Goal: Communication & Community: Answer question/provide support

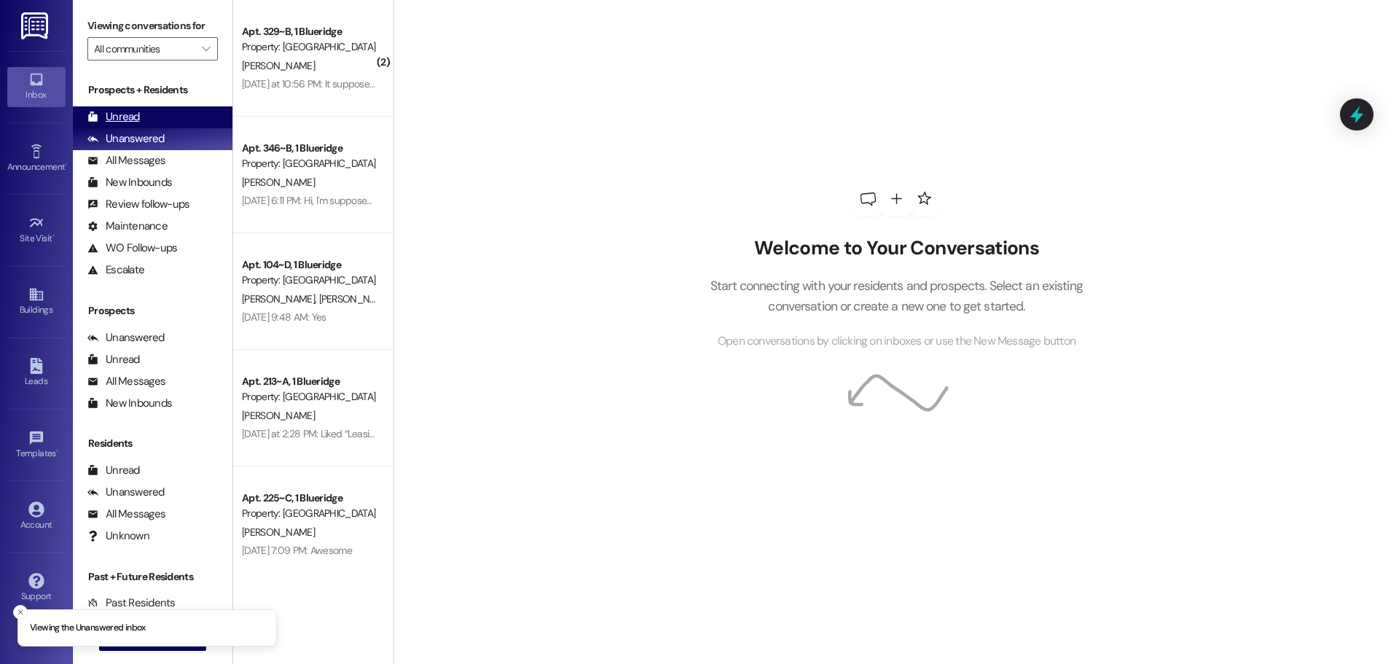
click at [144, 117] on div "Unread (0)" at bounding box center [153, 117] width 160 height 22
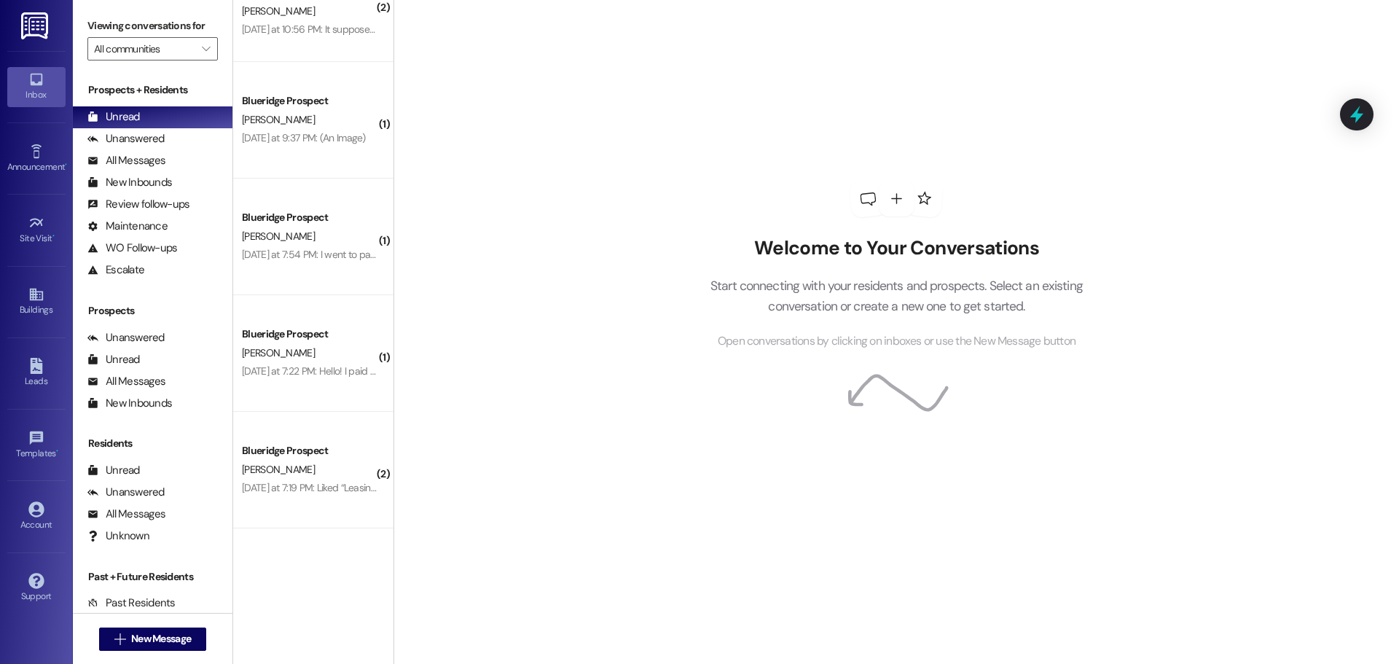
scroll to position [139, 0]
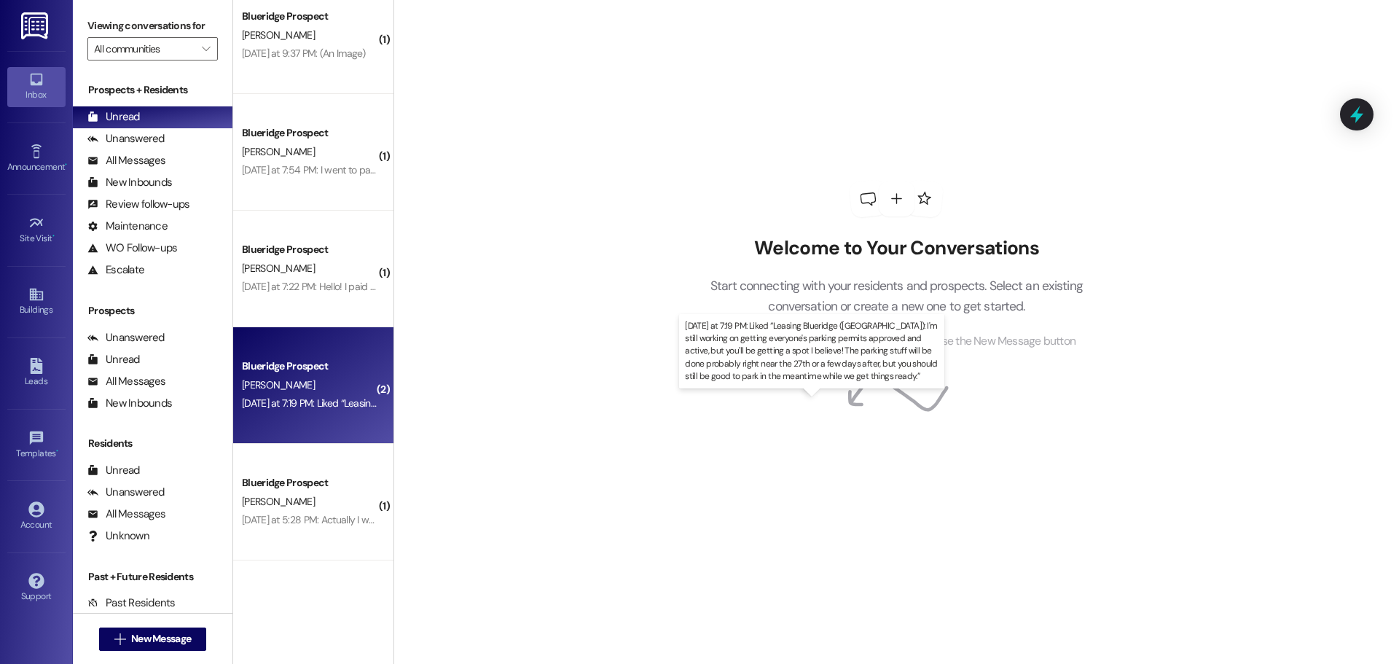
click at [329, 399] on div "Yesterday at 7:19 PM: Liked “Leasing Blueridge (Blueridge): I'm still working o…" at bounding box center [949, 402] width 1415 height 13
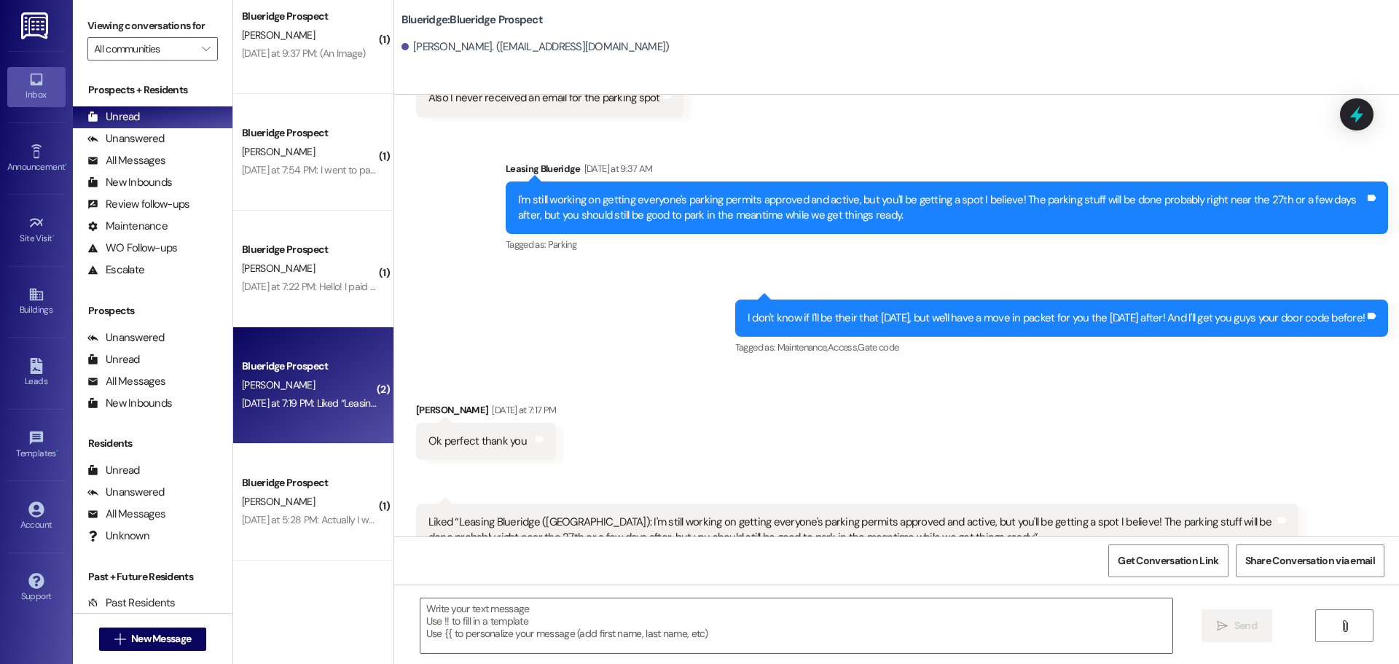
scroll to position [4088, 0]
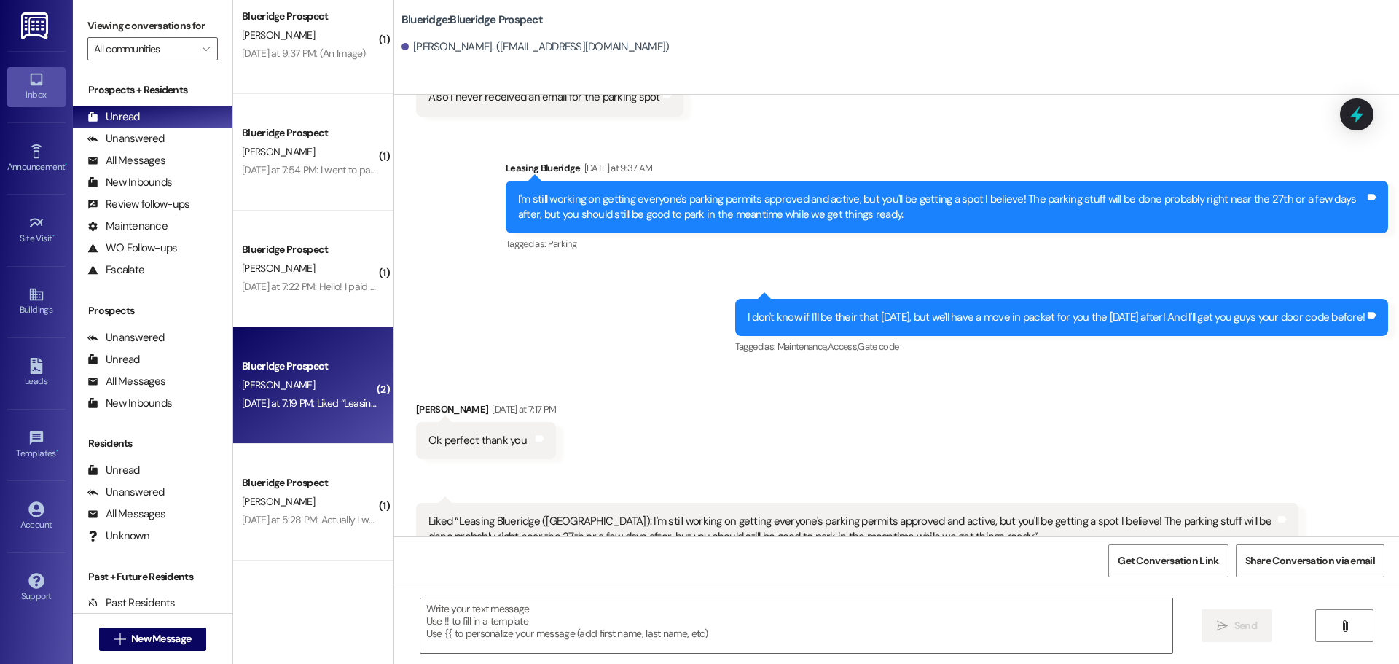
click at [691, 321] on div "Sent via SMS Leasing Blueridge Yesterday at 9:37 AM I'm still working on gettin…" at bounding box center [896, 248] width 1005 height 241
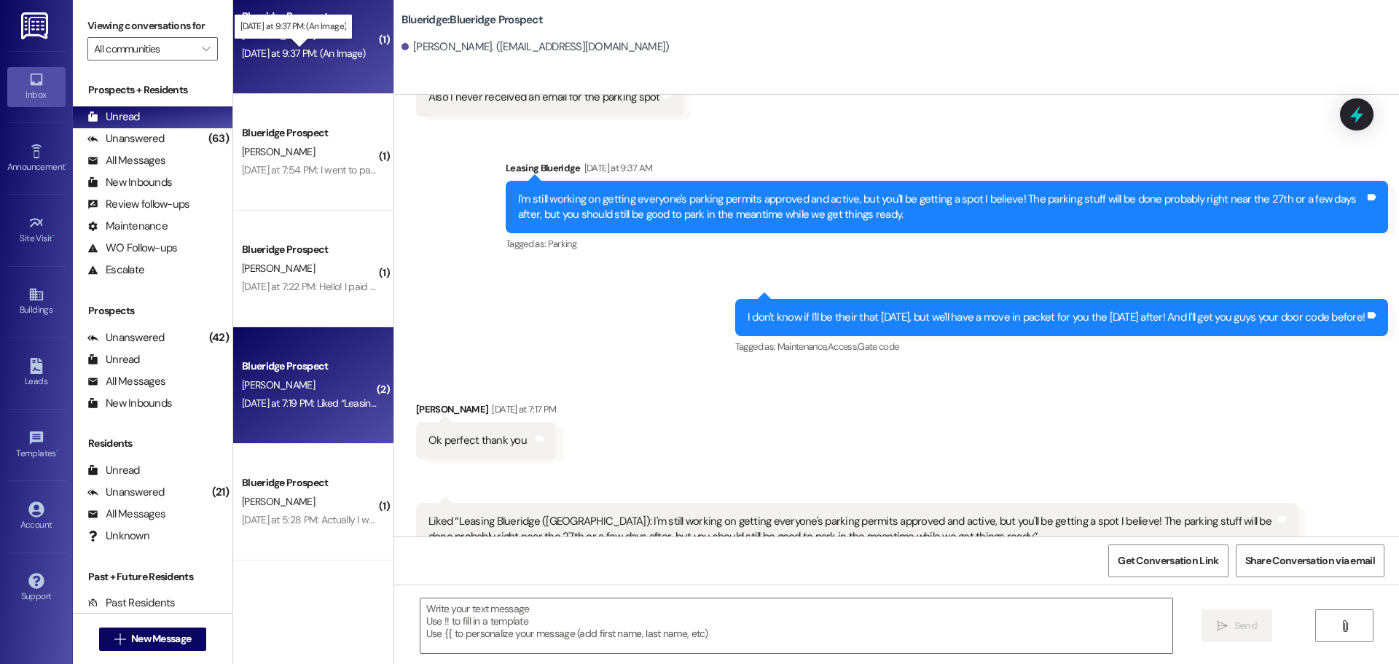
click at [338, 50] on div "Yesterday at 9:37 PM: (An Image) Yesterday at 9:37 PM: (An Image)" at bounding box center [304, 53] width 124 height 13
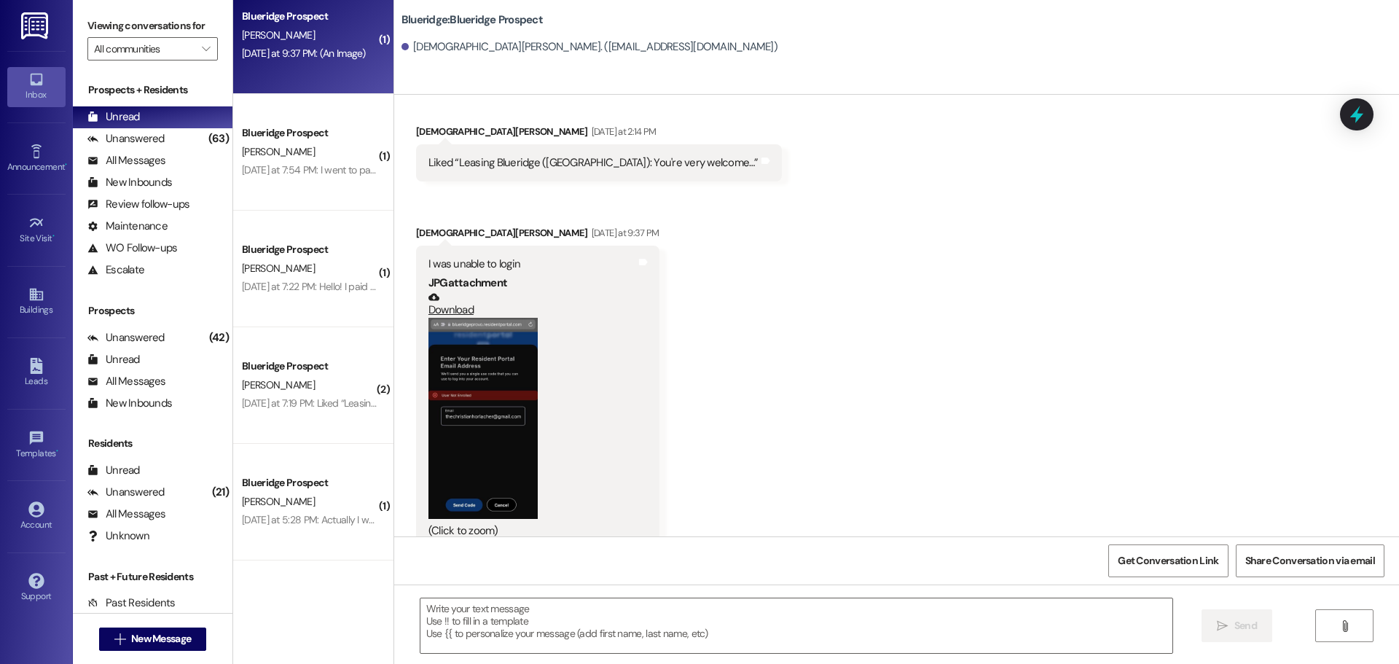
scroll to position [4842, 0]
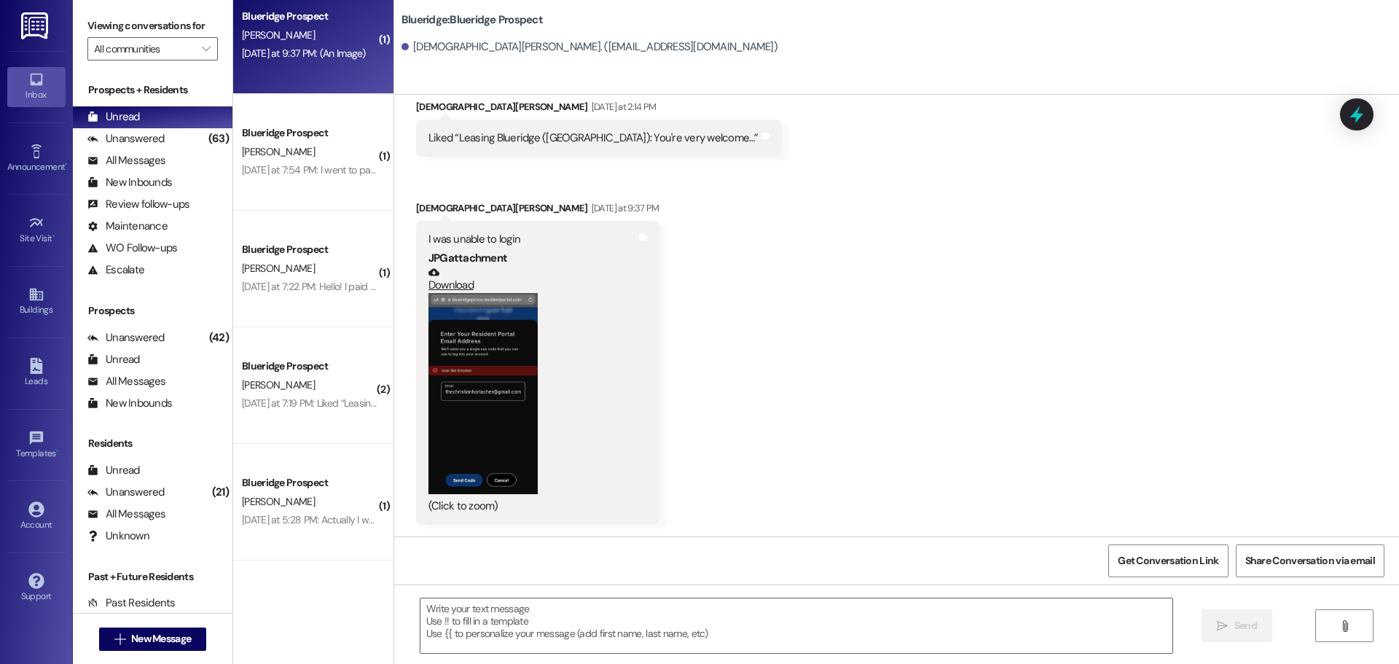
click at [514, 406] on button "Zoom image" at bounding box center [482, 393] width 109 height 200
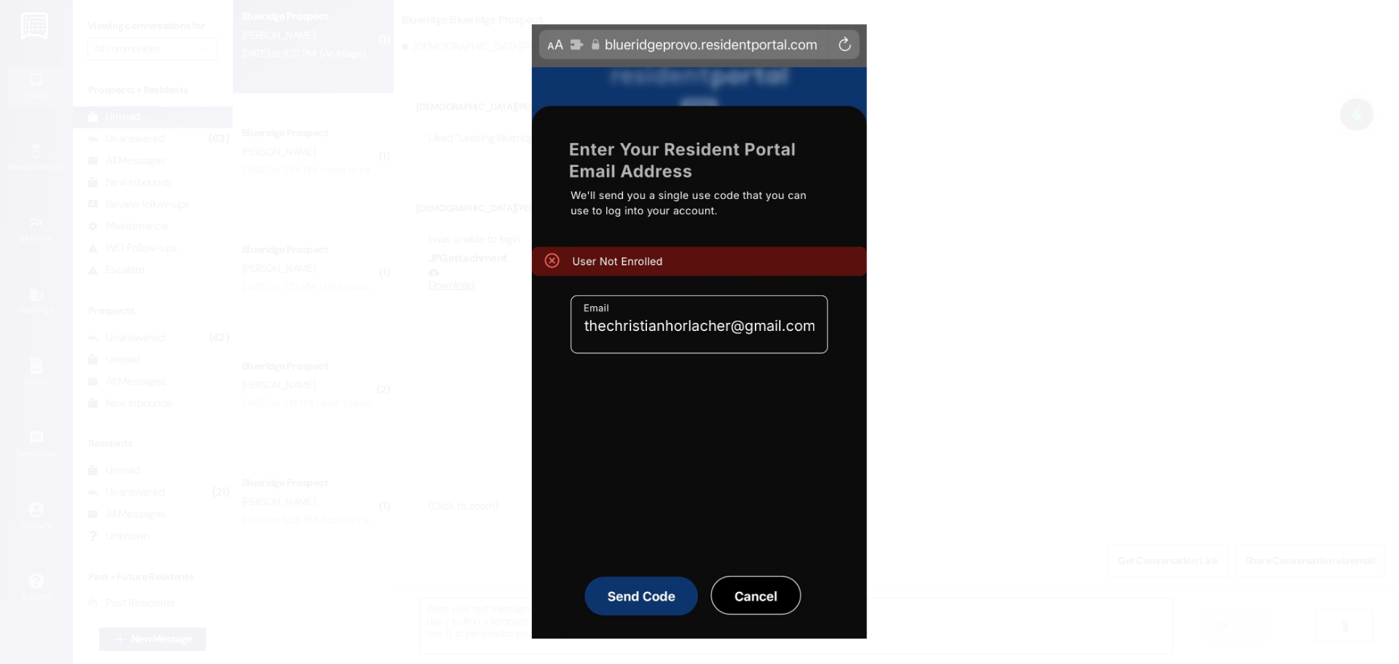
click at [957, 388] on button "Unzoom image" at bounding box center [699, 332] width 1399 height 664
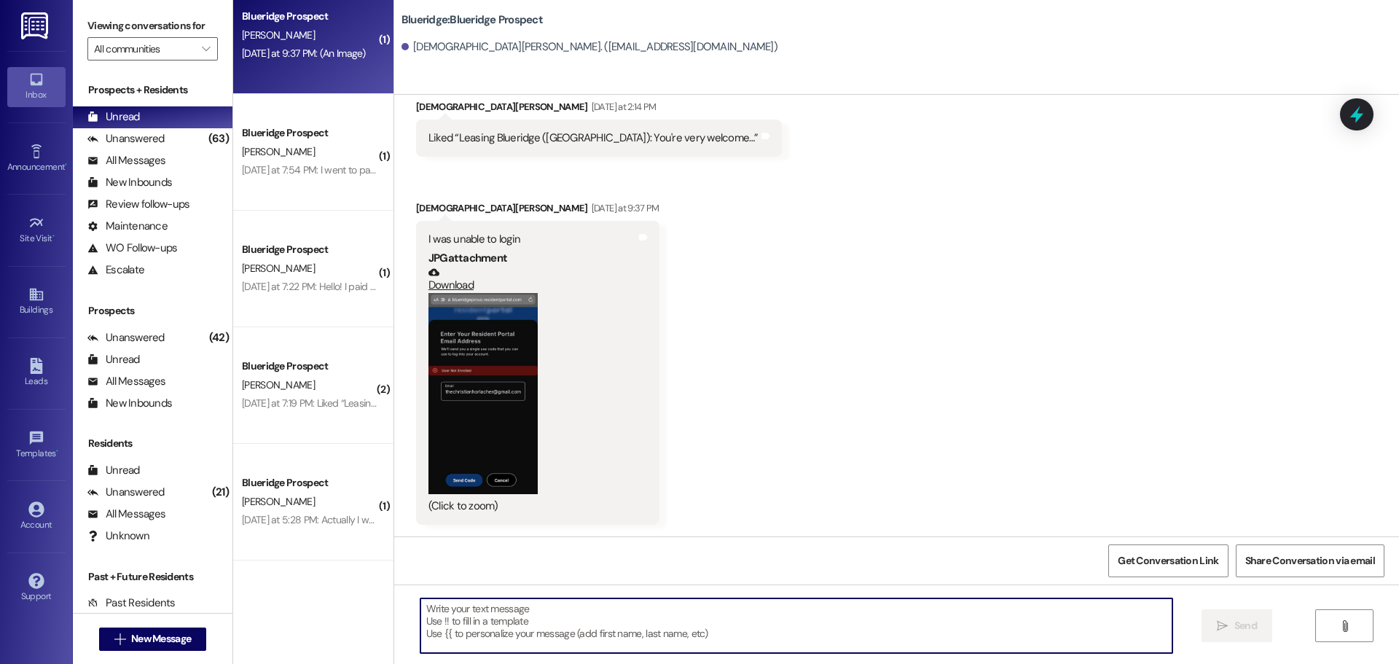
click at [616, 635] on textarea at bounding box center [796, 625] width 752 height 55
type textarea "T"
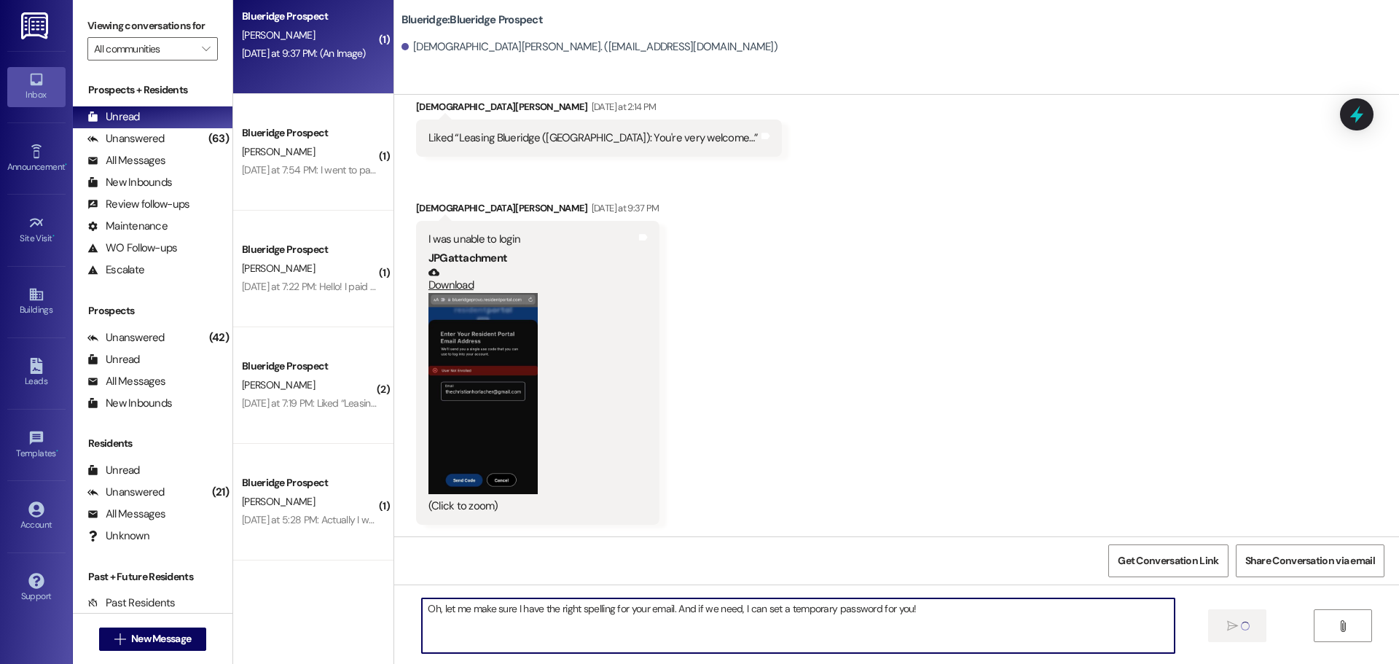
type textarea "Oh, let me make sure I have the right spelling for your email. And if we need, …"
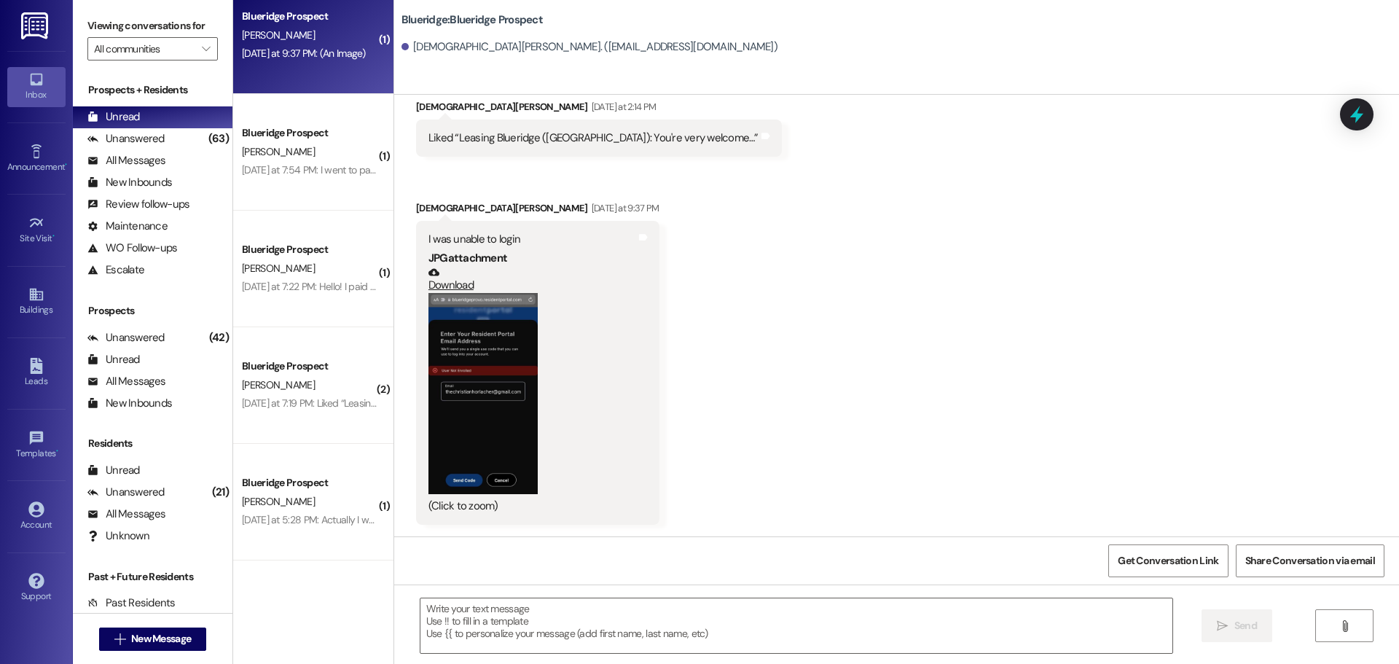
scroll to position [4841, 0]
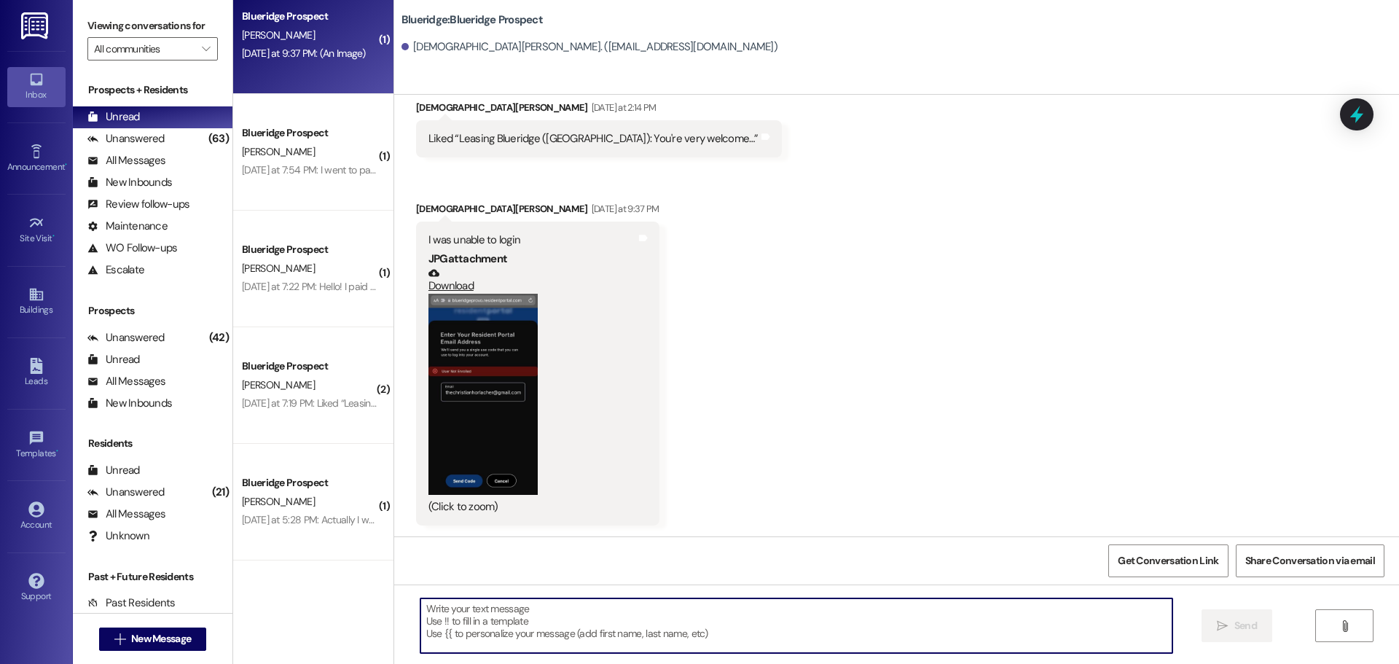
click at [629, 625] on textarea at bounding box center [796, 625] width 752 height 55
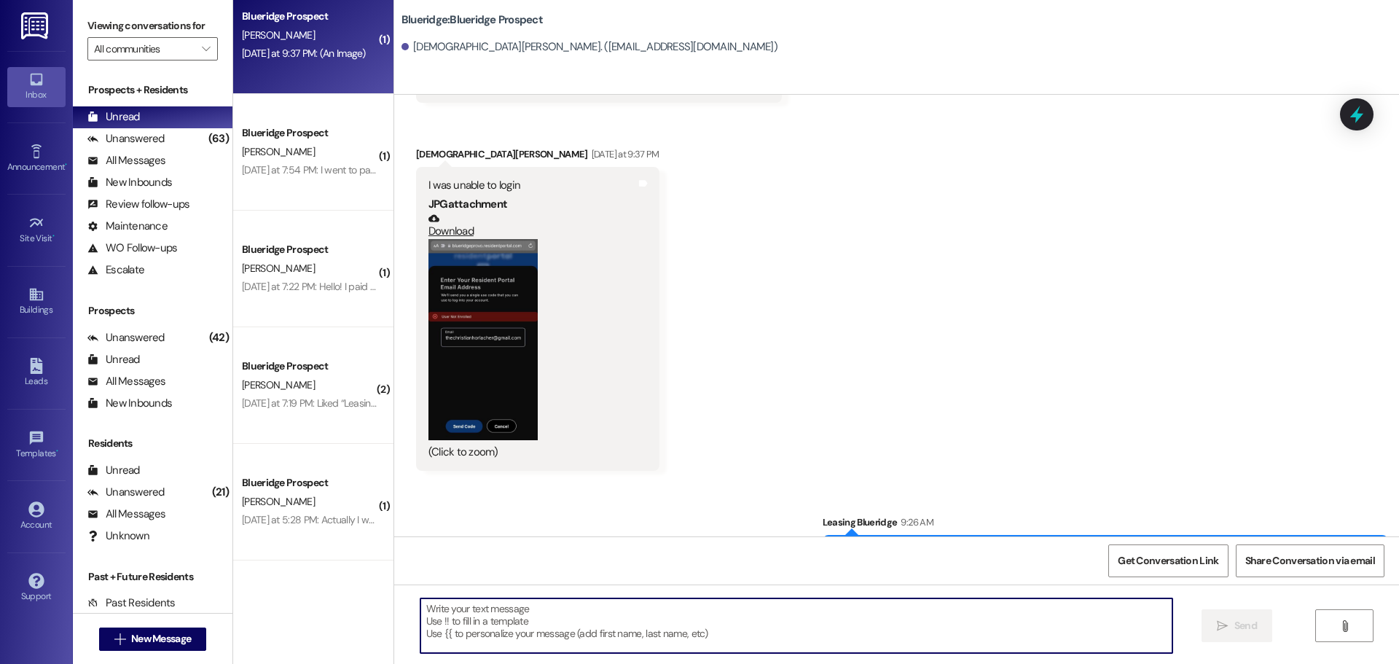
scroll to position [4944, 0]
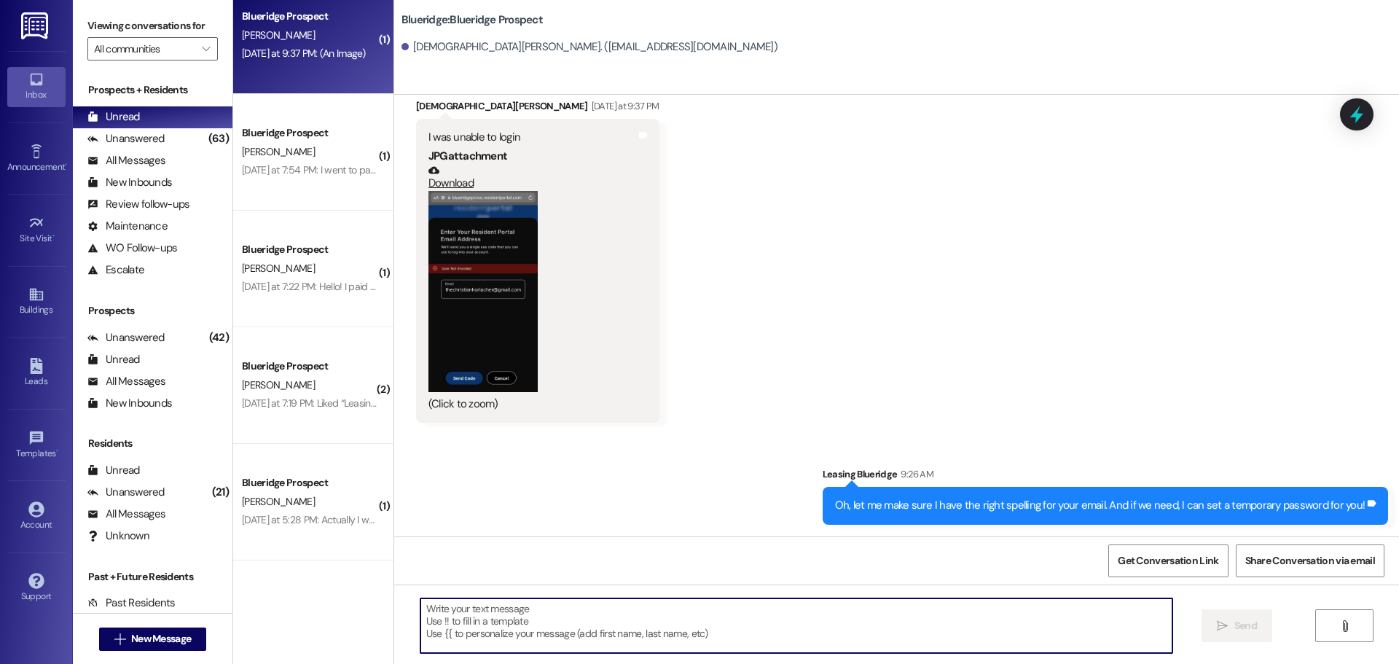
paste textarea "[EMAIL_ADDRESS][DOMAIN_NAME]"
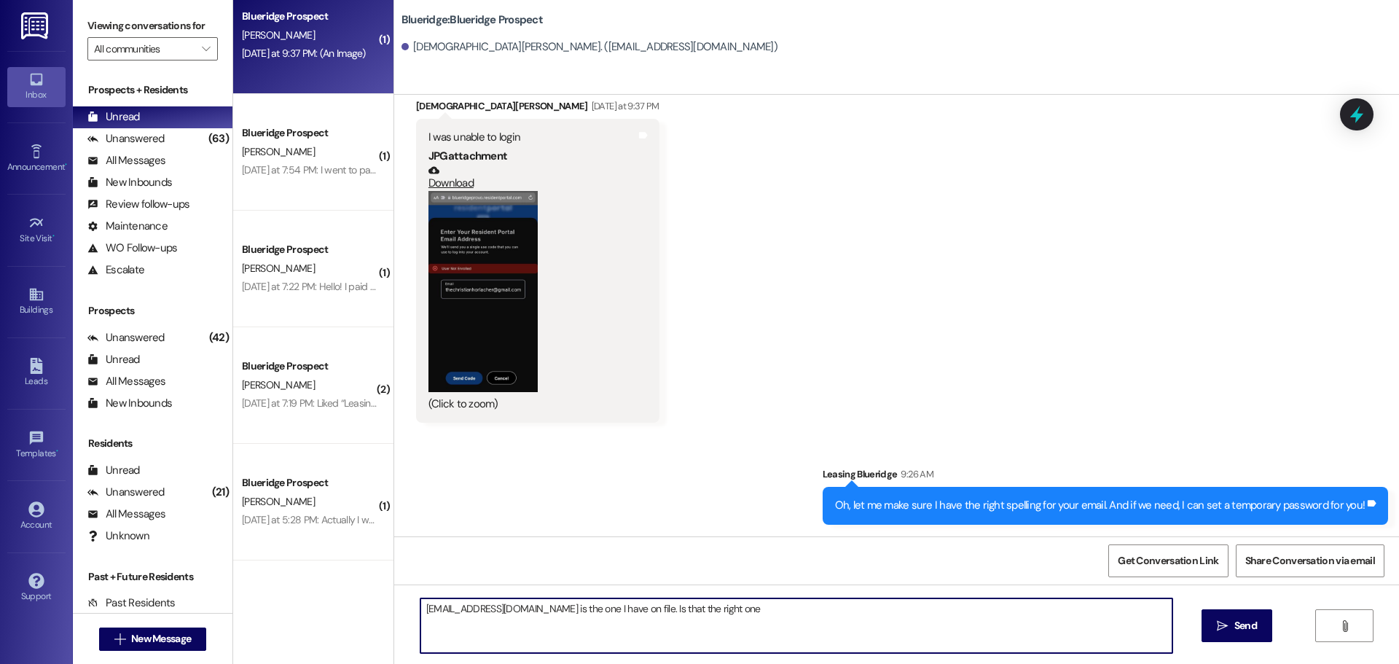
type textarea "thechristianhorlacher@gmail.com is the one I have on file. Is that the right on…"
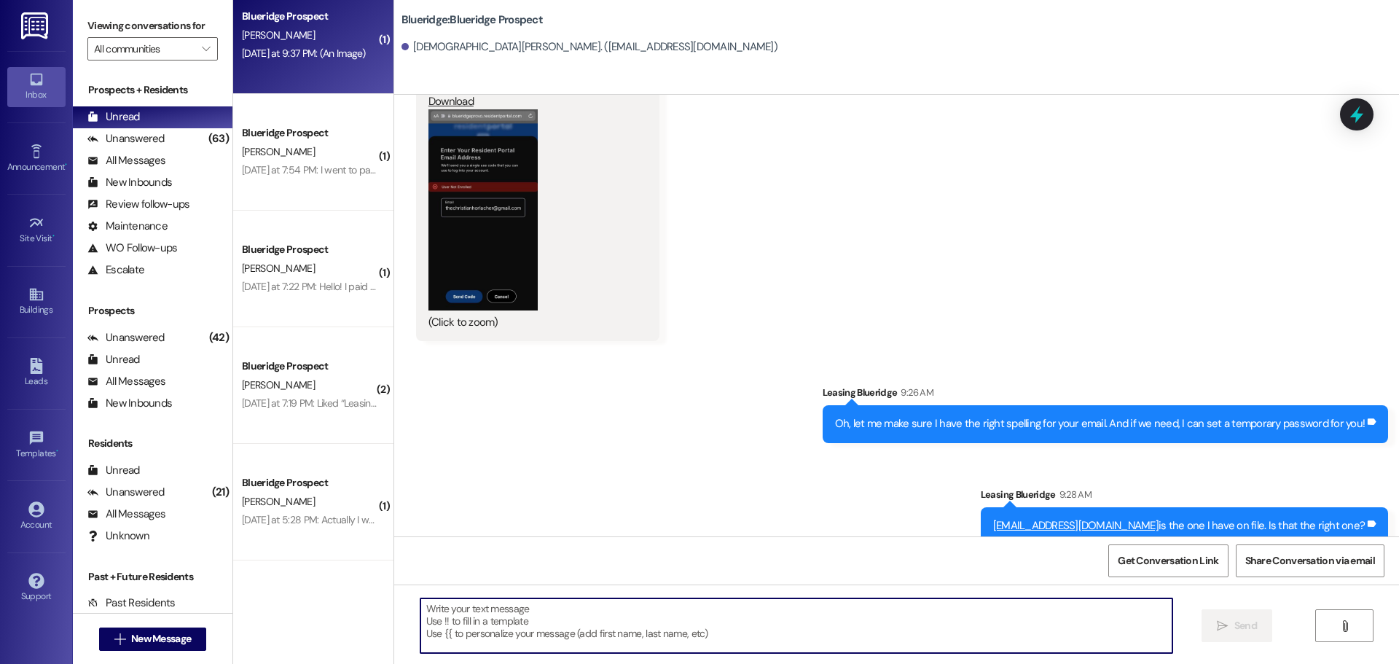
scroll to position [5045, 0]
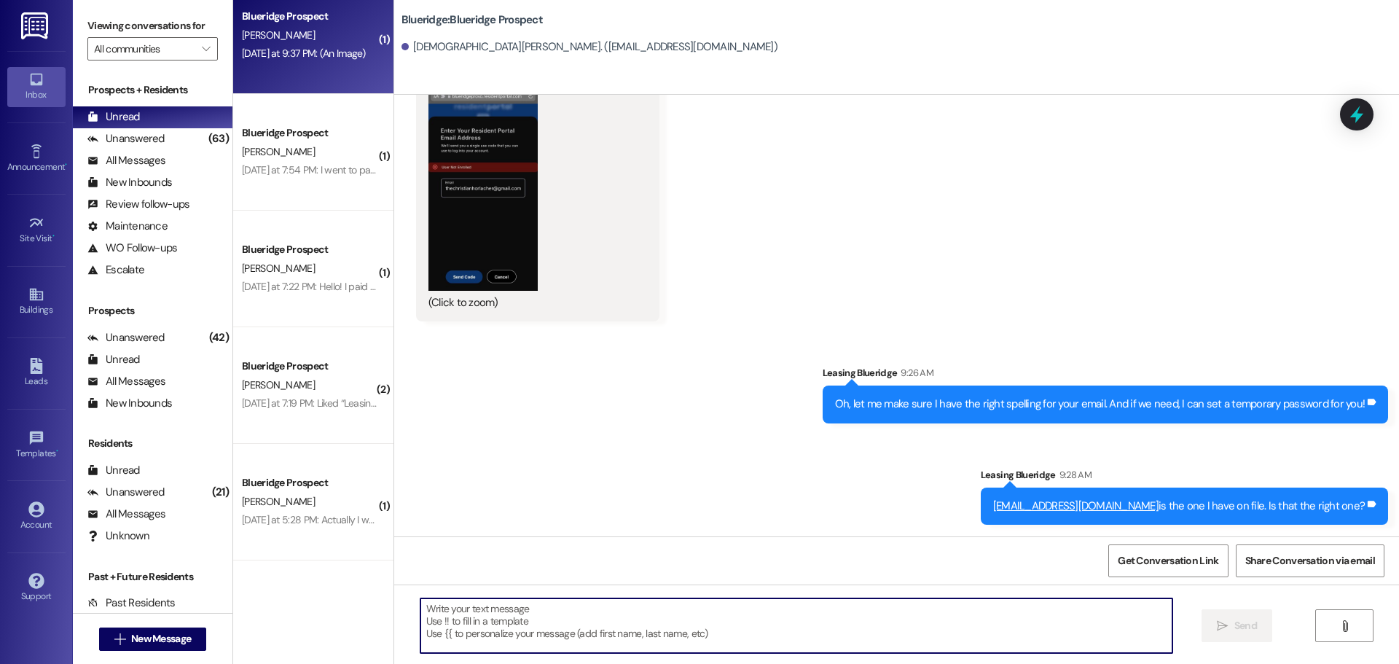
click at [779, 318] on div "Received via SMS [PERSON_NAME] [DATE] at 2:14 PM Liked “Leasing Blueridge ([GEO…" at bounding box center [896, 98] width 1005 height 470
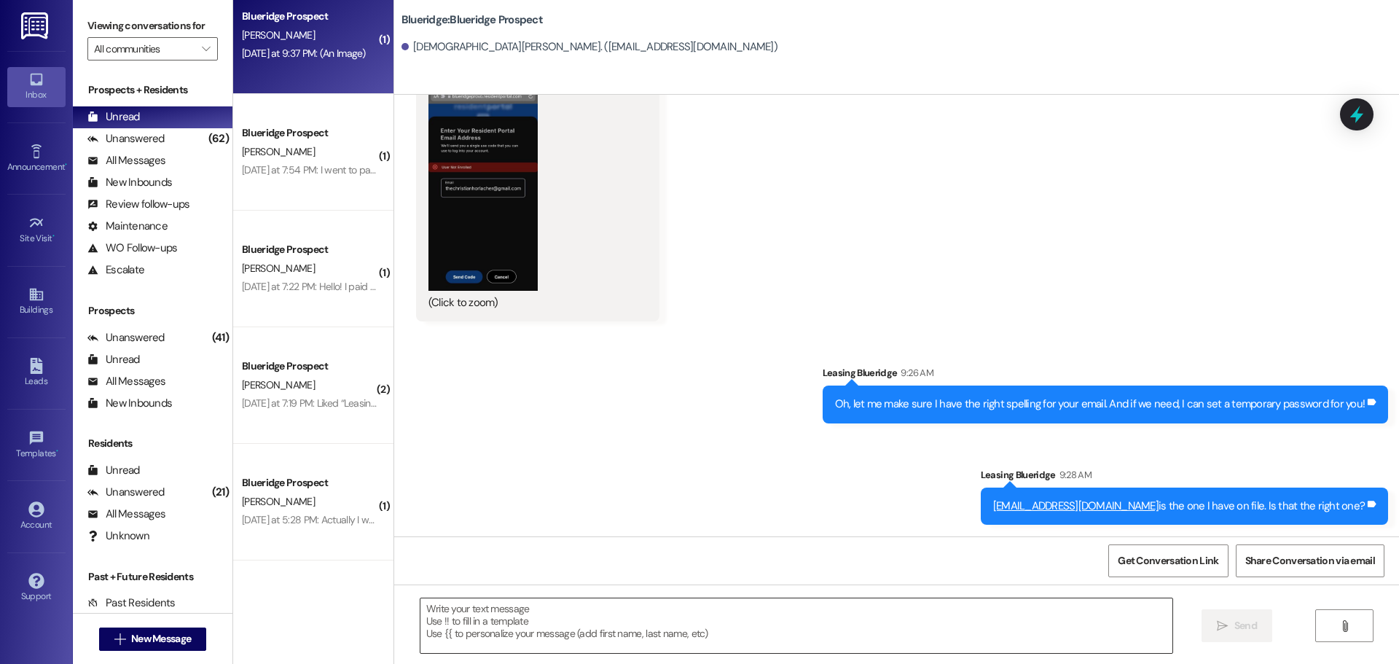
click at [1126, 618] on textarea at bounding box center [796, 625] width 752 height 55
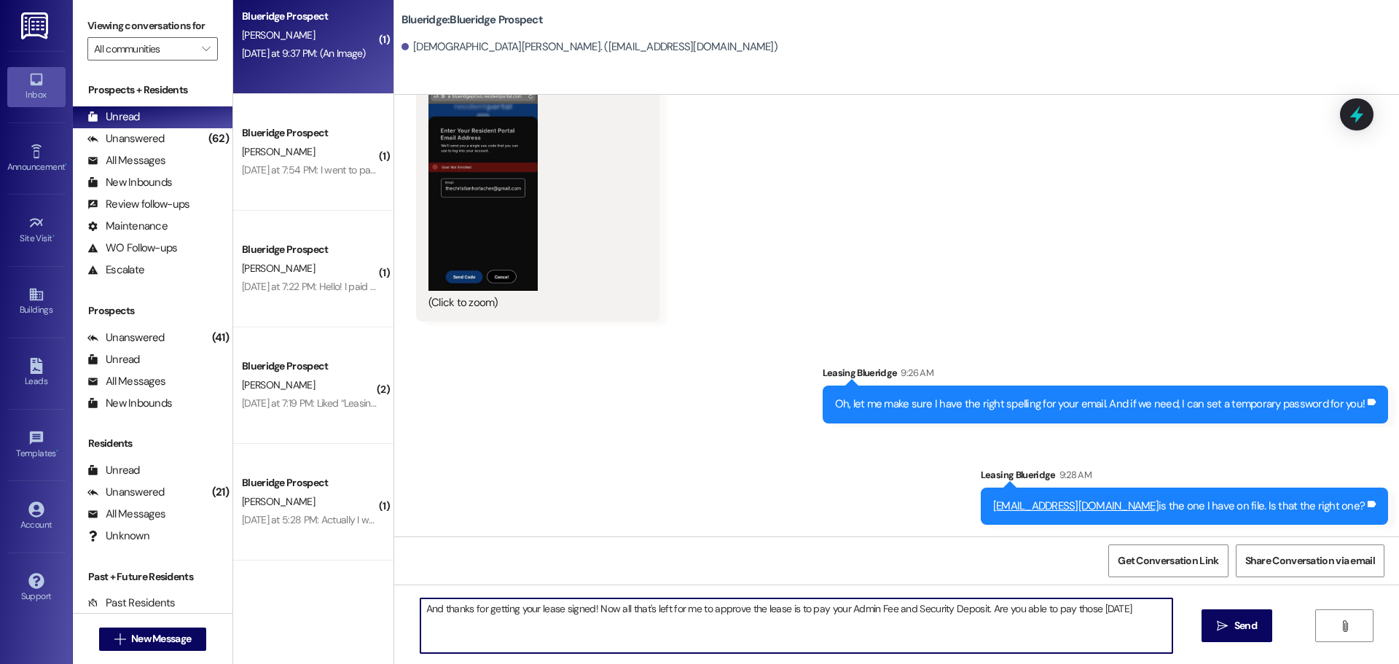
type textarea "And thanks for getting your lease signed! Now all that's left for me to approve…"
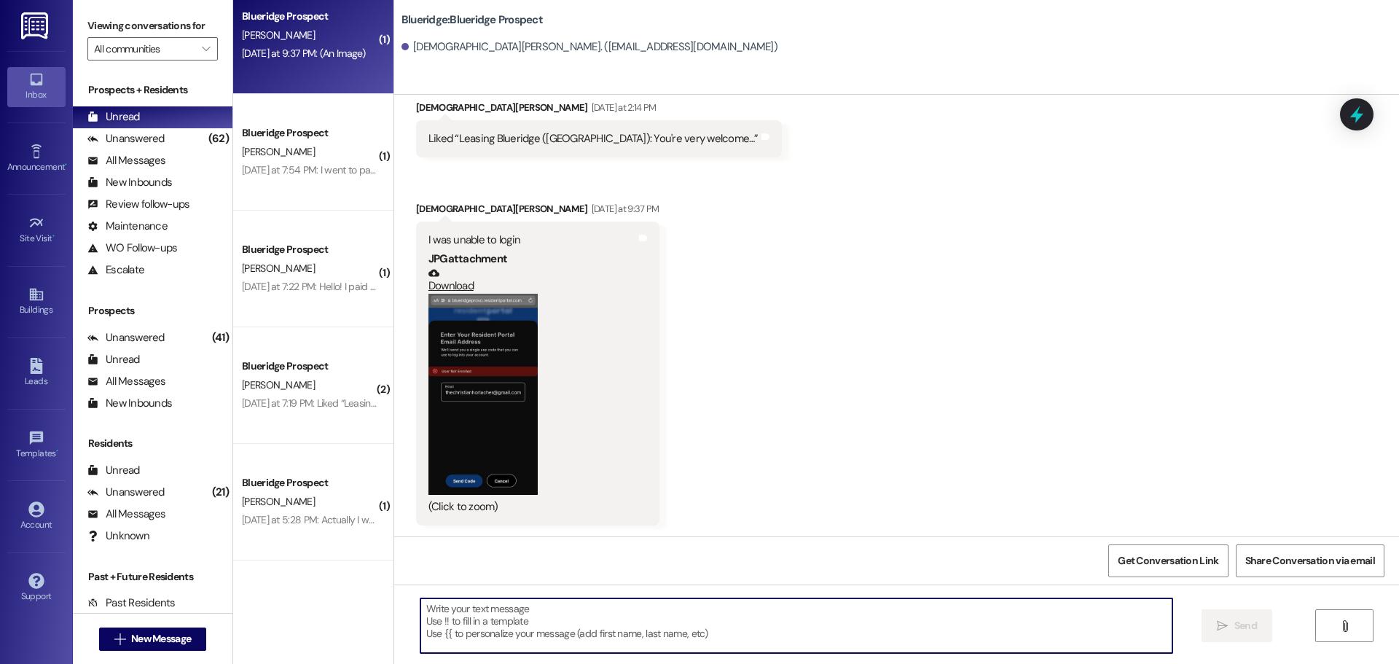
scroll to position [5147, 0]
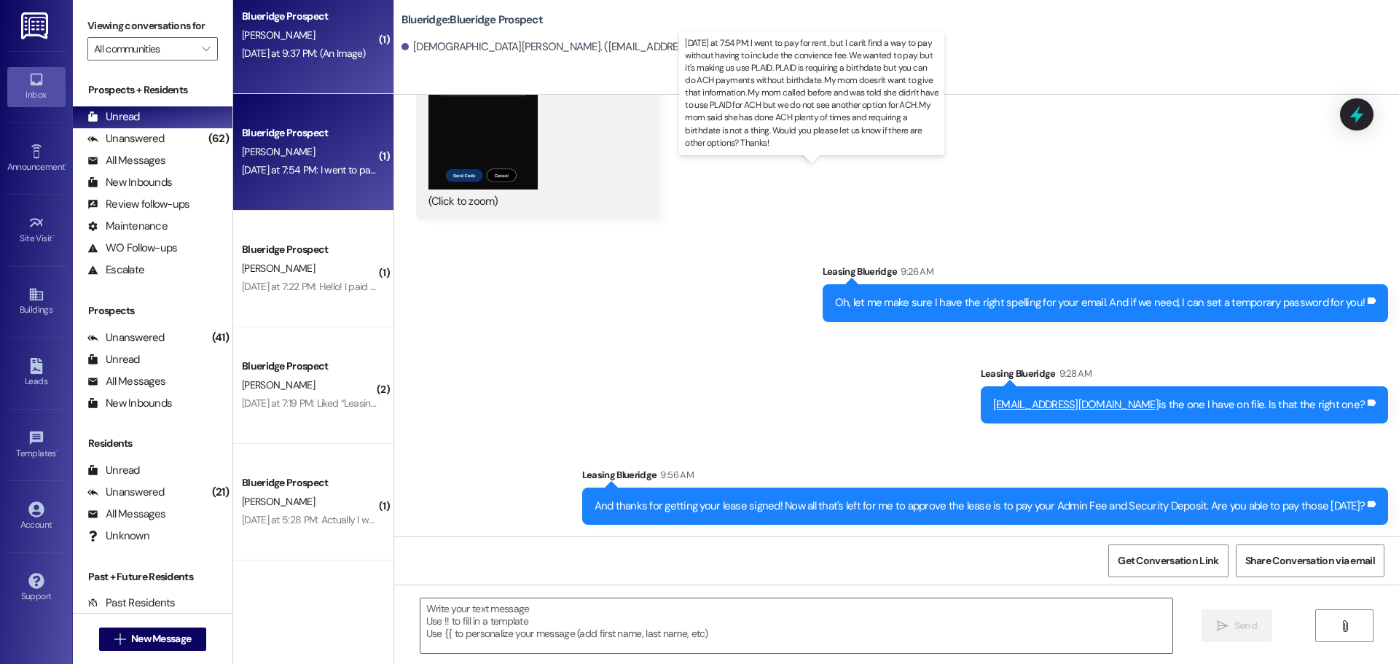
click at [289, 176] on div "Yesterday at 7:54 PM: I went to pay for rent, but I can't find a way to pay wit…" at bounding box center [1417, 169] width 2350 height 13
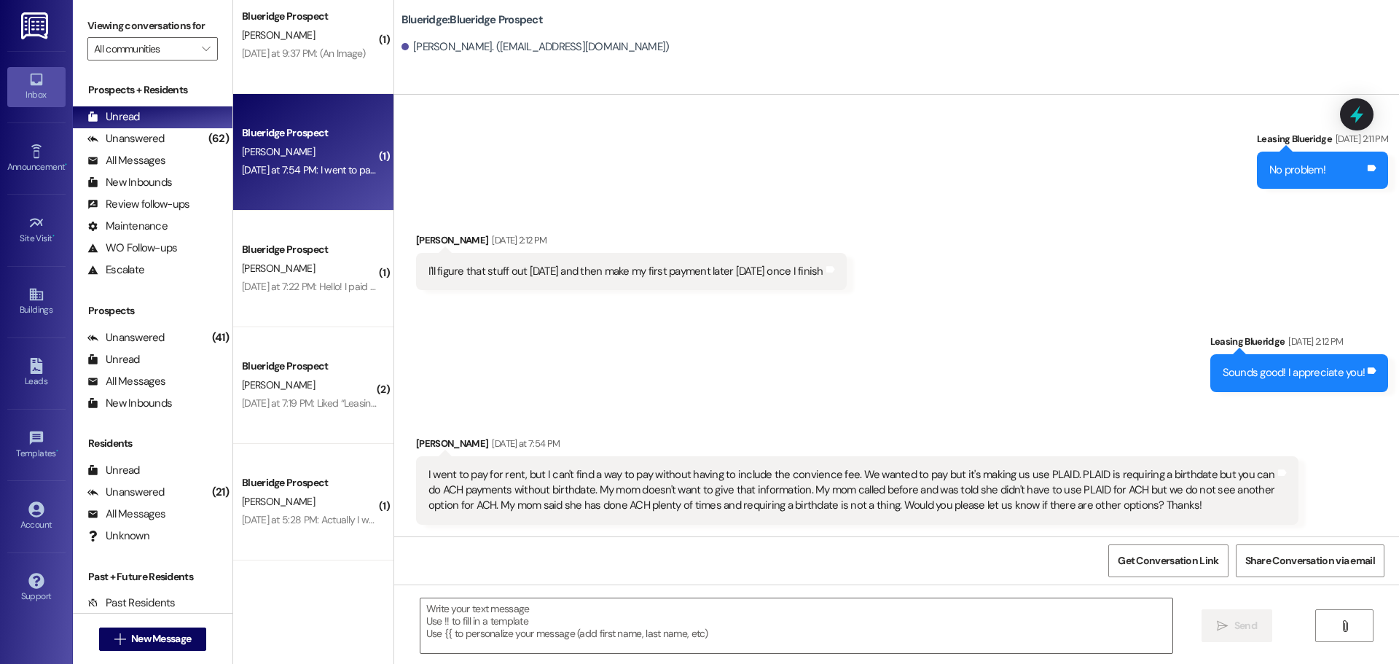
scroll to position [3537, 0]
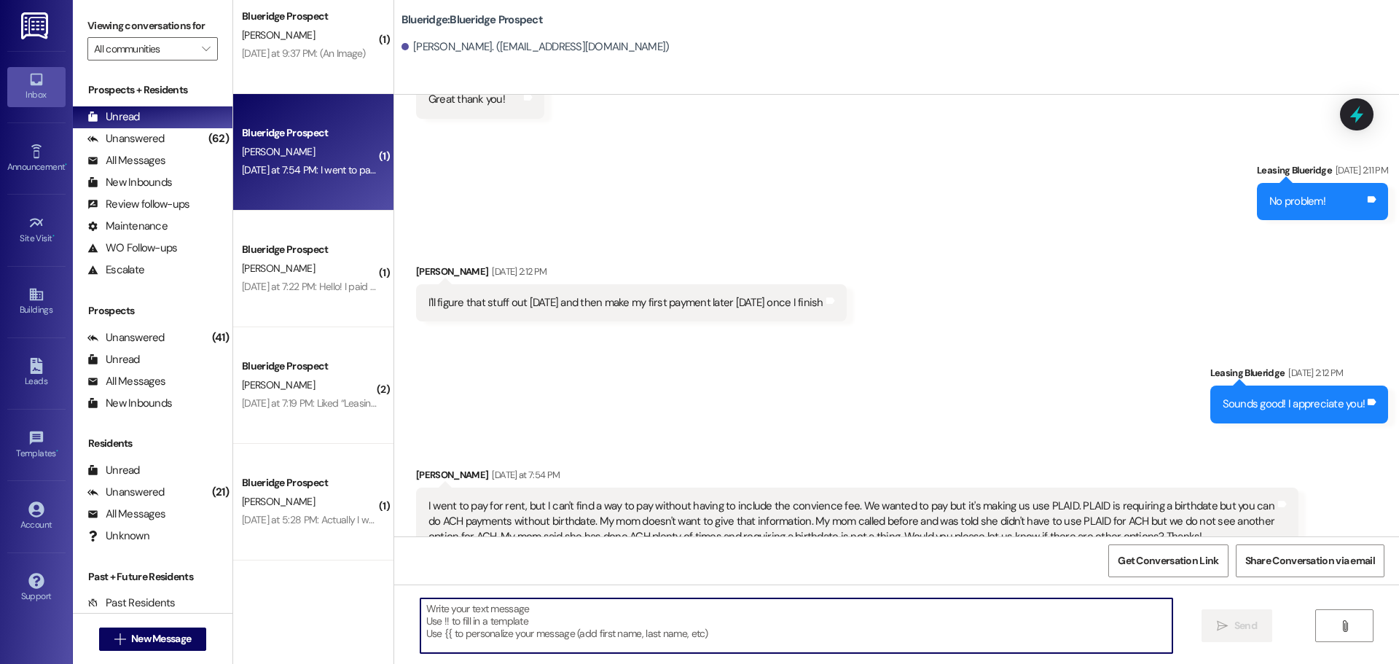
click at [802, 615] on textarea at bounding box center [796, 625] width 752 height 55
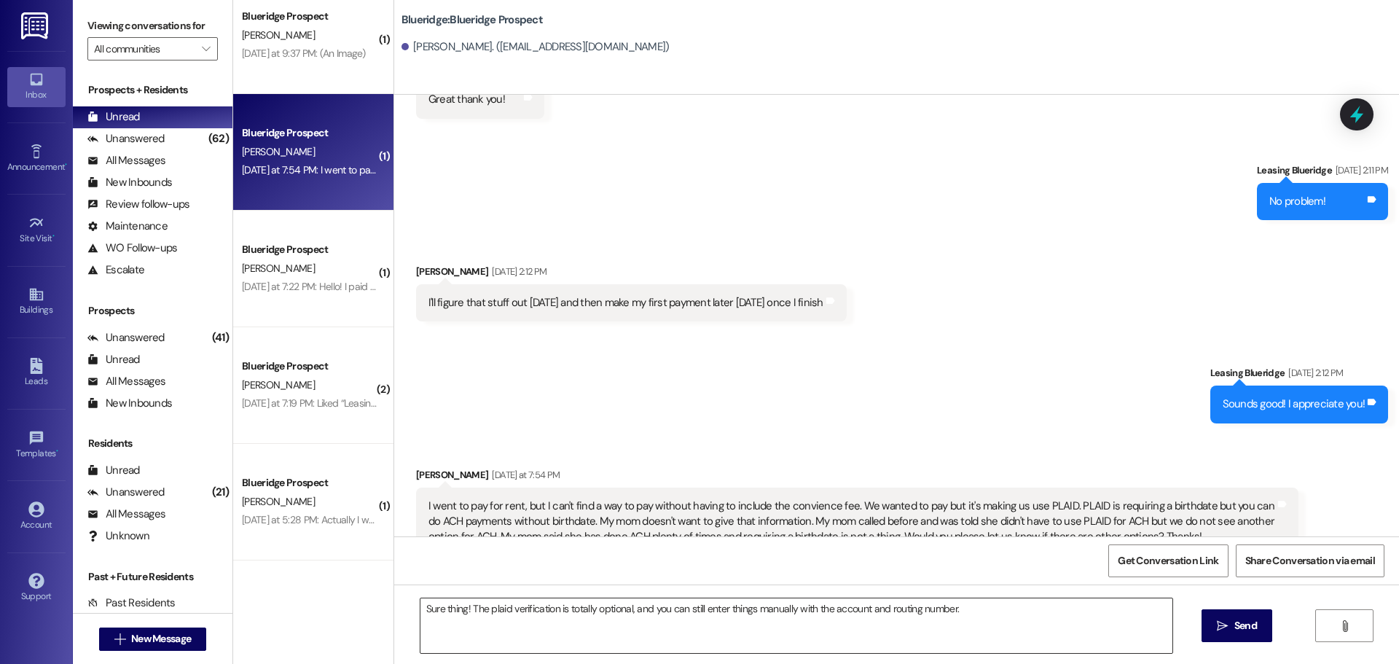
click at [1009, 607] on textarea "Sure thing! The plaid verification is totally optional, and you can still enter…" at bounding box center [796, 625] width 752 height 55
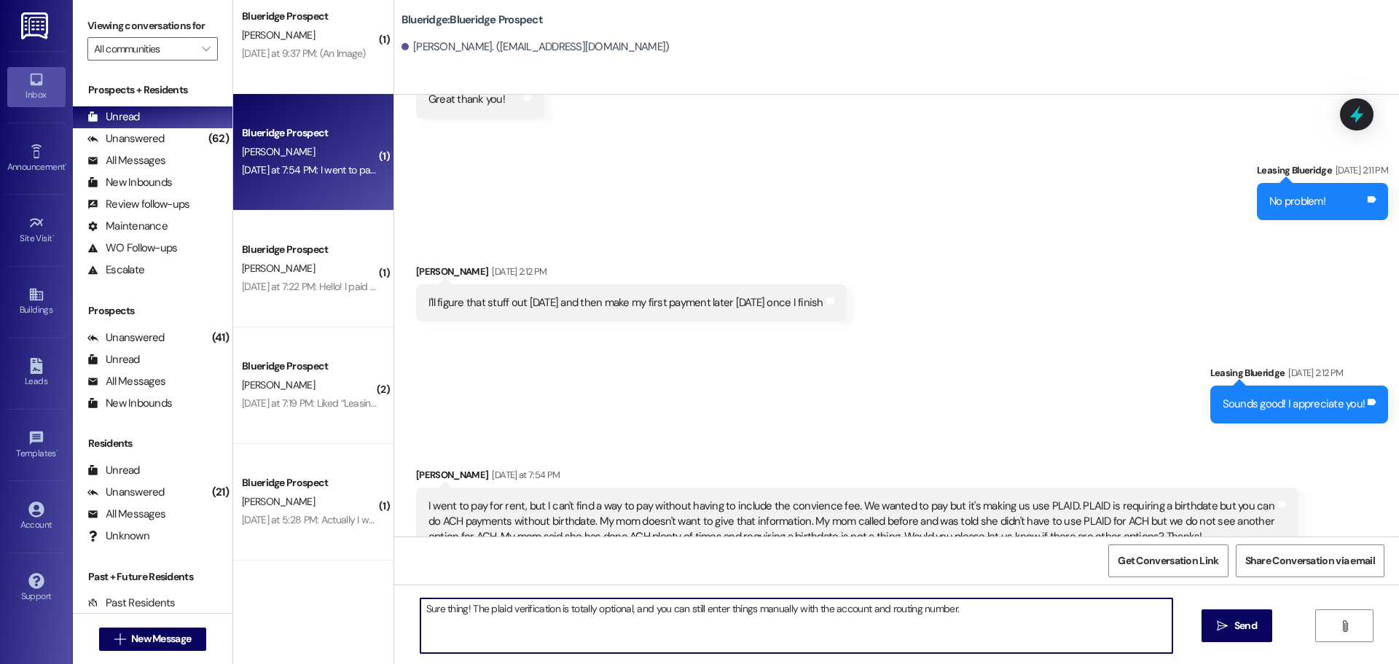
paste textarea "The most private way to make payments is to go to the 'Manage Wallet' option un…"
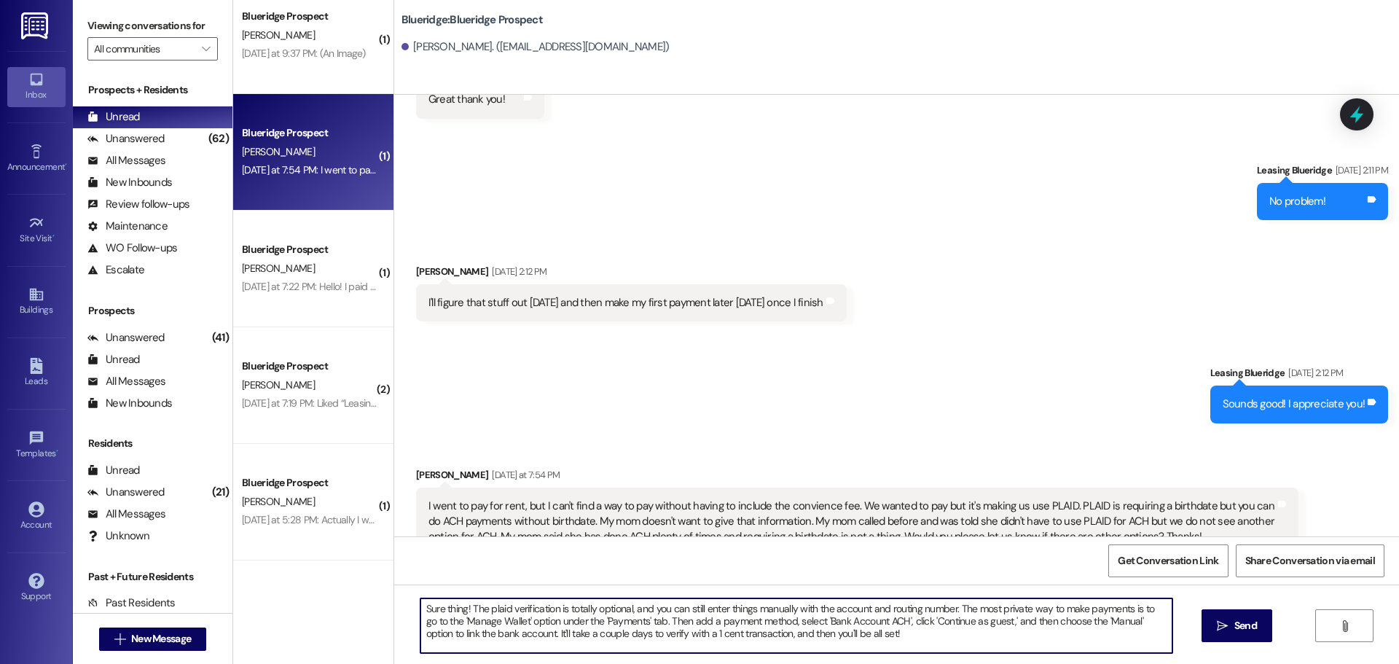
type textarea "Sure thing! The plaid verification is totally optional, and you can still enter…"
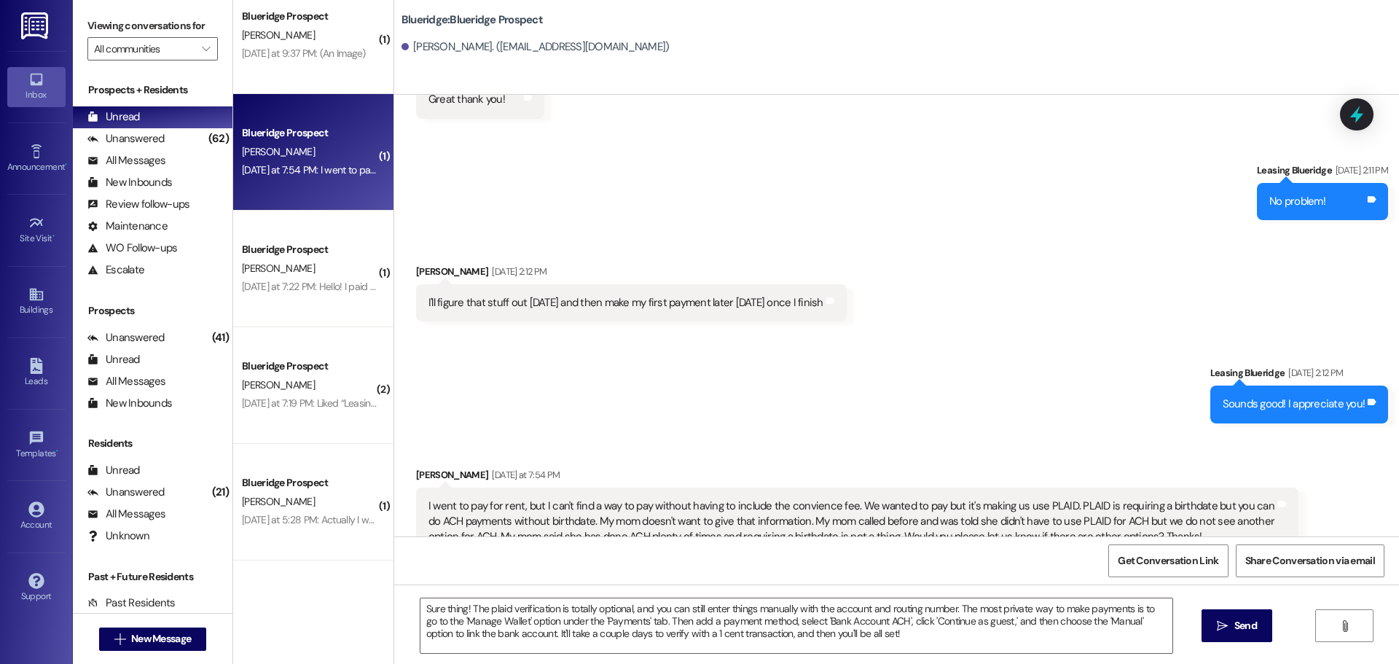
click at [1185, 625] on div "Sure thing! The plaid verification is totally optional, and you can still enter…" at bounding box center [896, 638] width 1005 height 109
click at [1209, 624] on button " Send" at bounding box center [1236, 625] width 71 height 33
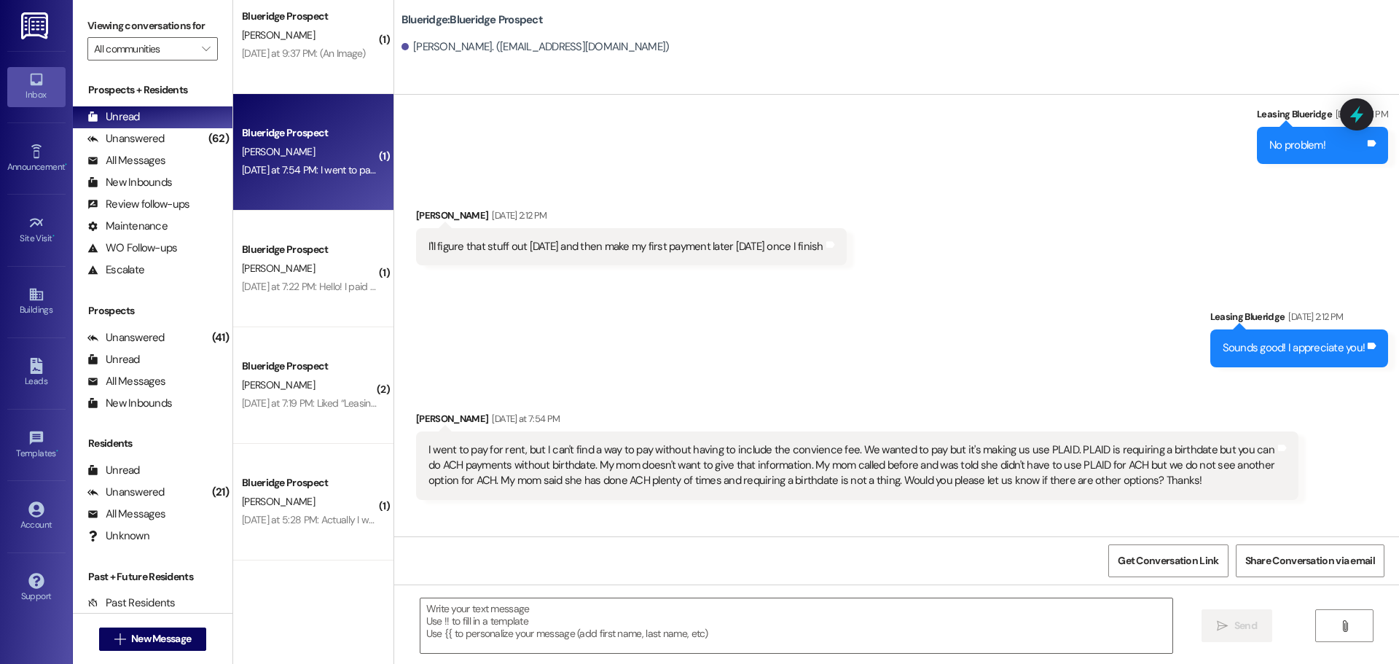
scroll to position [3670, 0]
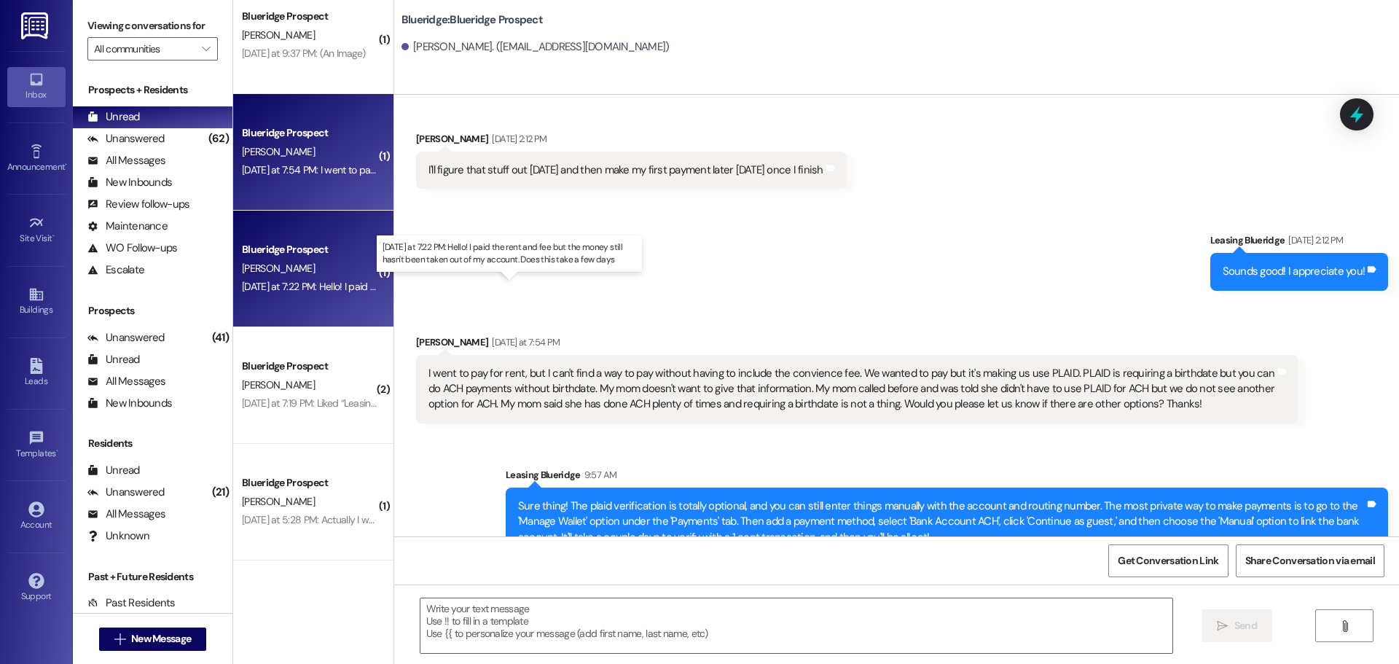
click at [283, 285] on div "Yesterday at 7:22 PM: Hello! I paid the rent and fee but the money still hasn't…" at bounding box center [515, 286] width 546 height 13
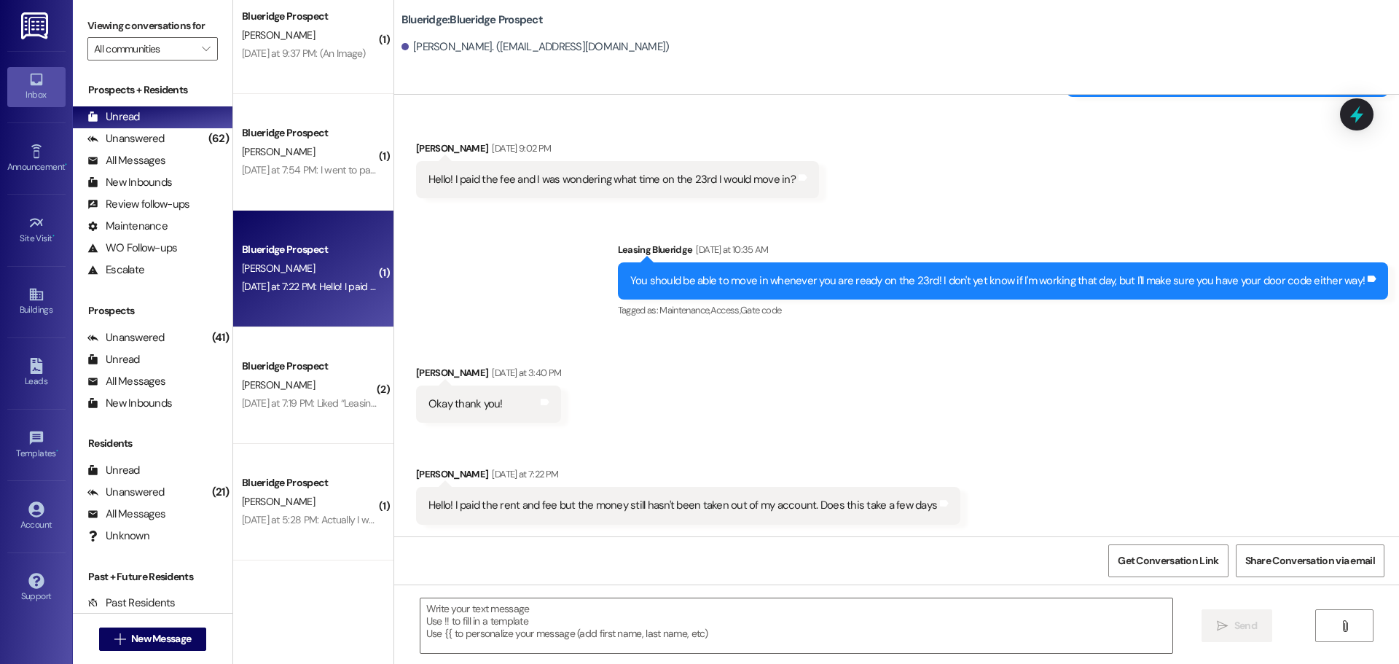
scroll to position [1263, 0]
click at [643, 646] on textarea at bounding box center [796, 625] width 752 height 55
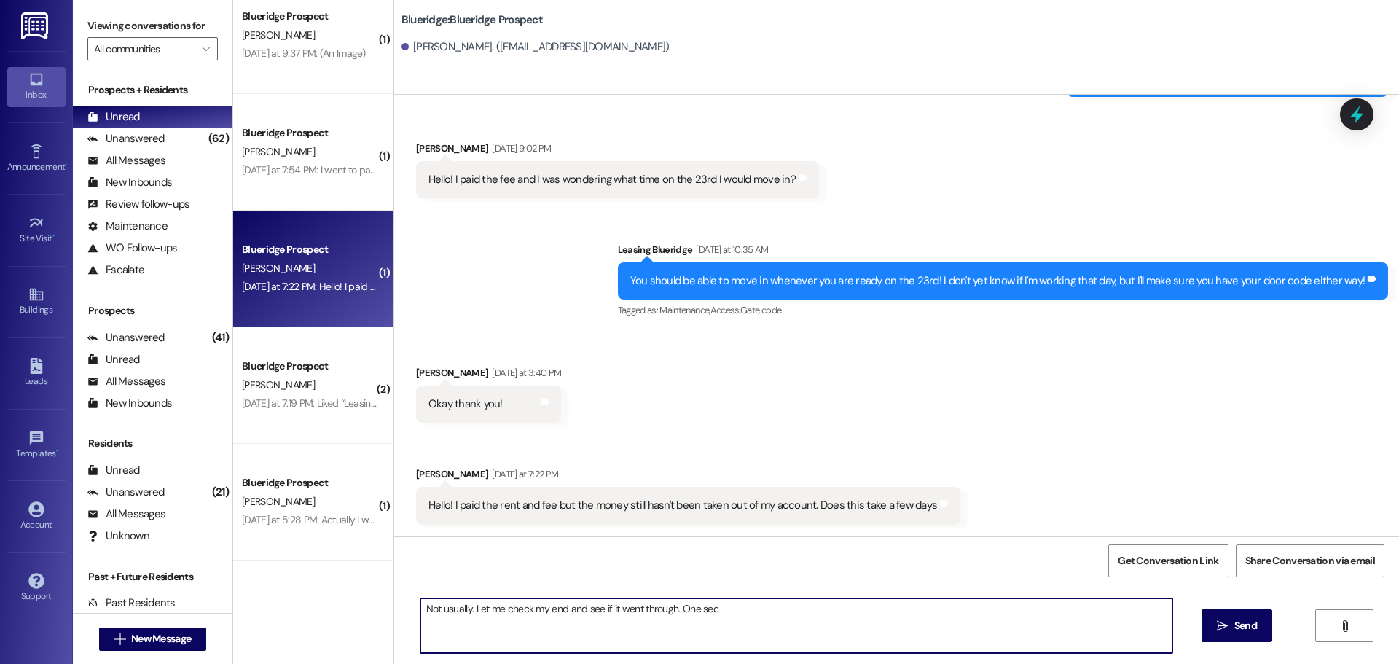
type textarea "Not usually. Let me check my end and see if it went through. One sec!"
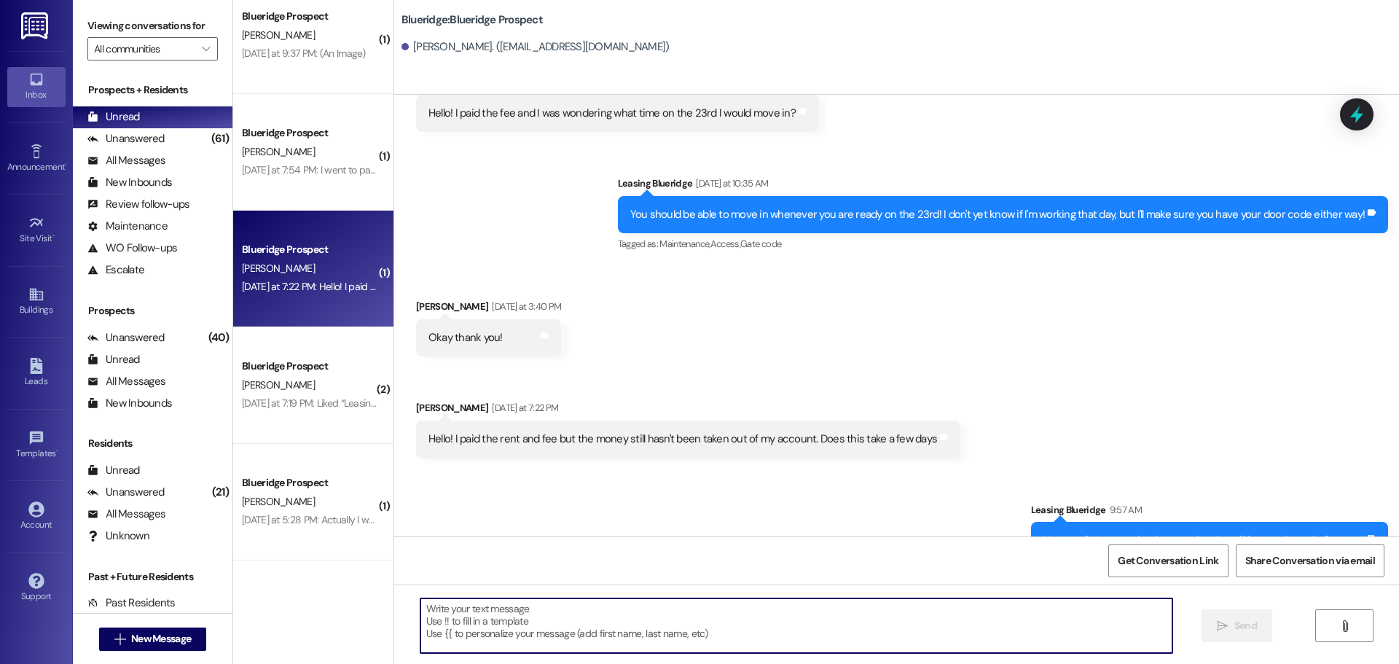
scroll to position [1365, 0]
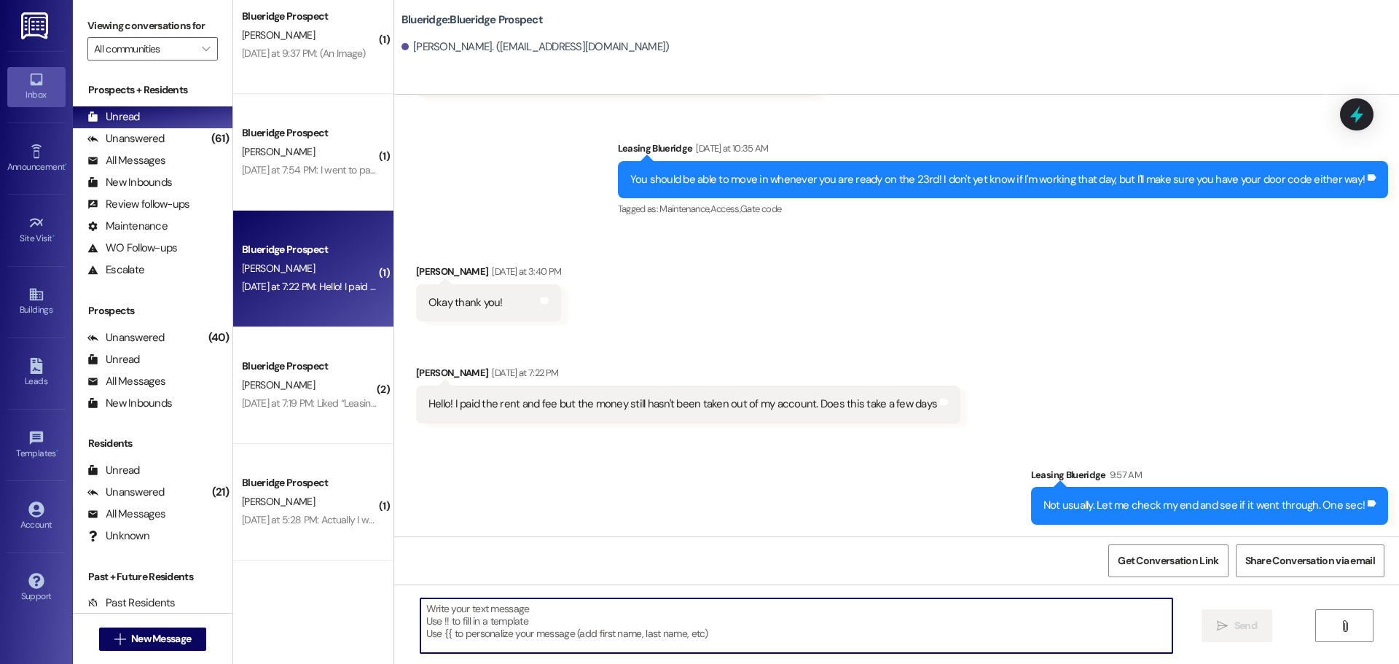
click at [750, 619] on textarea at bounding box center [796, 625] width 752 height 55
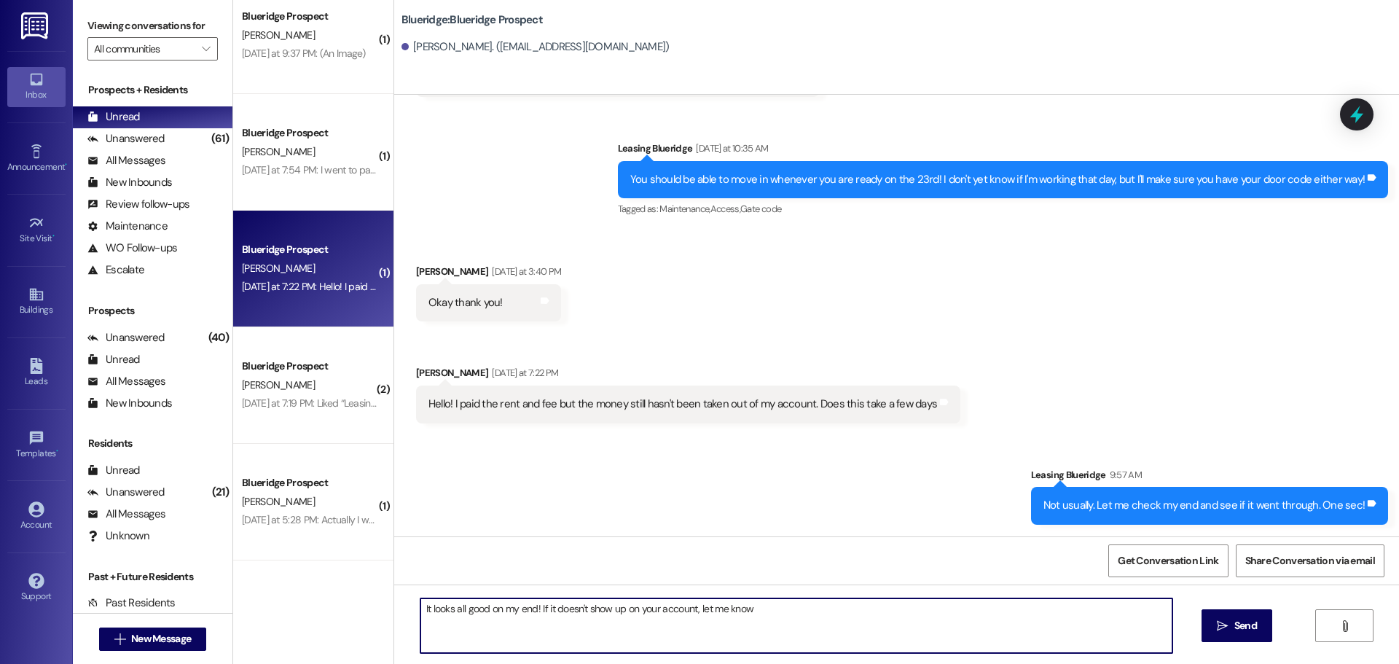
type textarea "It looks all good on my end! If it doesn't show up on your account, let me know!"
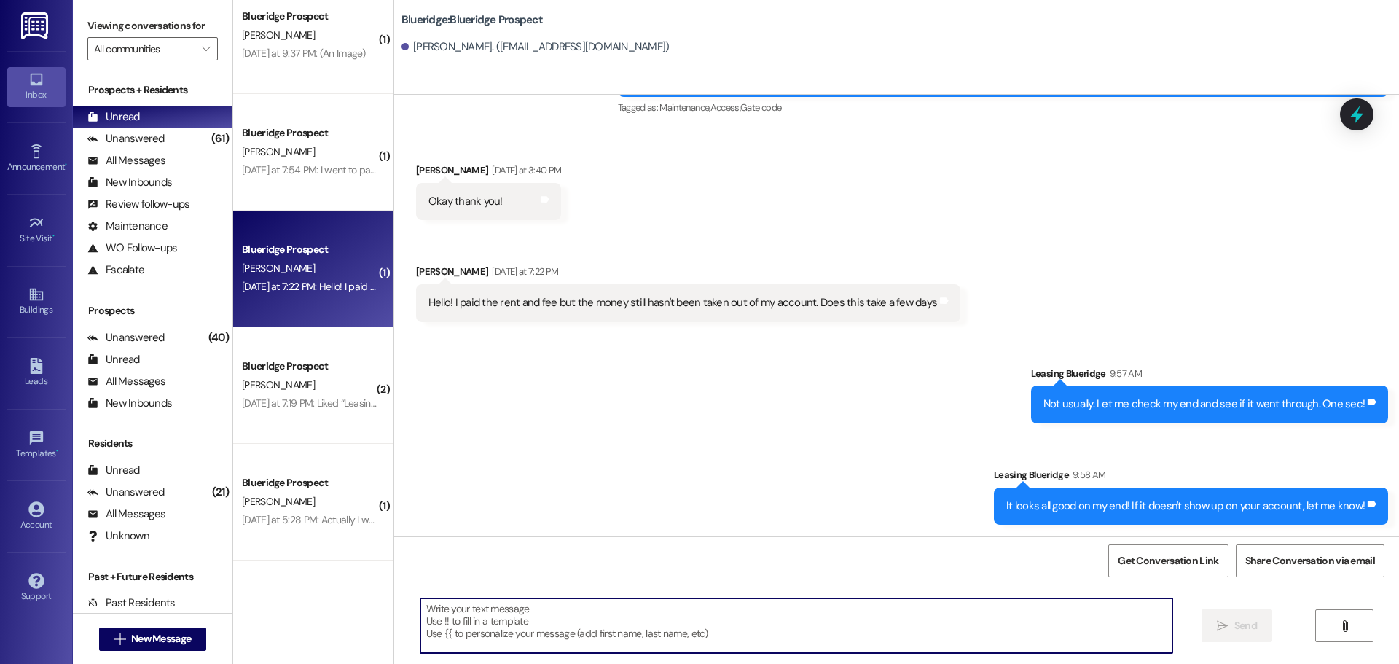
scroll to position [1467, 0]
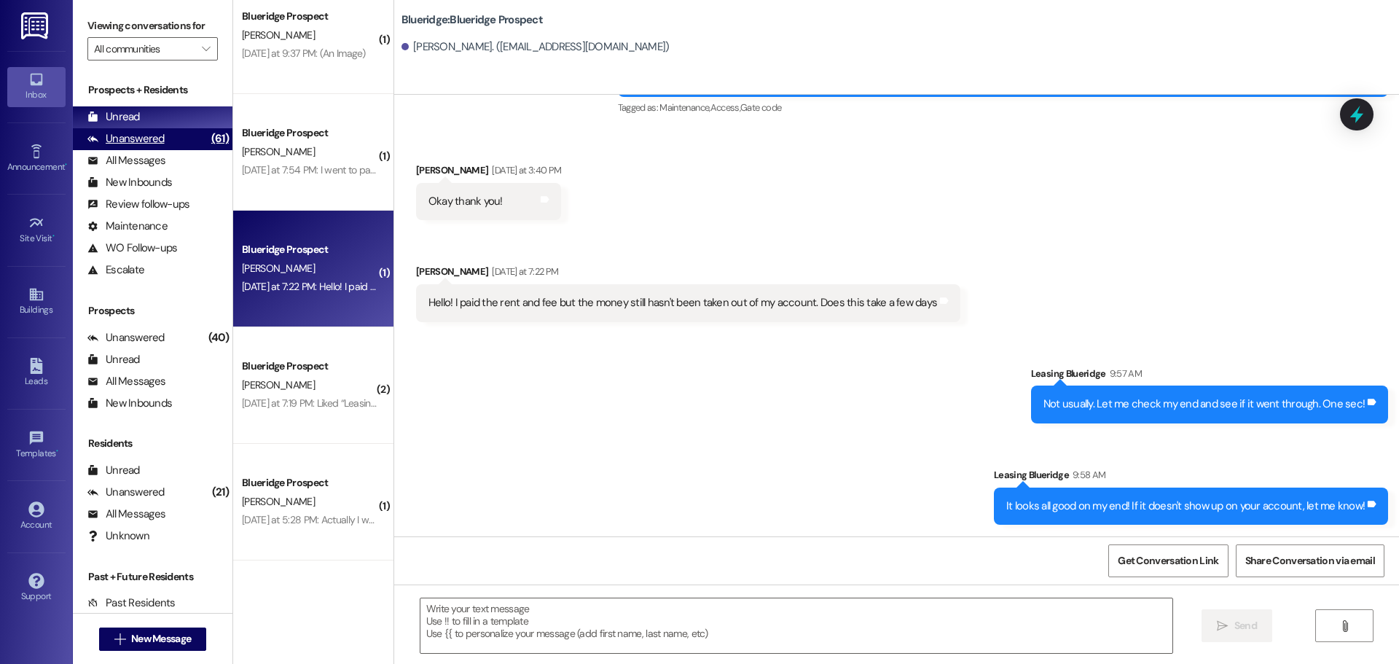
click at [155, 133] on div "Unanswered" at bounding box center [125, 138] width 77 height 15
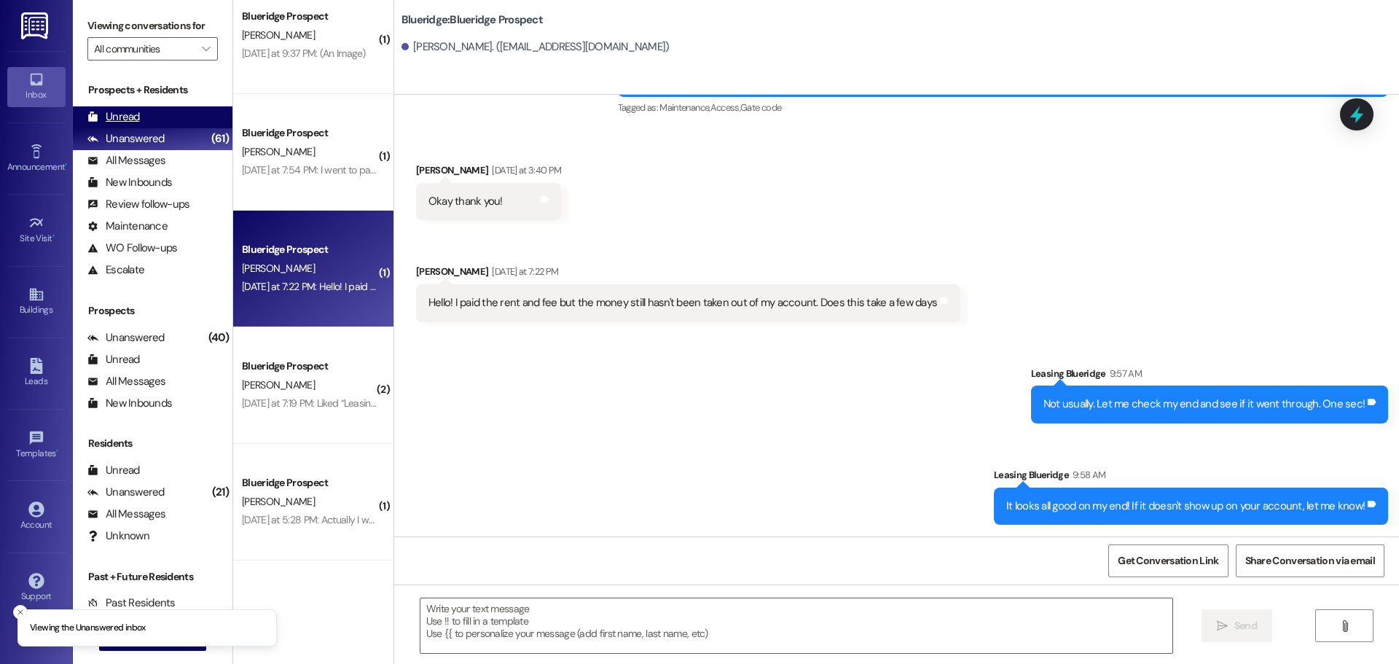
click at [162, 119] on div "Unread (0)" at bounding box center [153, 117] width 160 height 22
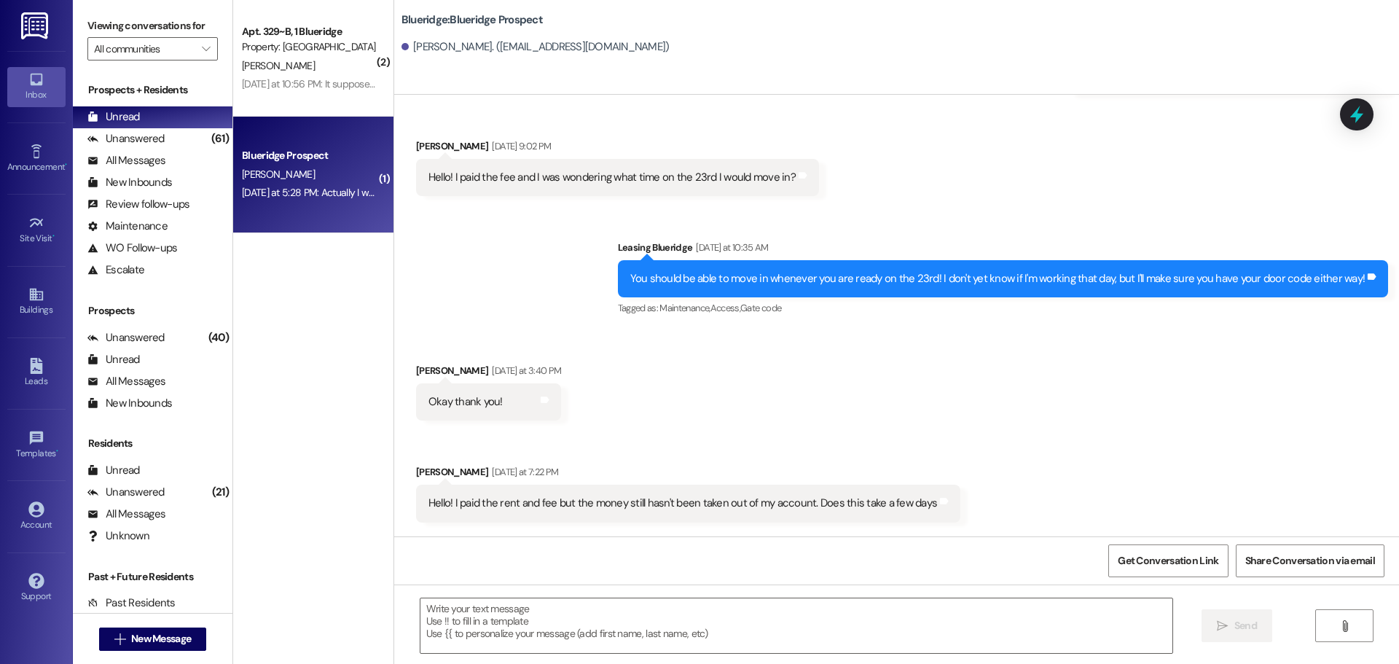
scroll to position [1263, 0]
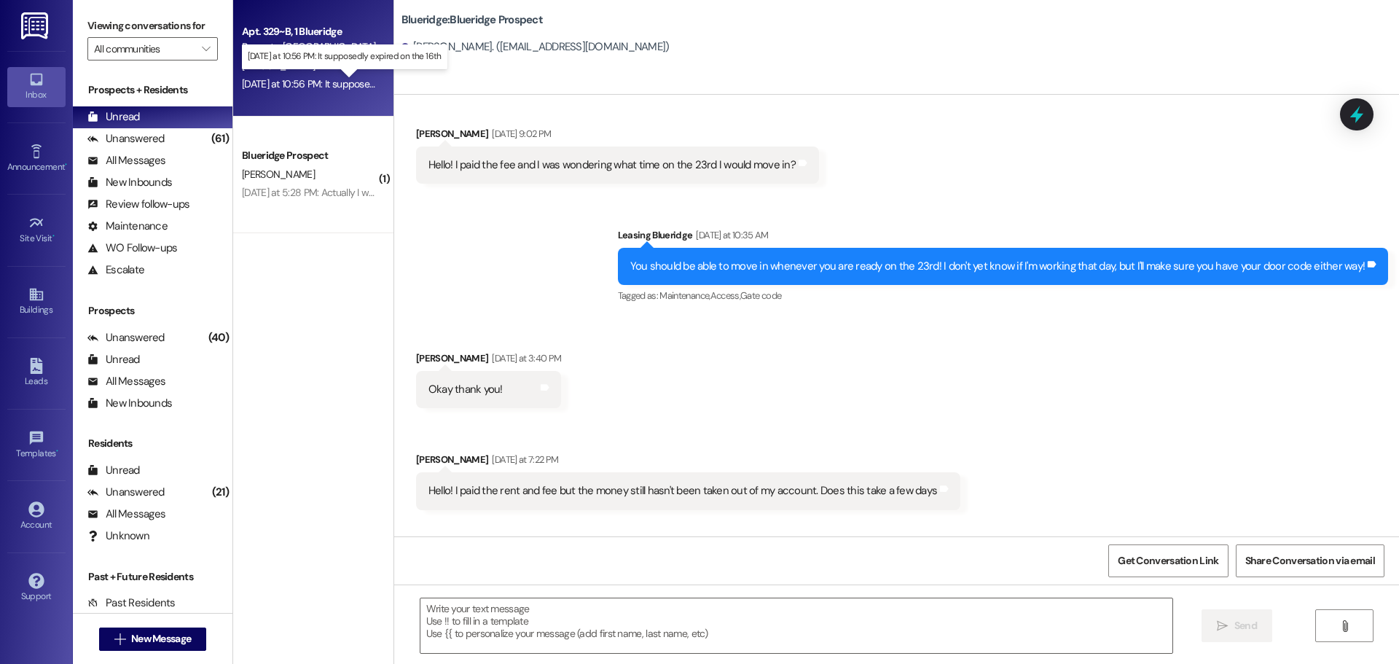
click at [287, 88] on div "Yesterday at 10:56 PM: It supposedly expired on the 16th Yesterday at 10:56 PM:…" at bounding box center [354, 83] width 224 height 13
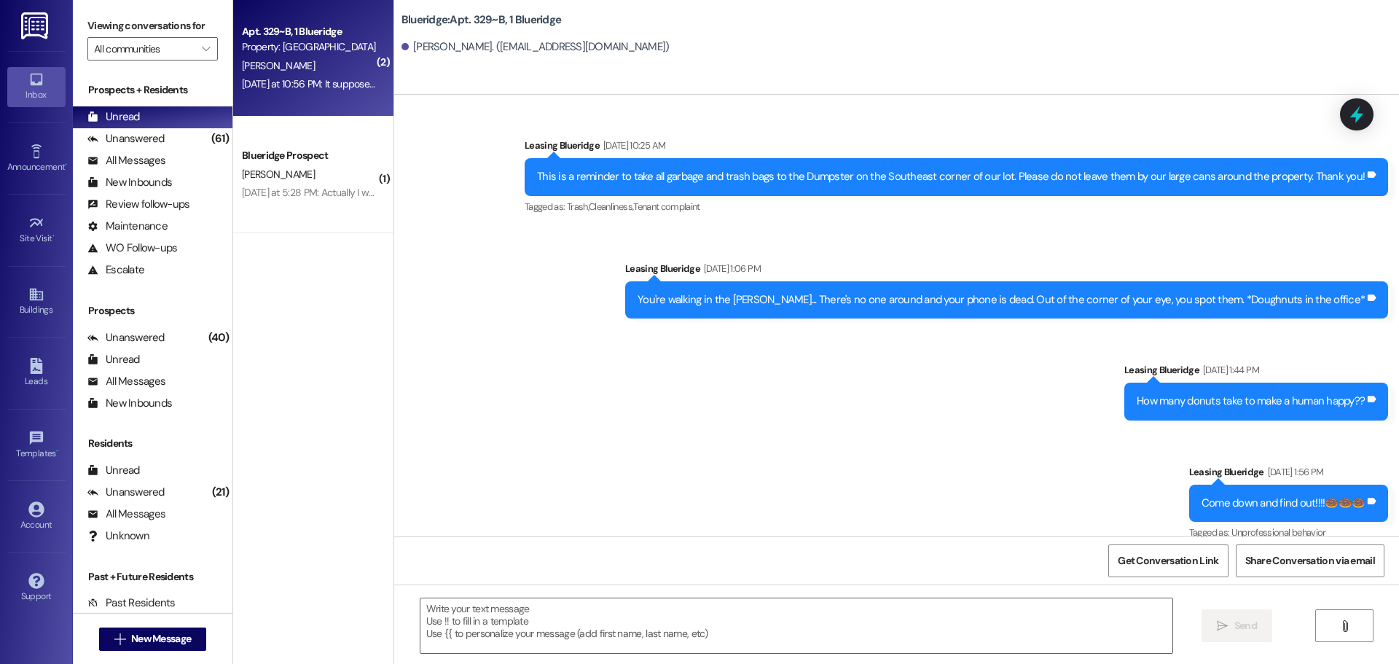
scroll to position [27042, 0]
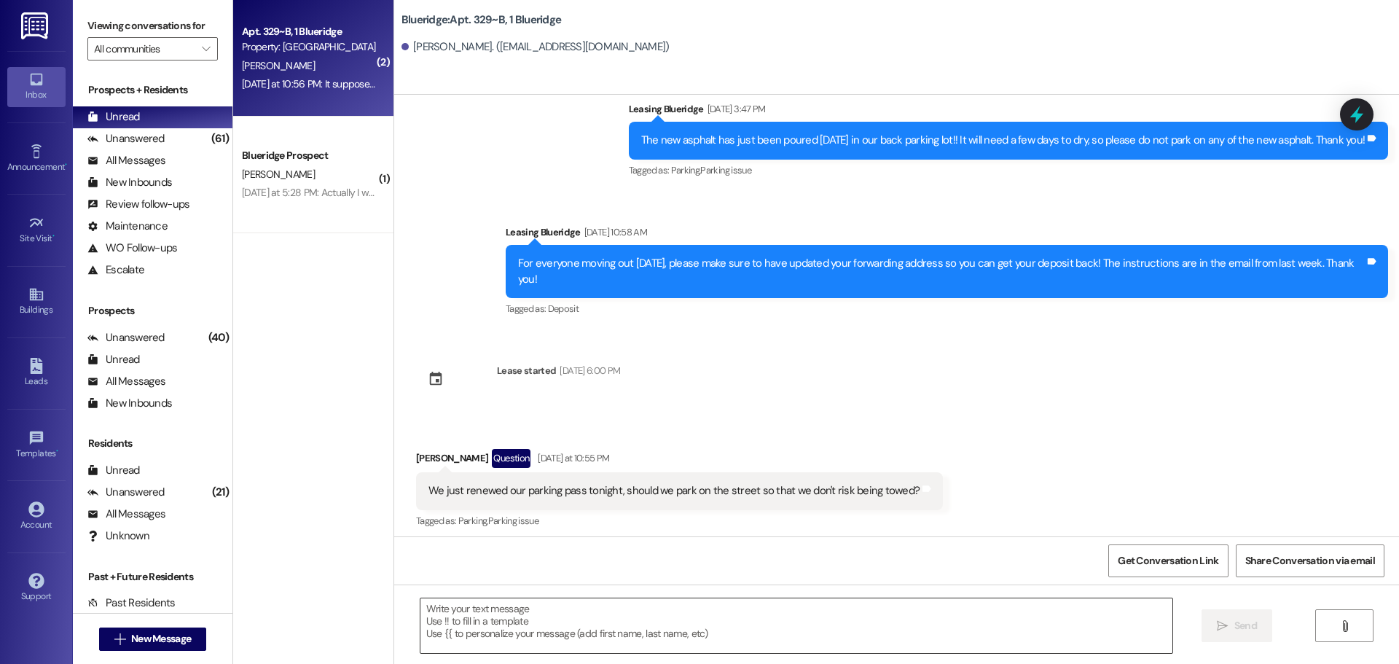
click at [654, 612] on textarea at bounding box center [796, 625] width 752 height 55
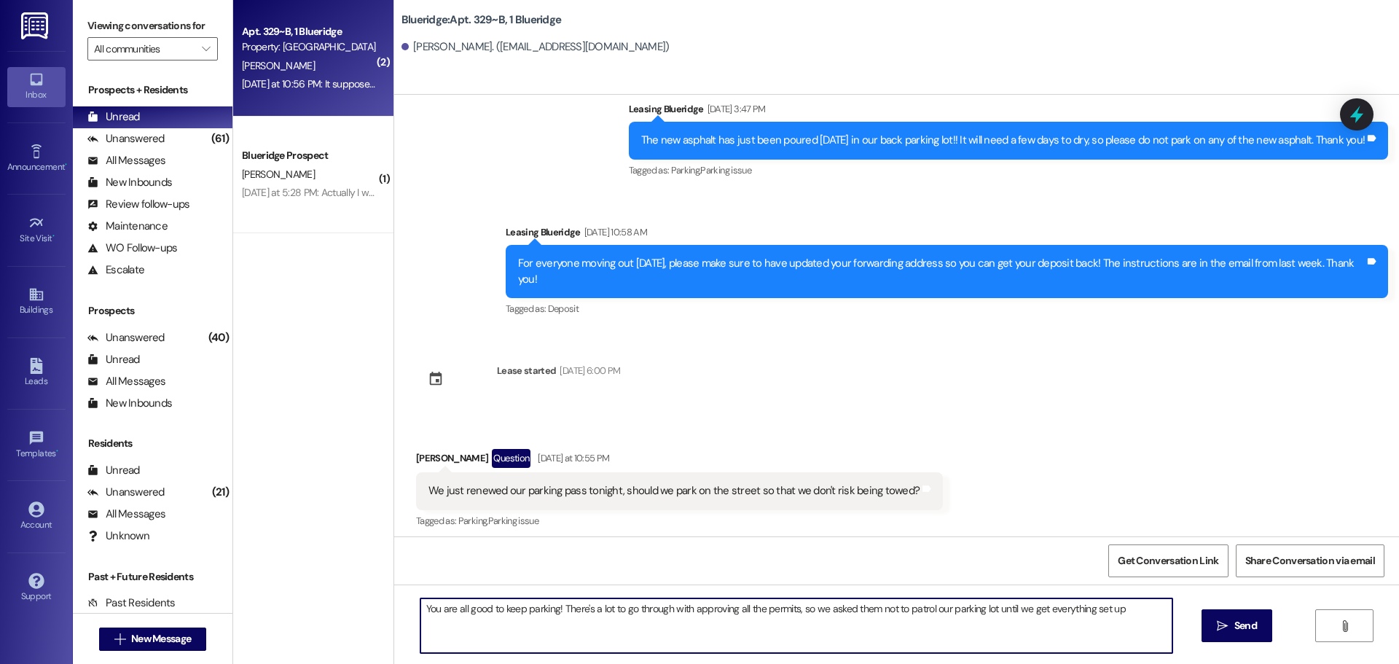
type textarea "You are all good to keep parking! There's a lot to go through with approving al…"
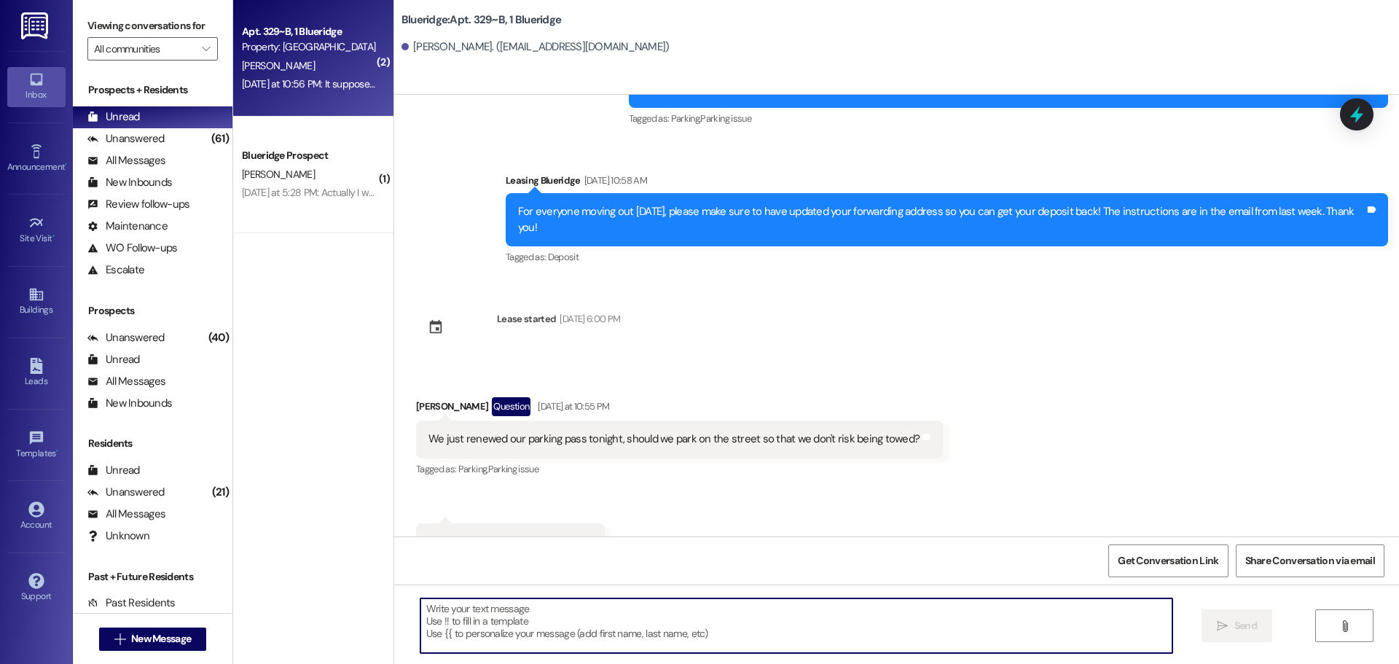
scroll to position [27143, 0]
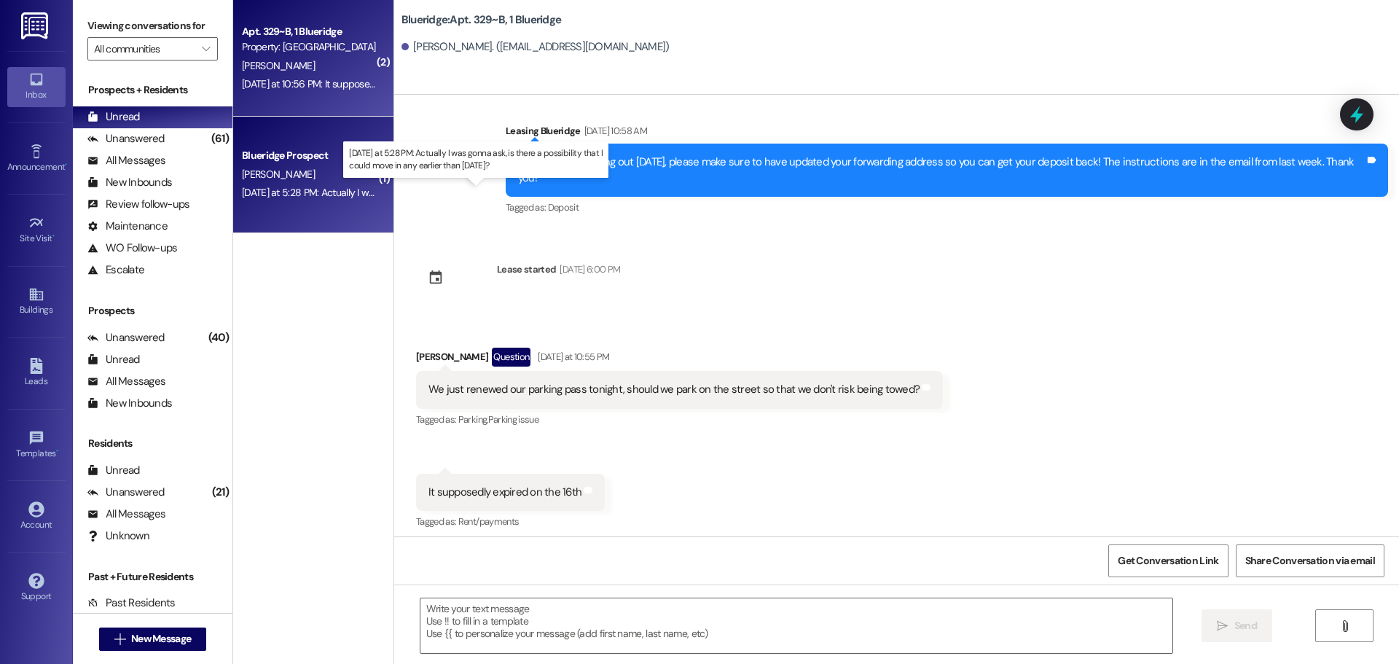
click at [308, 190] on div "Yesterday at 5:28 PM: Actually I was gonna ask, is there a possibility that I c…" at bounding box center [470, 192] width 456 height 13
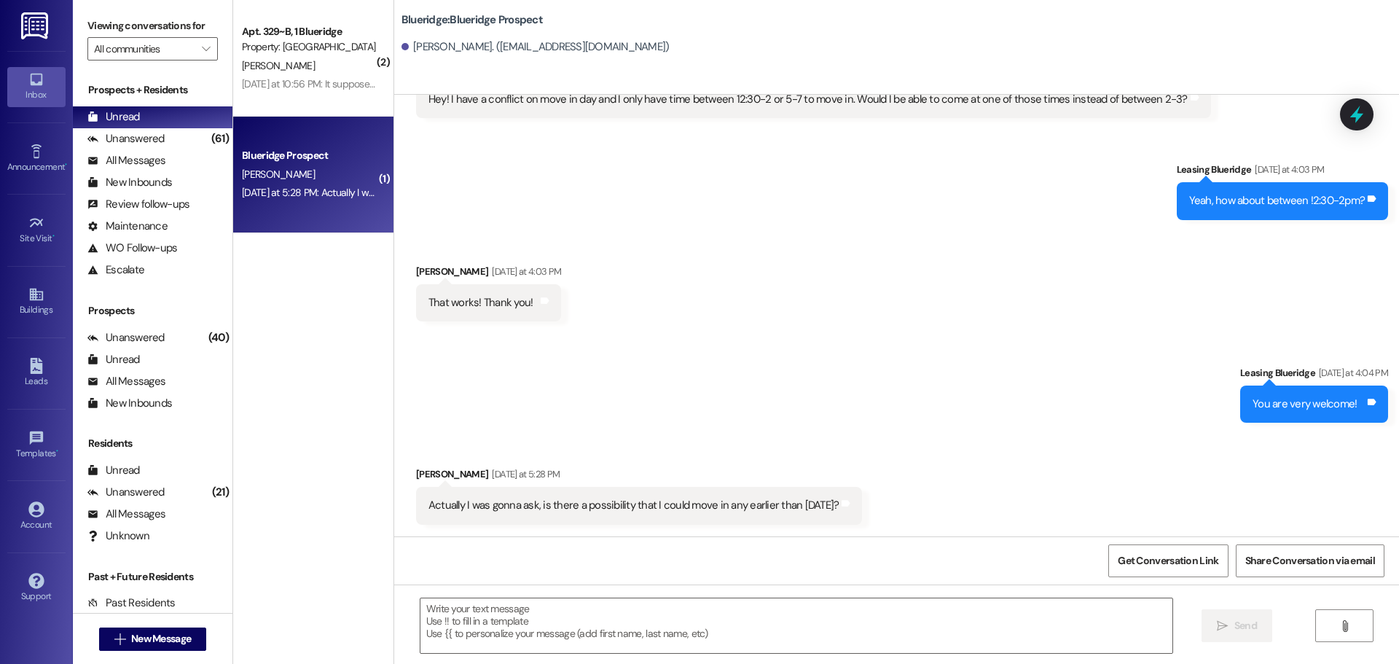
scroll to position [2146, 0]
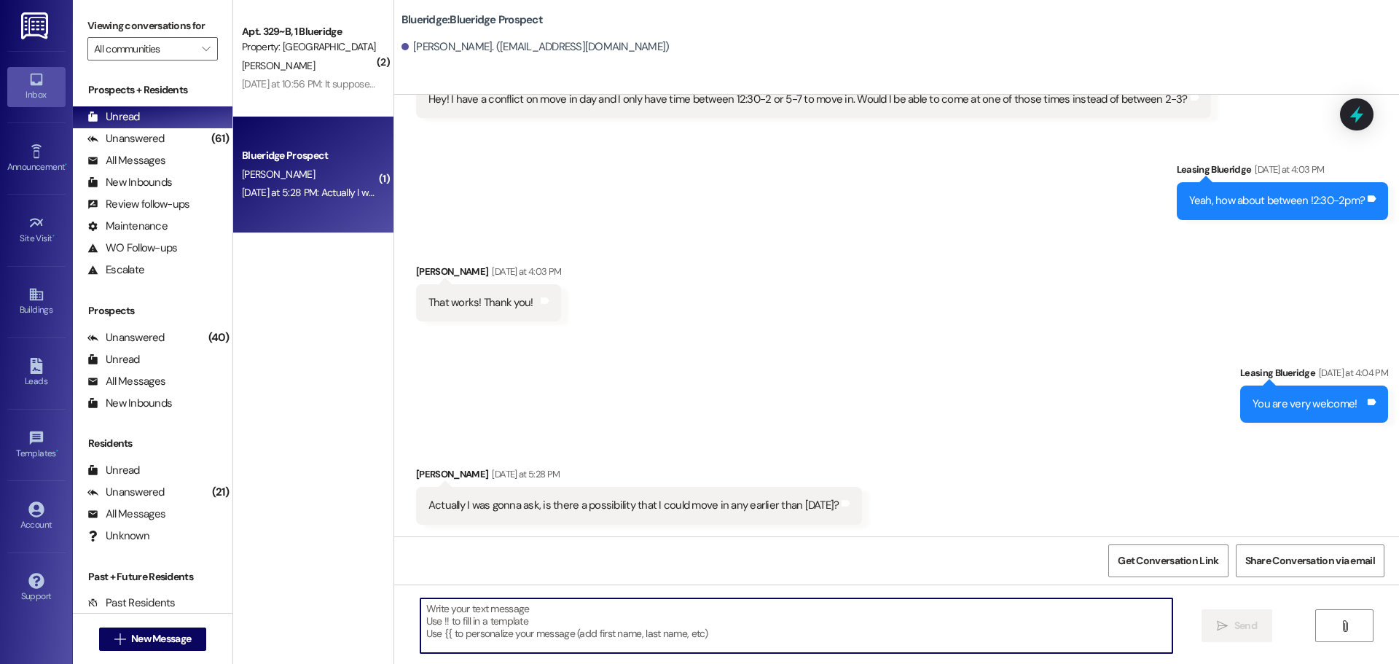
click at [669, 644] on textarea at bounding box center [796, 625] width 752 height 55
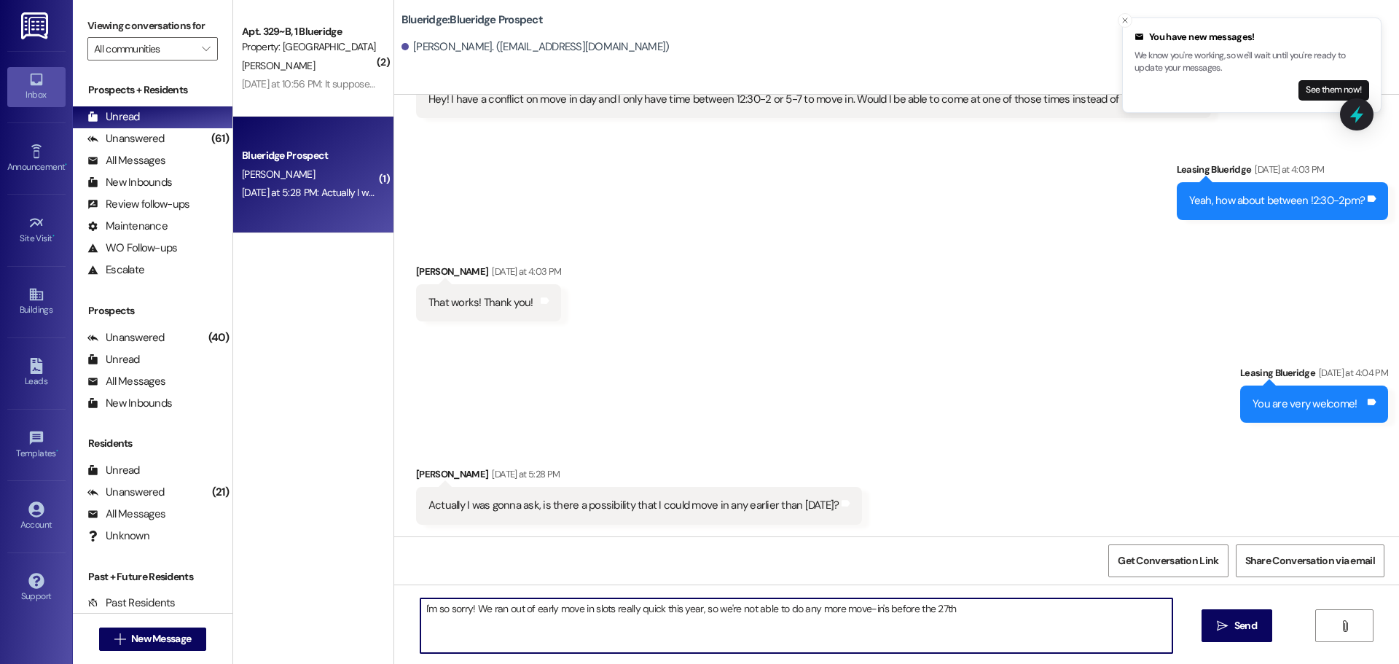
type textarea "I'm so sorry! We ran out of early move in slots really quick this year, so we'r…"
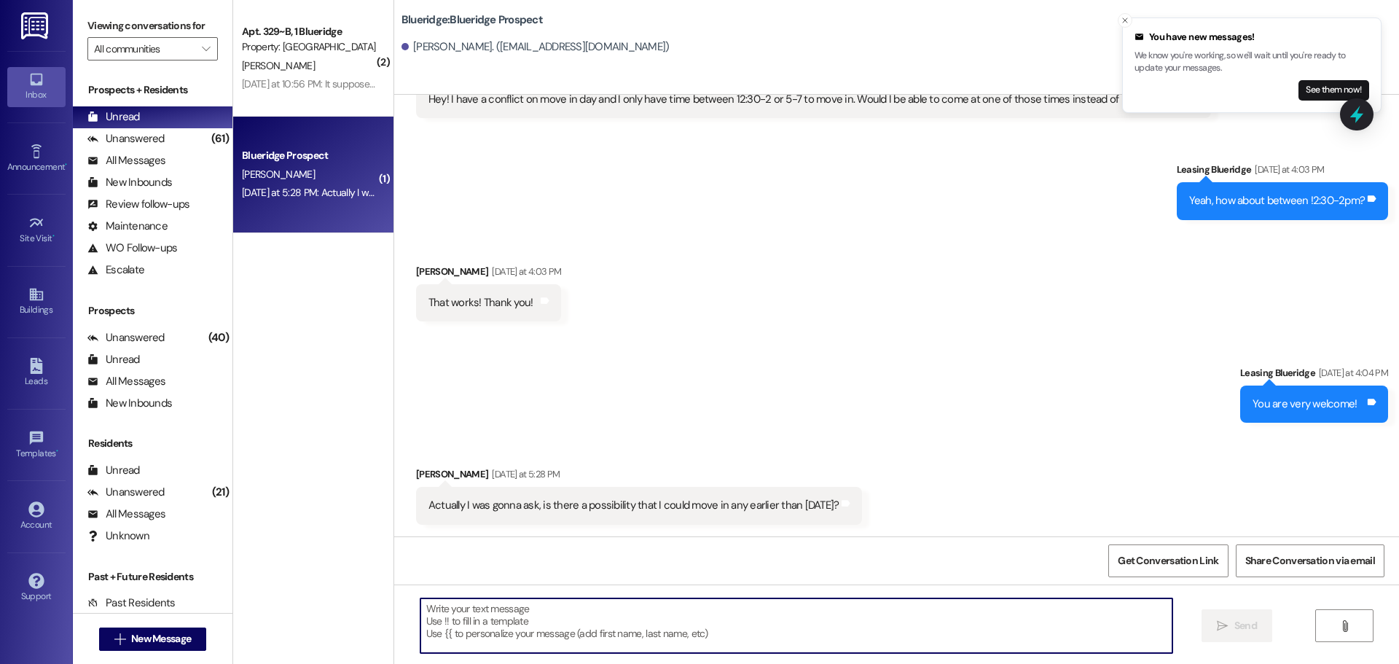
click at [843, 333] on div "Sent via SMS Leasing Blueridge Yesterday at 4:04 PM You are very welcome! Tags …" at bounding box center [896, 382] width 1005 height 101
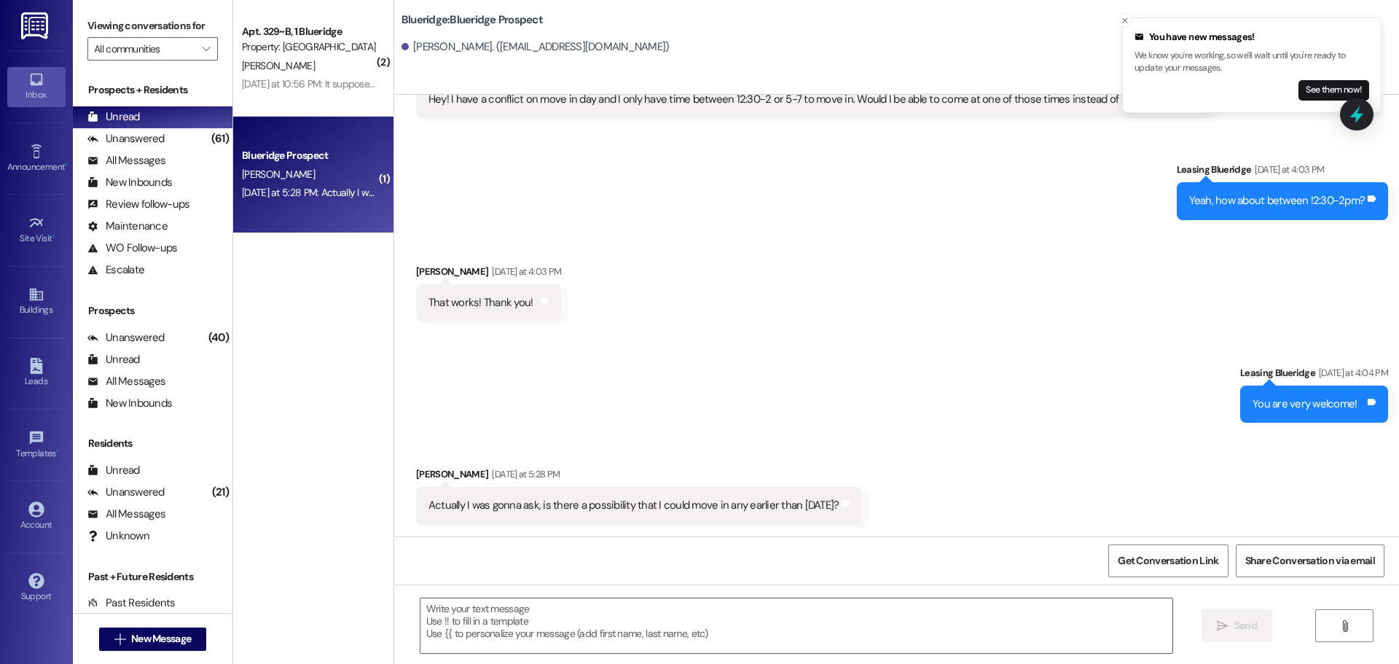
click at [802, 287] on div "Received via SMS Tessa Thompson Yesterday at 4:03 PM That works! Thank you! Tag…" at bounding box center [896, 281] width 1005 height 101
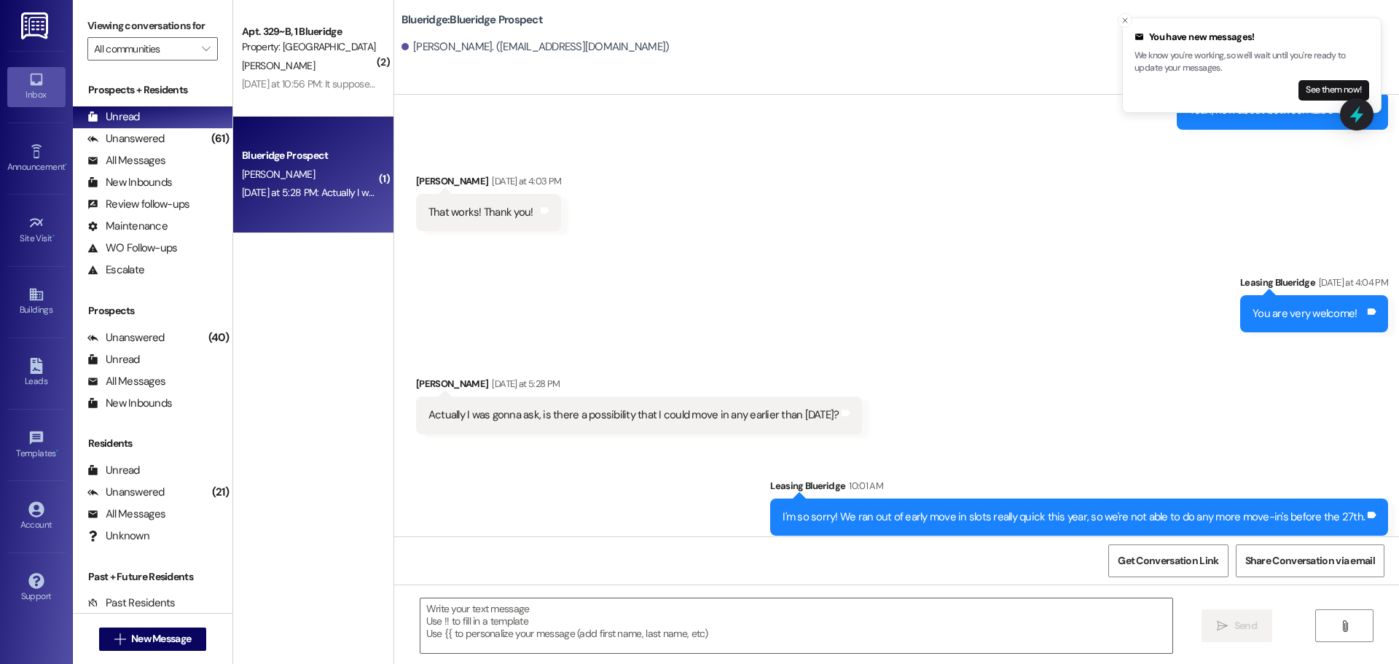
scroll to position [2248, 0]
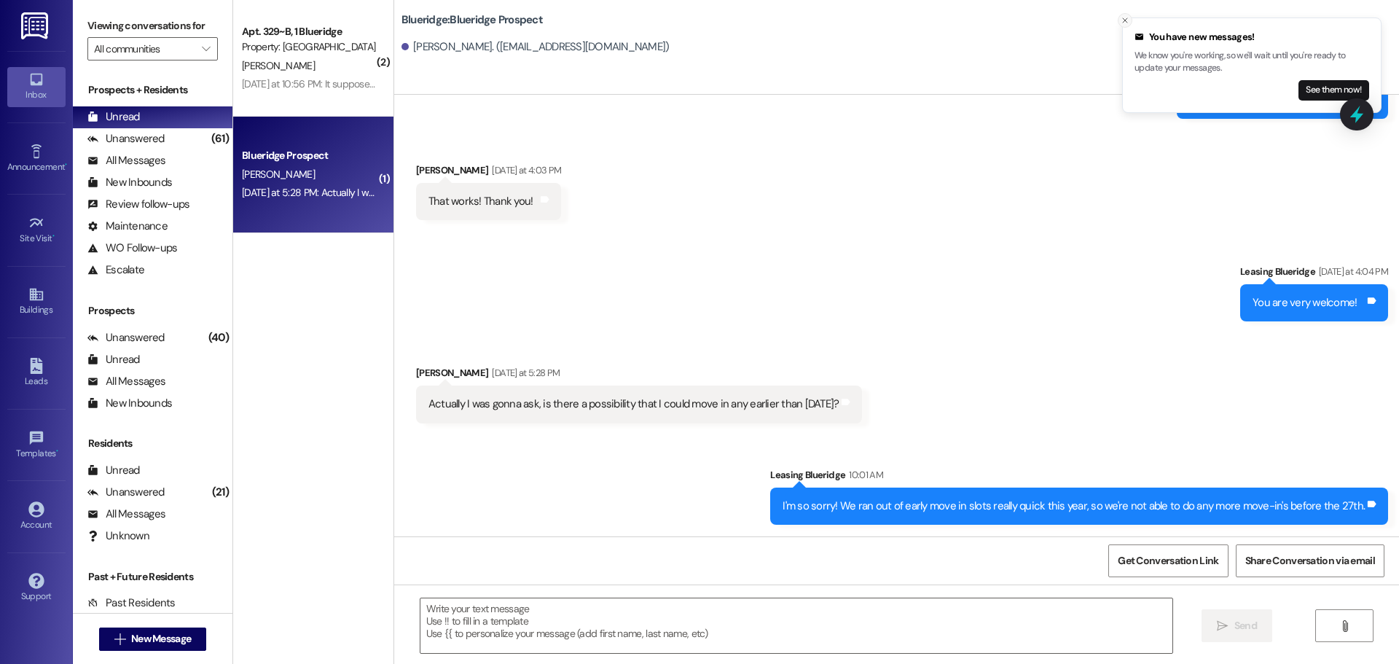
click at [1126, 16] on icon "Close toast" at bounding box center [1125, 20] width 9 height 9
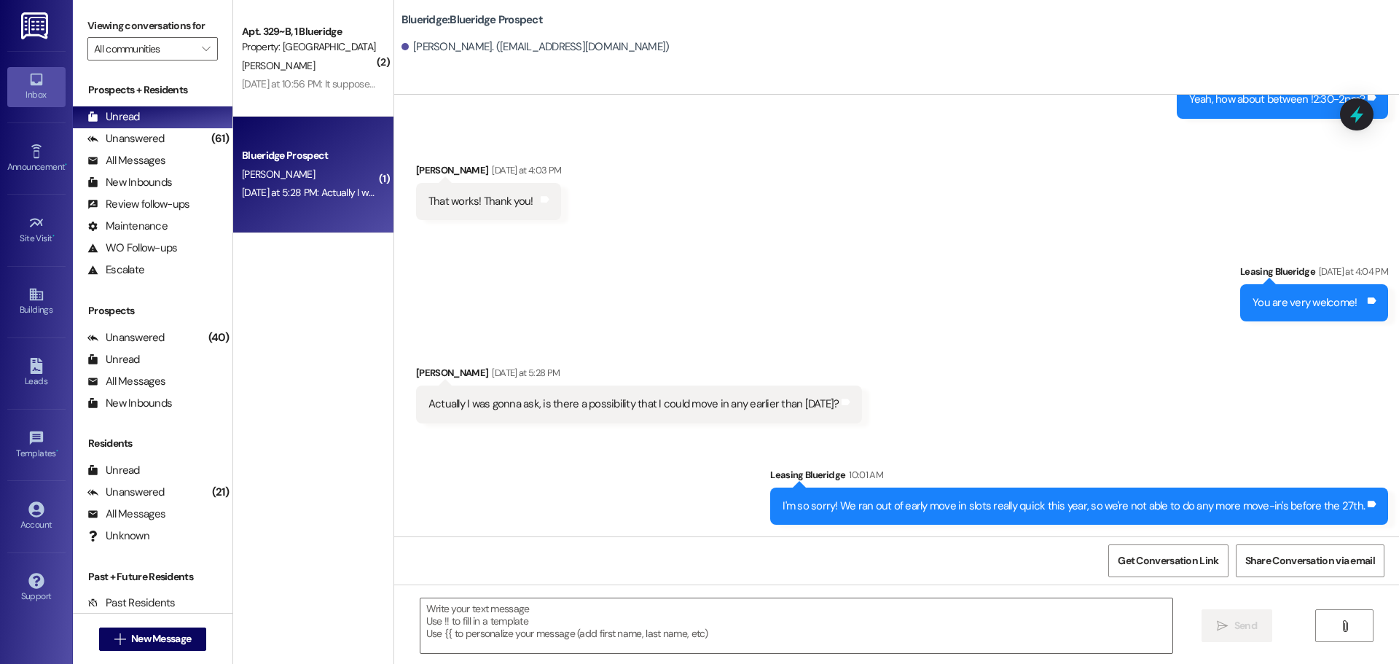
click at [564, 152] on div "Received via SMS Tessa Thompson Yesterday at 4:03 PM That works! Thank you! Tag…" at bounding box center [489, 191] width 168 height 79
click at [168, 143] on div "Unanswered (61)" at bounding box center [153, 139] width 160 height 22
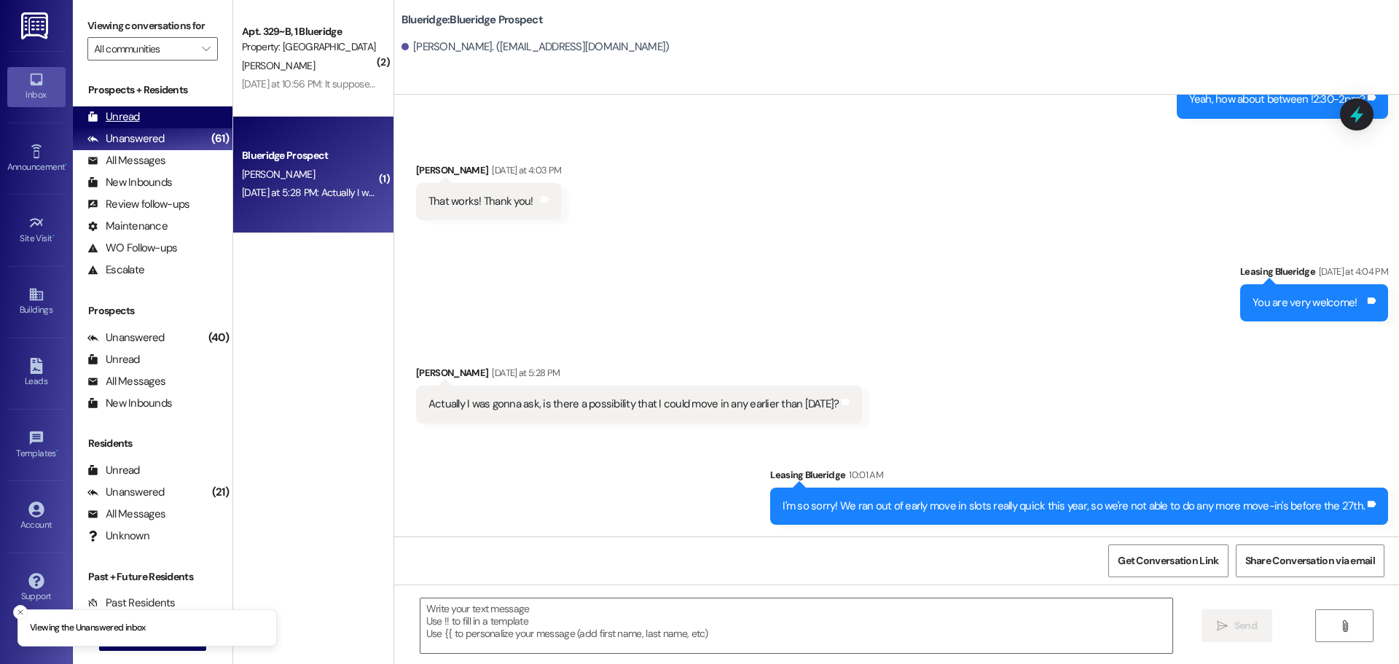
click at [172, 121] on div "Unread (0)" at bounding box center [153, 117] width 160 height 22
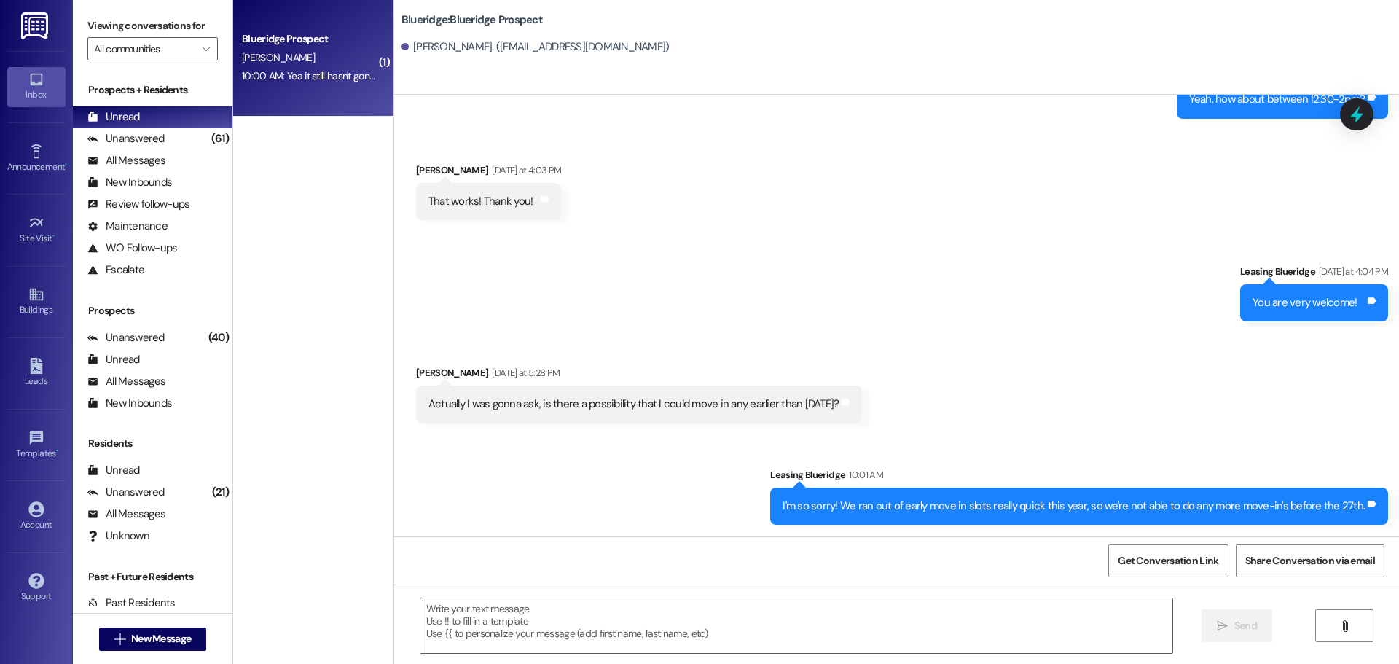
click at [284, 60] on div "M. Flores" at bounding box center [309, 58] width 138 height 18
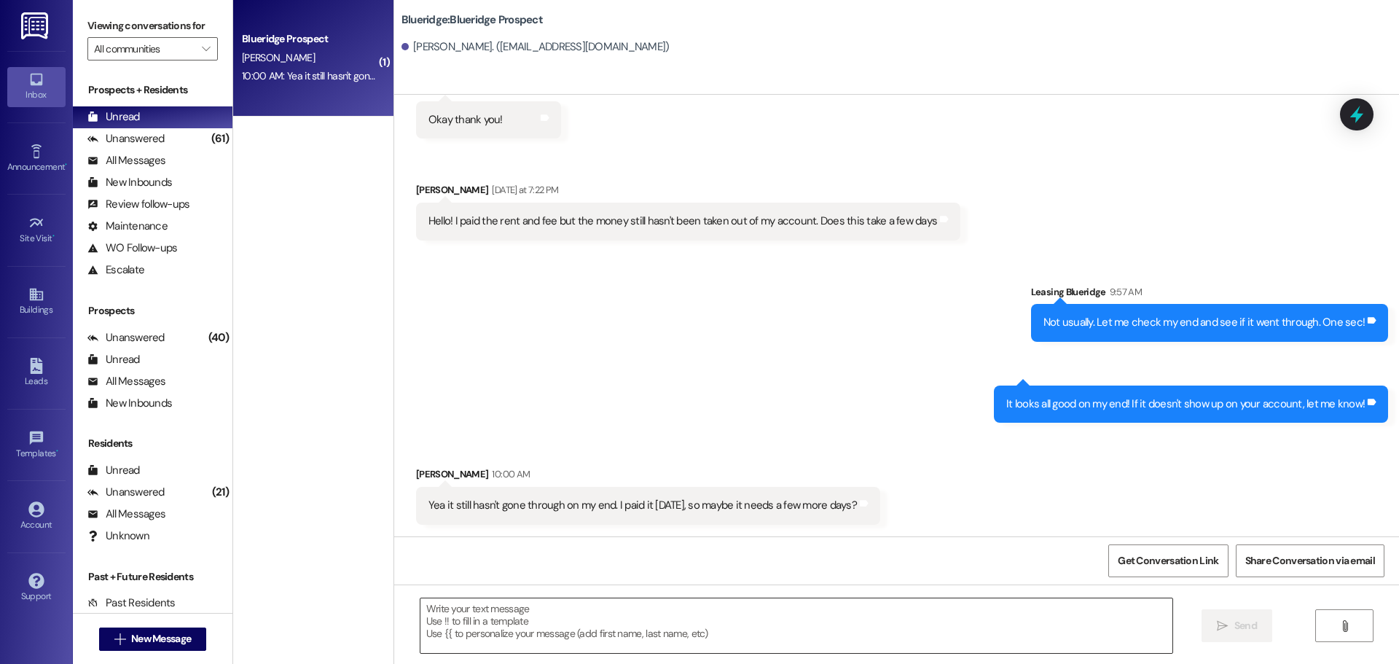
click at [786, 636] on textarea at bounding box center [796, 625] width 752 height 55
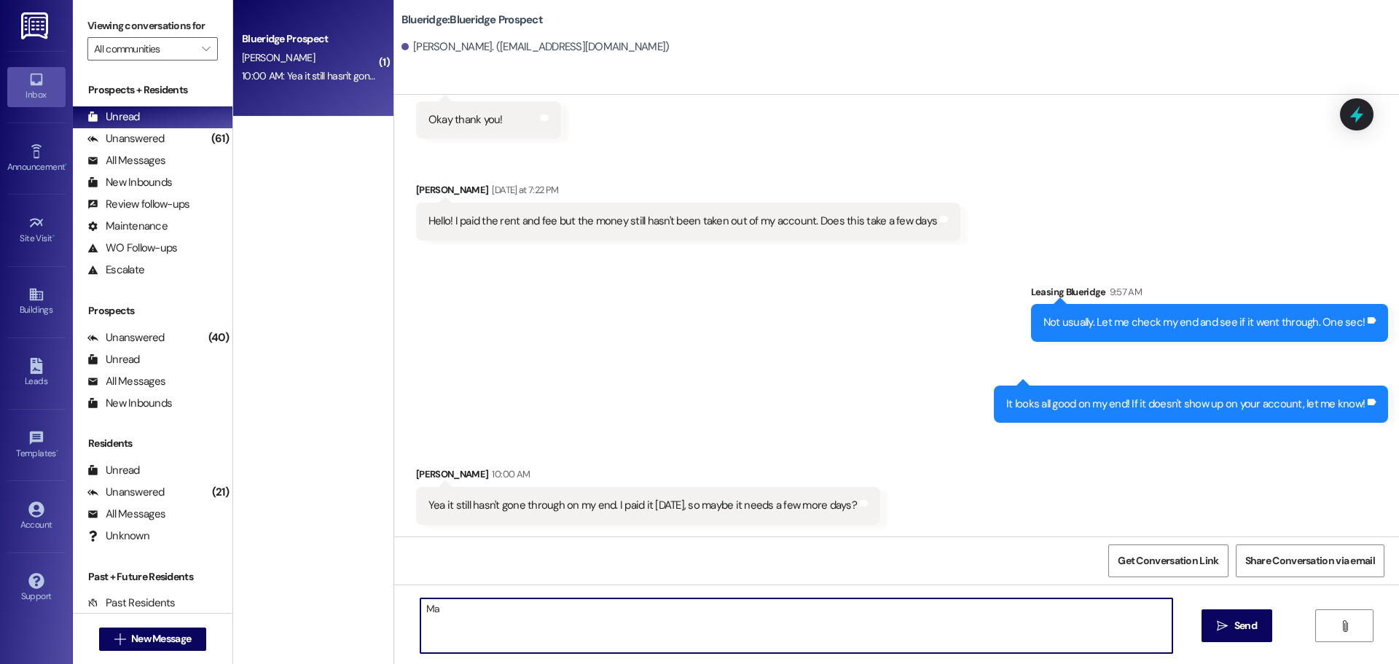
type textarea "M"
type textarea "Y"
type textarea "Yeah, maybe! I'll let you know if the payment fails for any reason!"
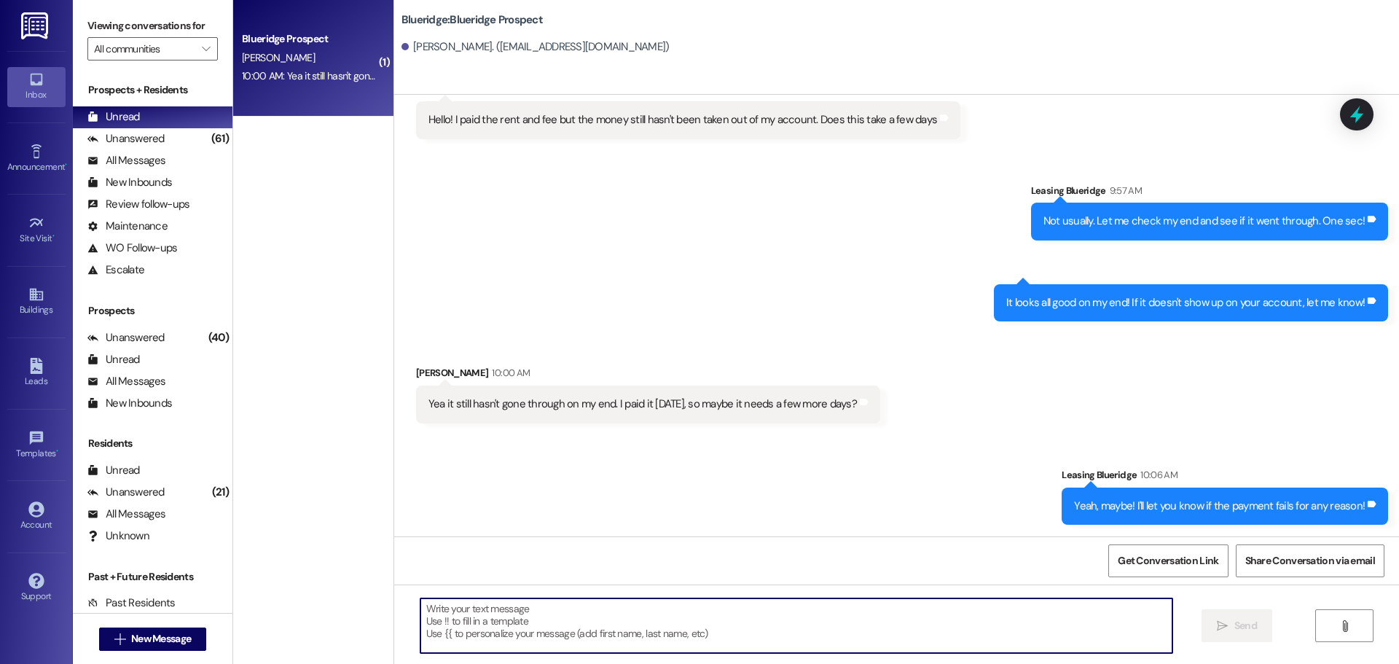
scroll to position [1649, 0]
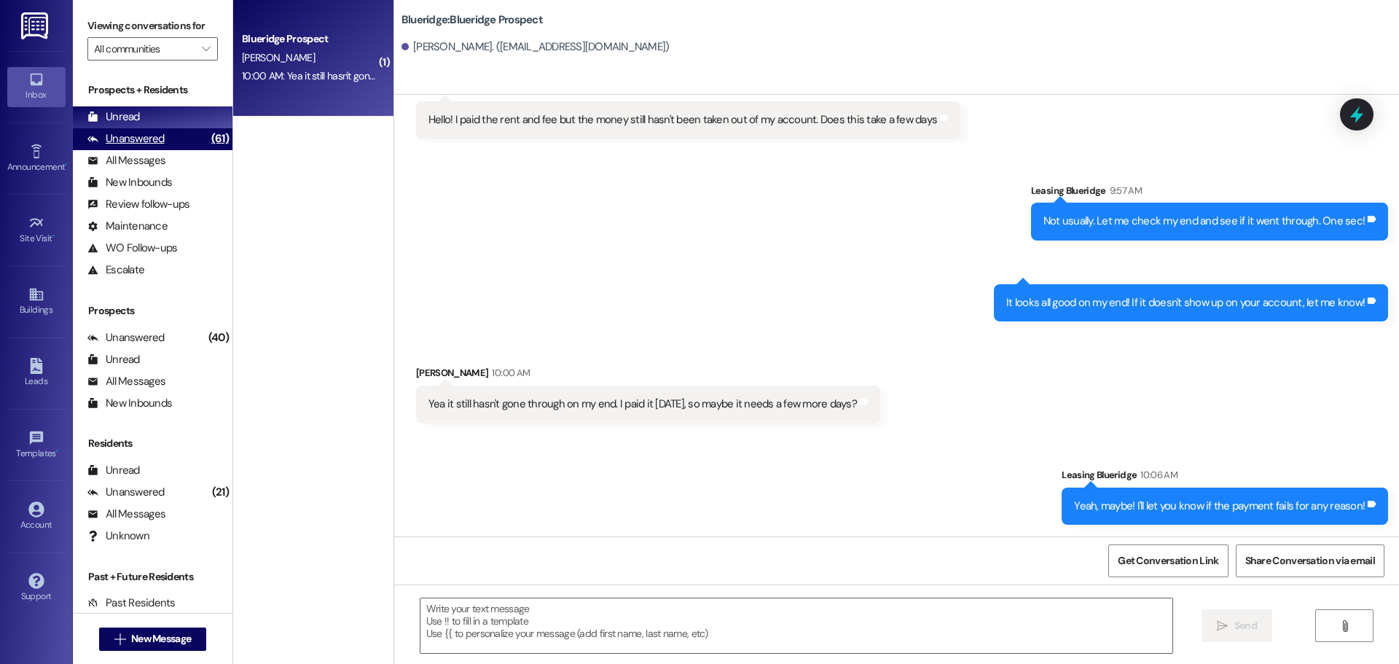
click at [141, 133] on div "Unanswered" at bounding box center [125, 138] width 77 height 15
click at [142, 119] on div "Unread (0)" at bounding box center [153, 117] width 160 height 22
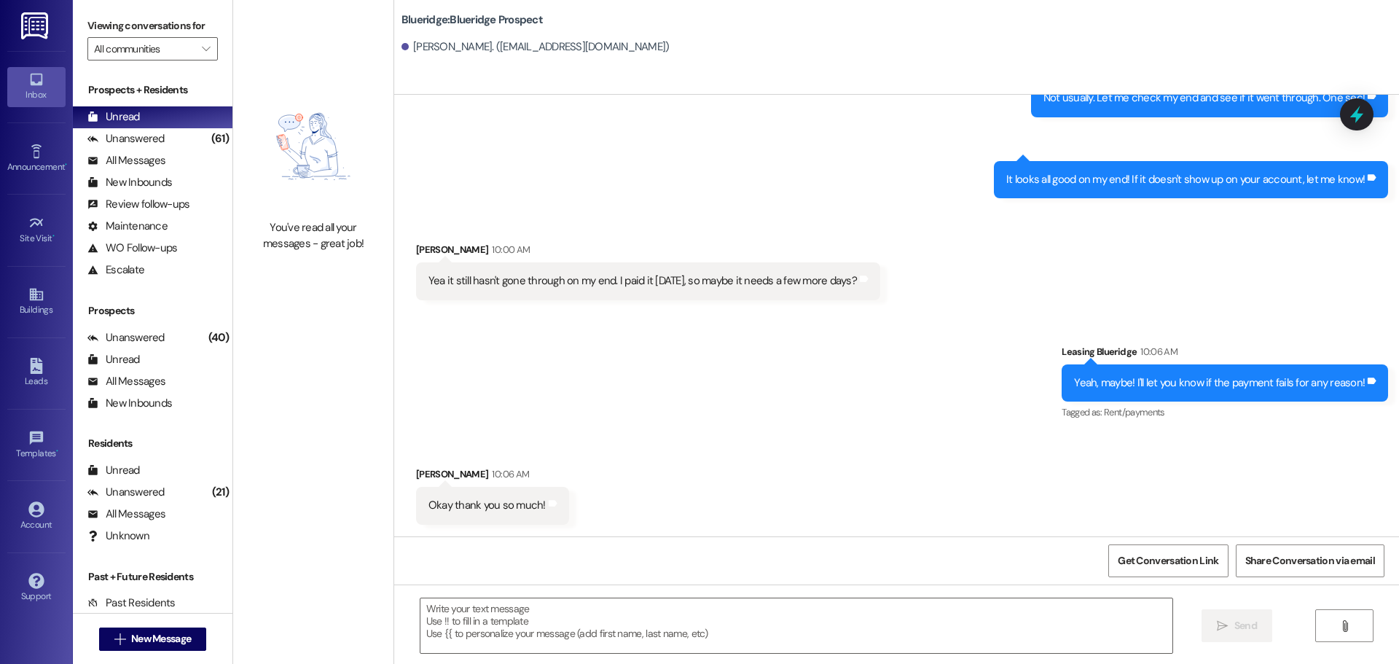
scroll to position [1772, 0]
click at [839, 393] on div "Sent via SMS Leasing Blueridge 10:06 AM Yeah, maybe! I'll let you know if the p…" at bounding box center [896, 372] width 1005 height 123
click at [170, 140] on div "Unanswered (61)" at bounding box center [153, 139] width 160 height 22
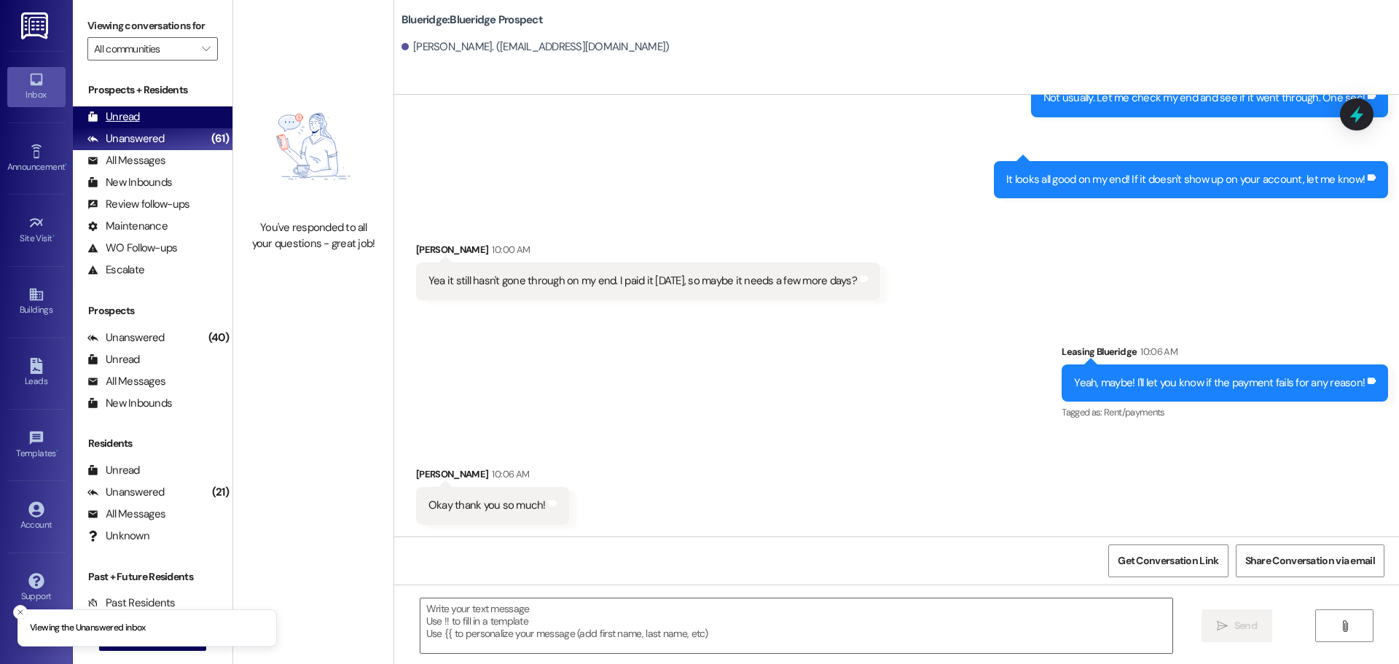
click at [160, 112] on div "Unread (0)" at bounding box center [153, 117] width 160 height 22
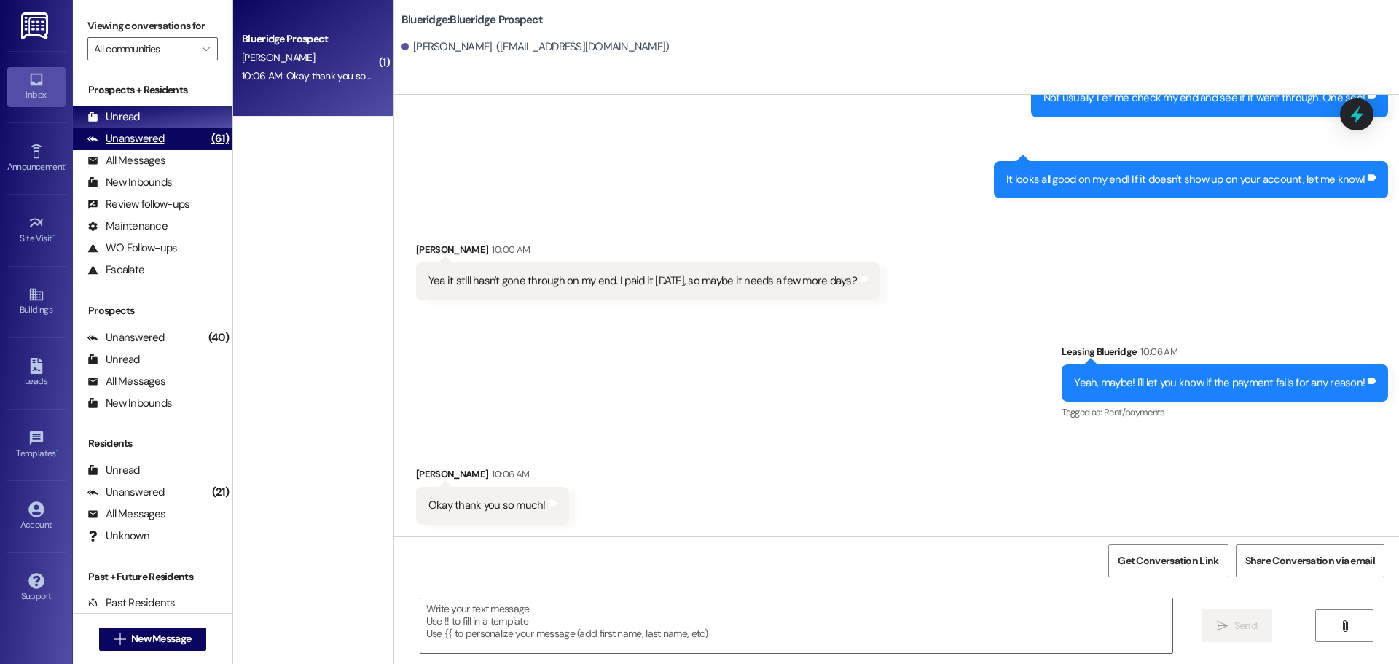
scroll to position [1771, 0]
click at [165, 136] on div "Unanswered (61)" at bounding box center [153, 139] width 160 height 22
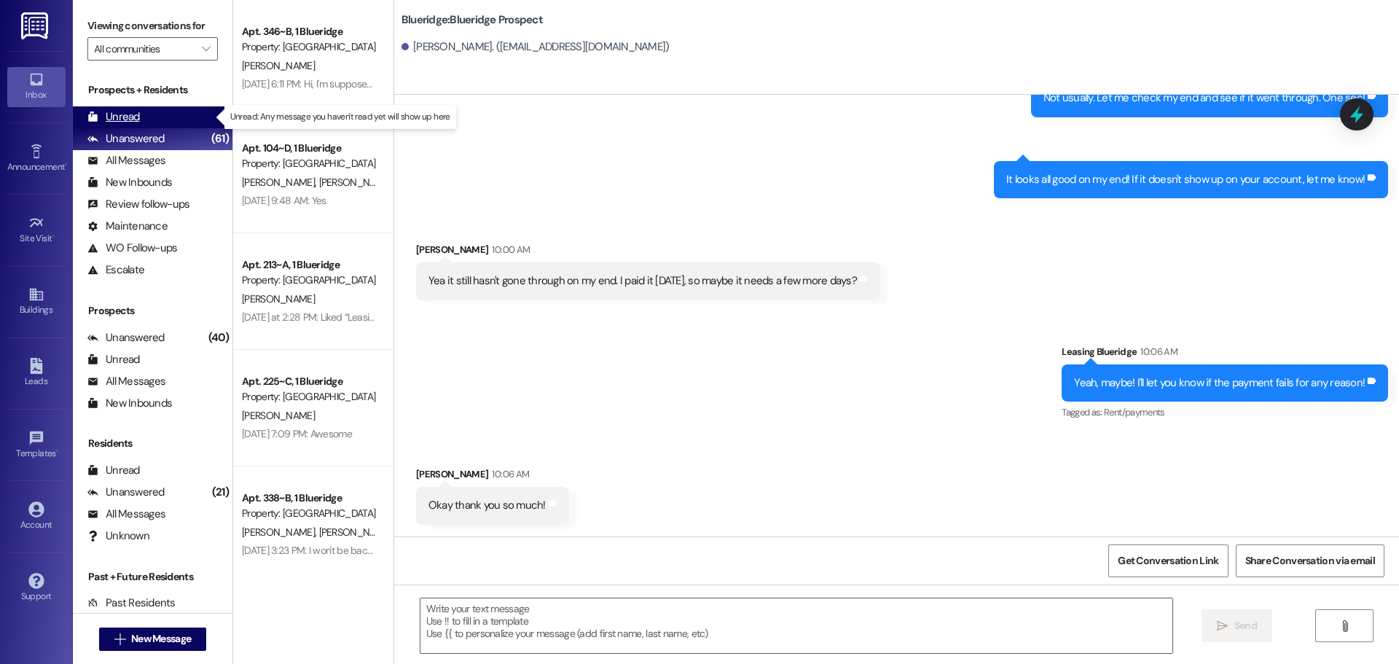
click at [172, 116] on div "Unread (0)" at bounding box center [153, 117] width 160 height 22
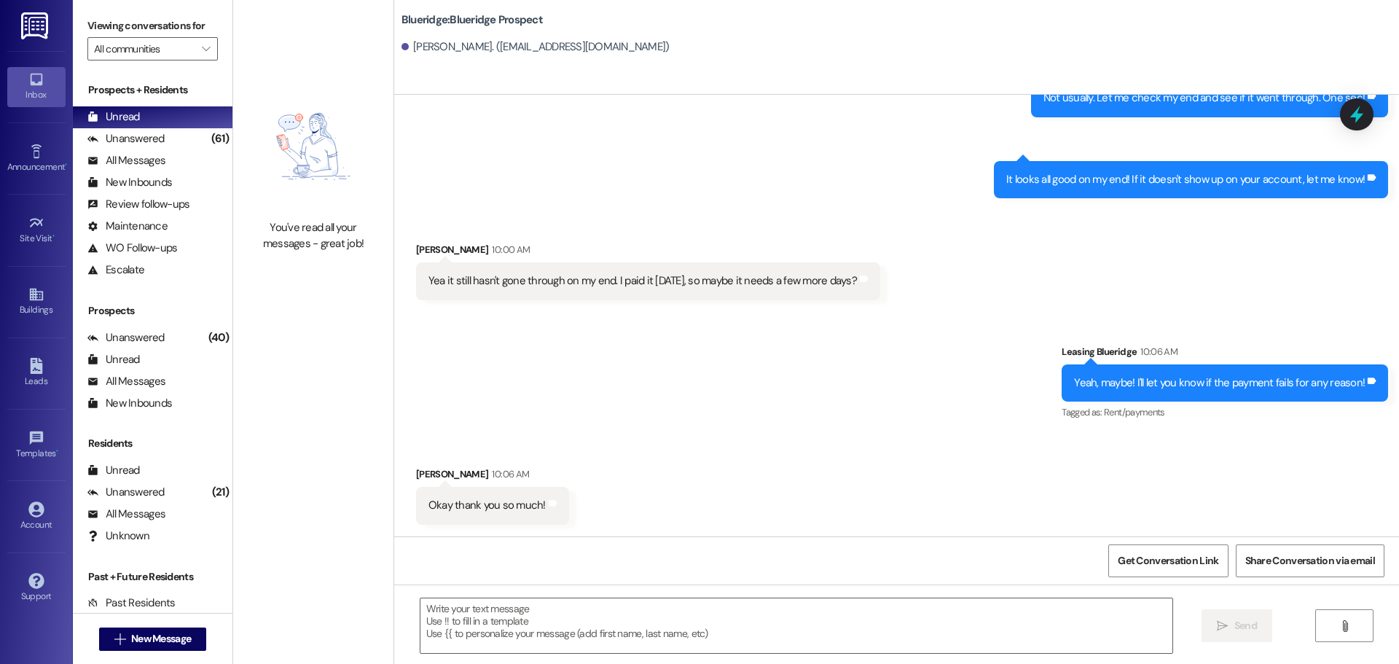
scroll to position [1772, 0]
click at [668, 353] on div "Sent via SMS Leasing Blueridge 10:06 AM Yeah, maybe! I'll let you know if the p…" at bounding box center [896, 372] width 1005 height 123
click at [686, 360] on div "Sent via SMS Leasing Blueridge 10:06 AM Yeah, maybe! I'll let you know if the p…" at bounding box center [896, 372] width 1005 height 123
click at [792, 216] on div "Received via SMS Mariah Flores 10:00 AM Yea it still hasn't gone through on my …" at bounding box center [896, 259] width 1005 height 101
click at [719, 211] on div "Received via SMS Mariah Flores 10:00 AM Yea it still hasn't gone through on my …" at bounding box center [896, 259] width 1005 height 101
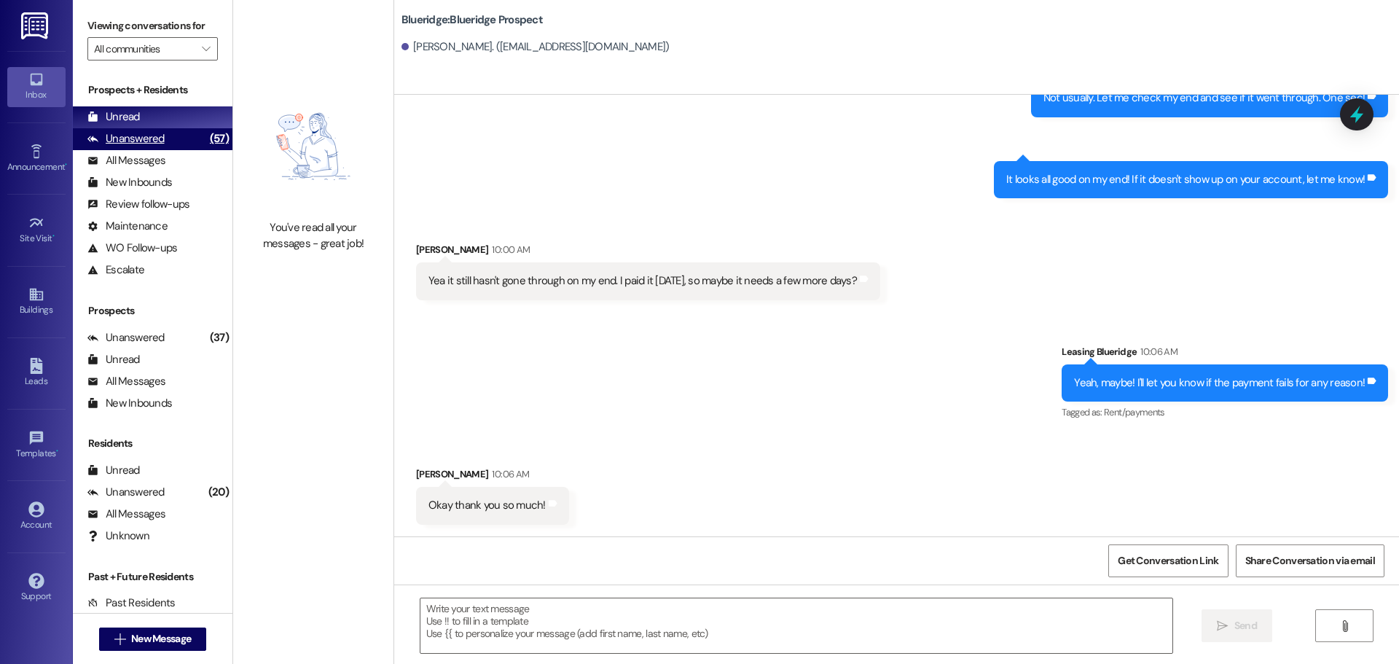
click at [168, 149] on div "Unanswered (57)" at bounding box center [153, 139] width 160 height 22
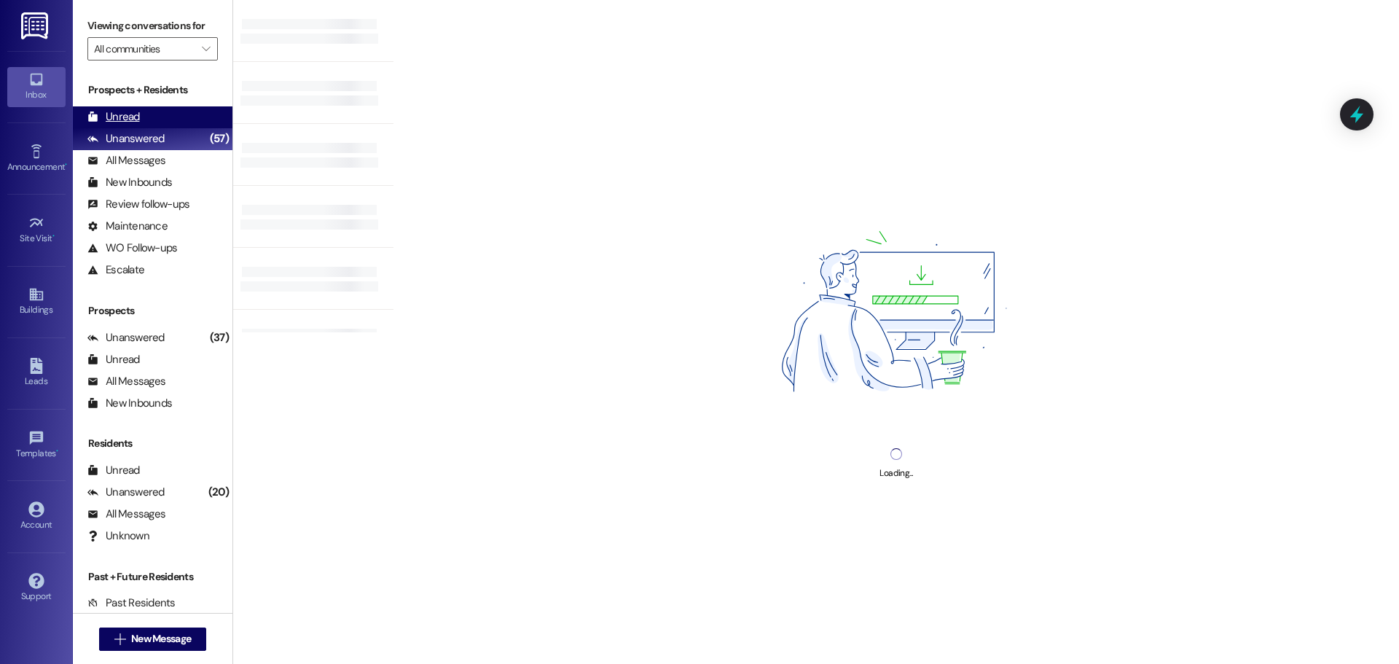
click at [170, 117] on div "Unread (0)" at bounding box center [153, 117] width 160 height 22
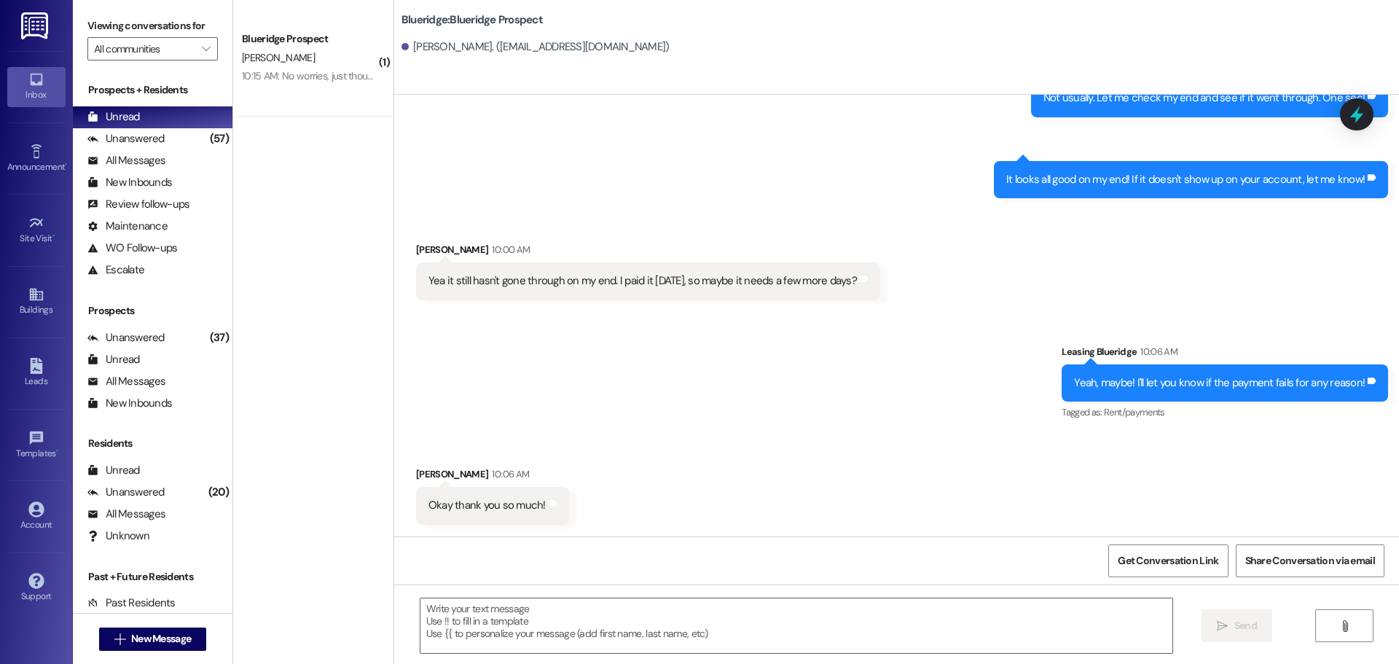
scroll to position [1771, 0]
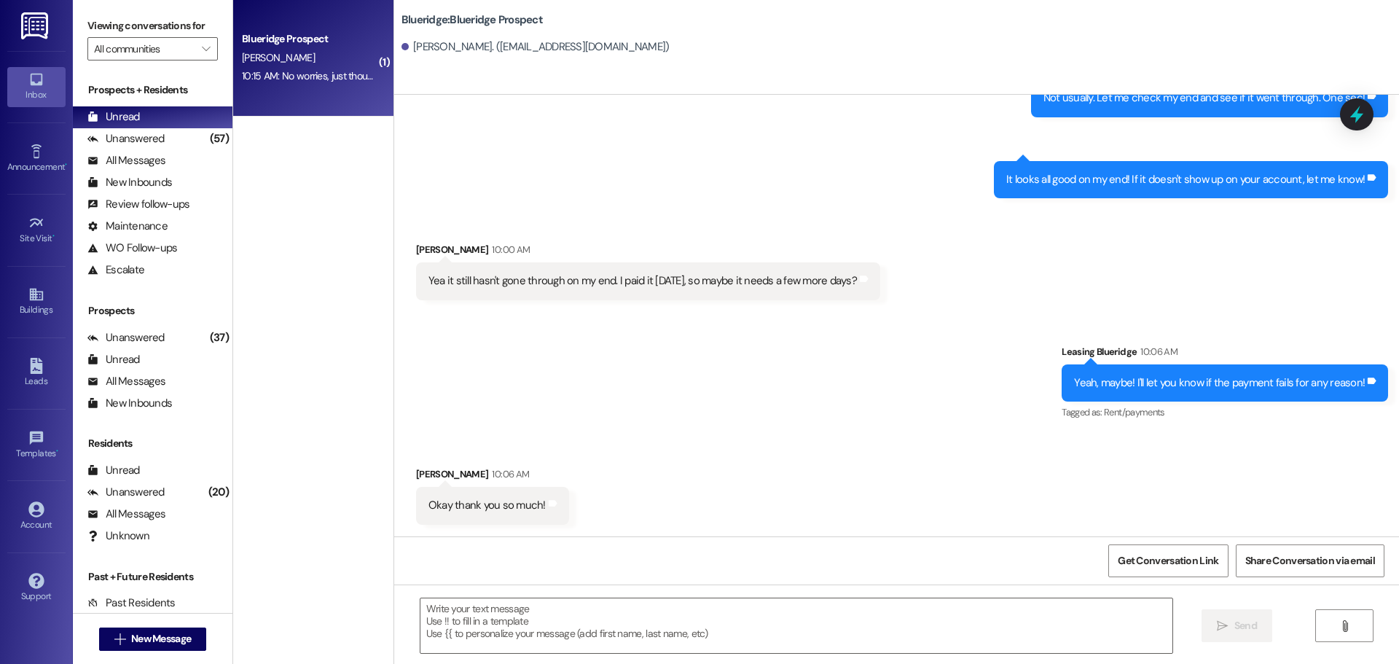
click at [257, 35] on div "Blueridge Prospect" at bounding box center [309, 38] width 135 height 15
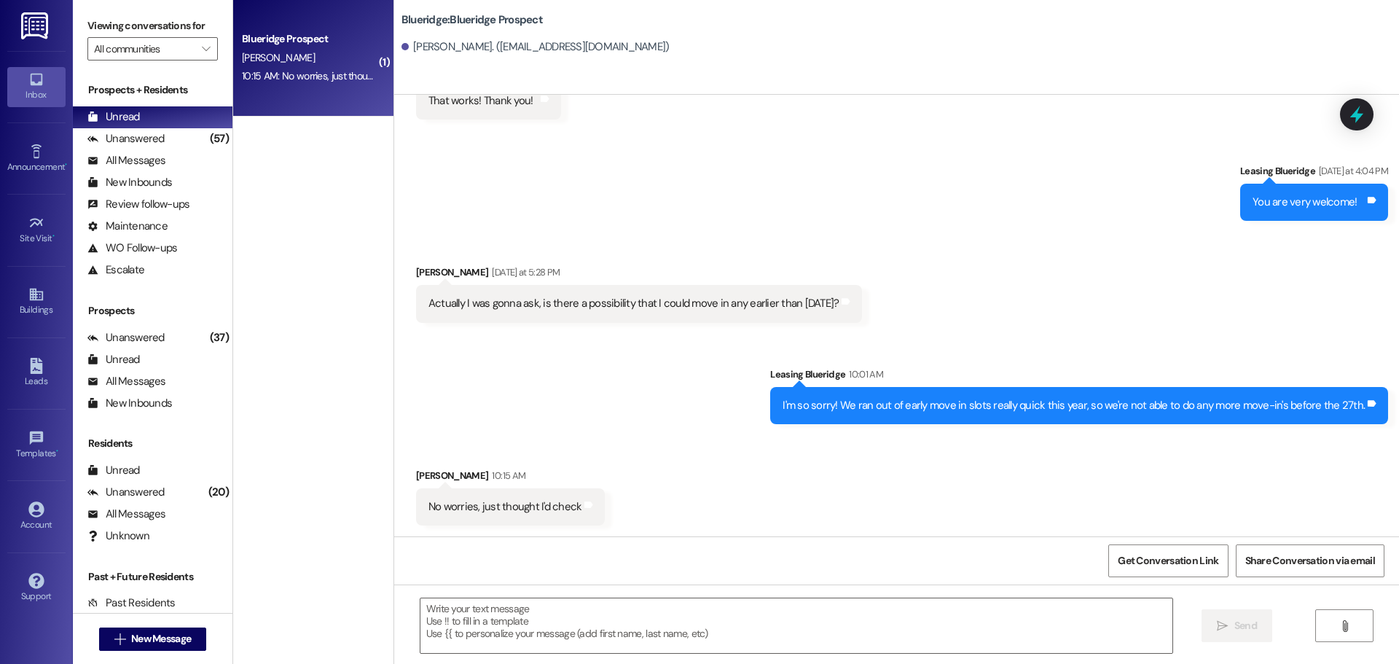
scroll to position [2349, 0]
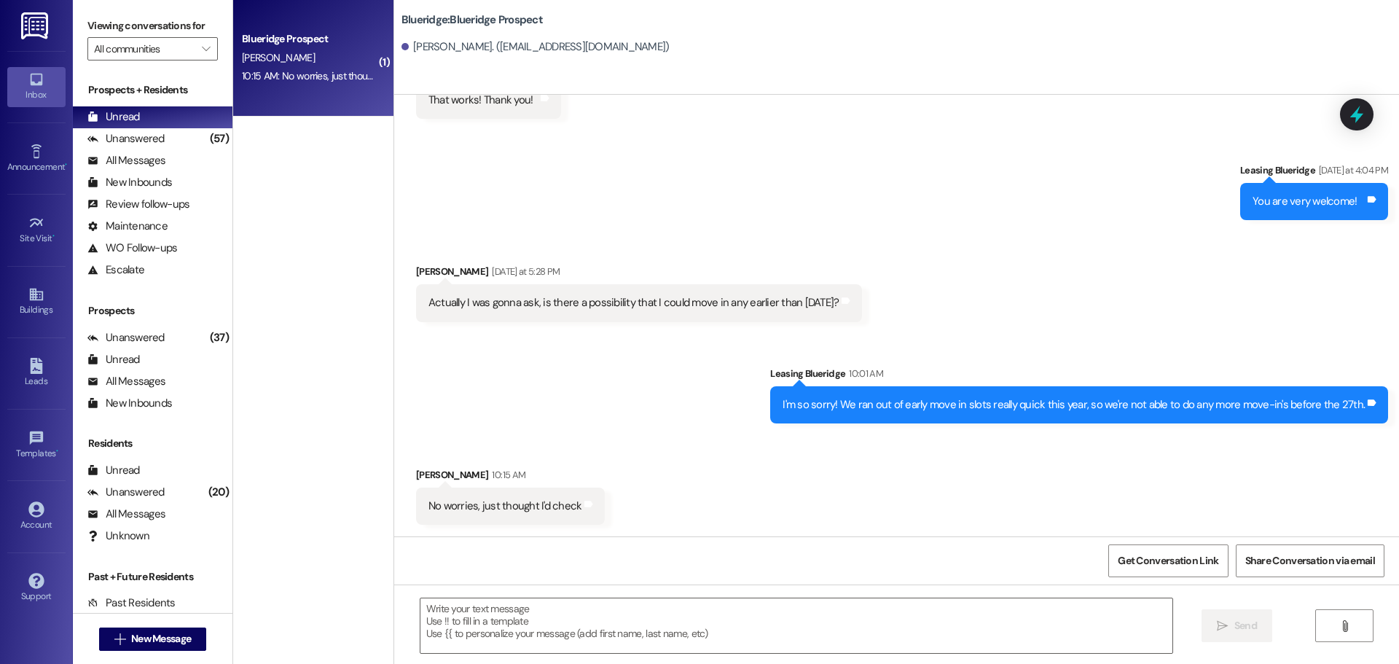
drag, startPoint x: 600, startPoint y: 385, endPoint x: 447, endPoint y: 313, distance: 169.2
click at [600, 385] on div "Sent via SMS Leasing Blueridge 10:01 AM I'm so sorry! We ran out of early move …" at bounding box center [896, 383] width 1005 height 101
click at [181, 131] on div "Unanswered (57)" at bounding box center [153, 139] width 160 height 22
click at [181, 120] on div "Unread (0)" at bounding box center [153, 117] width 160 height 22
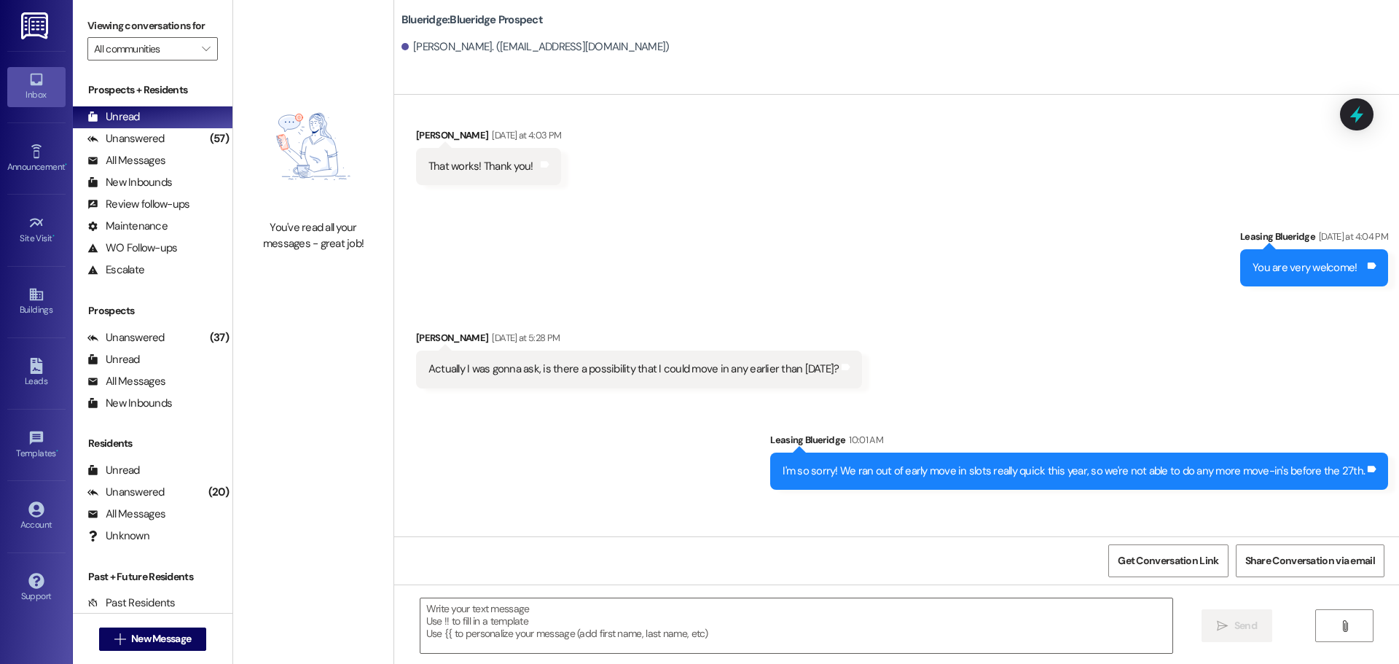
scroll to position [2348, 0]
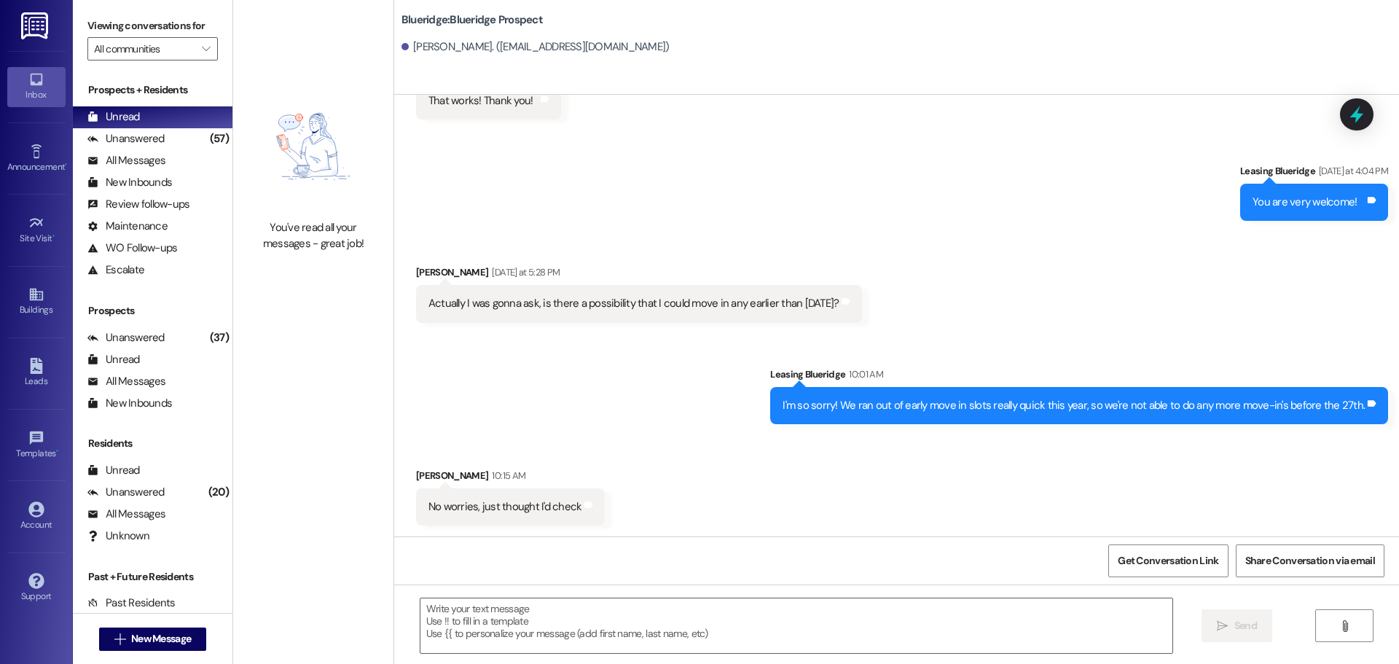
click at [796, 459] on div "Received via SMS Tessa Thompson 10:15 AM No worries, just thought I'd check Tag…" at bounding box center [896, 485] width 1005 height 101
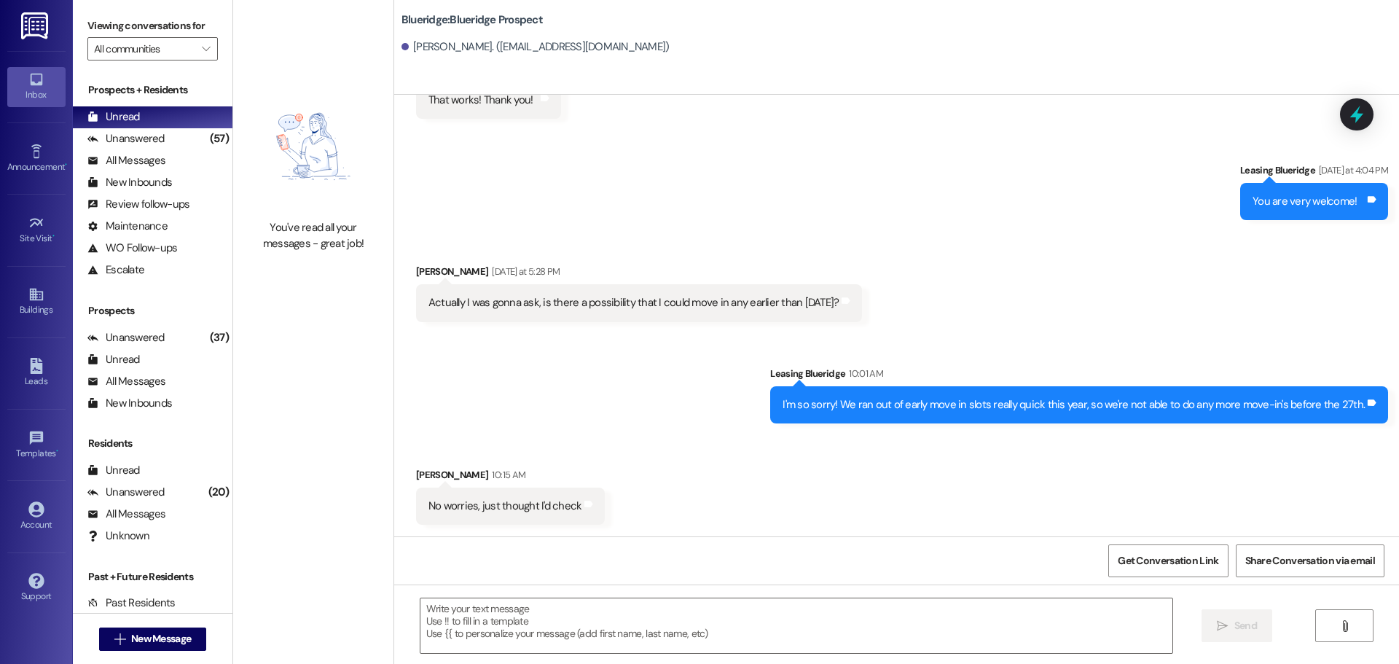
click at [662, 178] on div "Sent via SMS Leasing Blueridge Yesterday at 4:04 PM You are very welcome! Tags …" at bounding box center [896, 180] width 1005 height 101
click at [1169, 222] on div "Sent via SMS Leasing Blueridge Yesterday at 4:04 PM You are very welcome! Tags …" at bounding box center [896, 180] width 1005 height 101
click at [1097, 256] on div "Received via SMS Tessa Thompson Yesterday at 5:28 PM Actually I was gonna ask, …" at bounding box center [896, 281] width 1005 height 101
click at [1106, 318] on div "Received via SMS Tessa Thompson Yesterday at 5:28 PM Actually I was gonna ask, …" at bounding box center [896, 281] width 1005 height 101
click at [106, 147] on div "Unanswered (57)" at bounding box center [153, 139] width 160 height 22
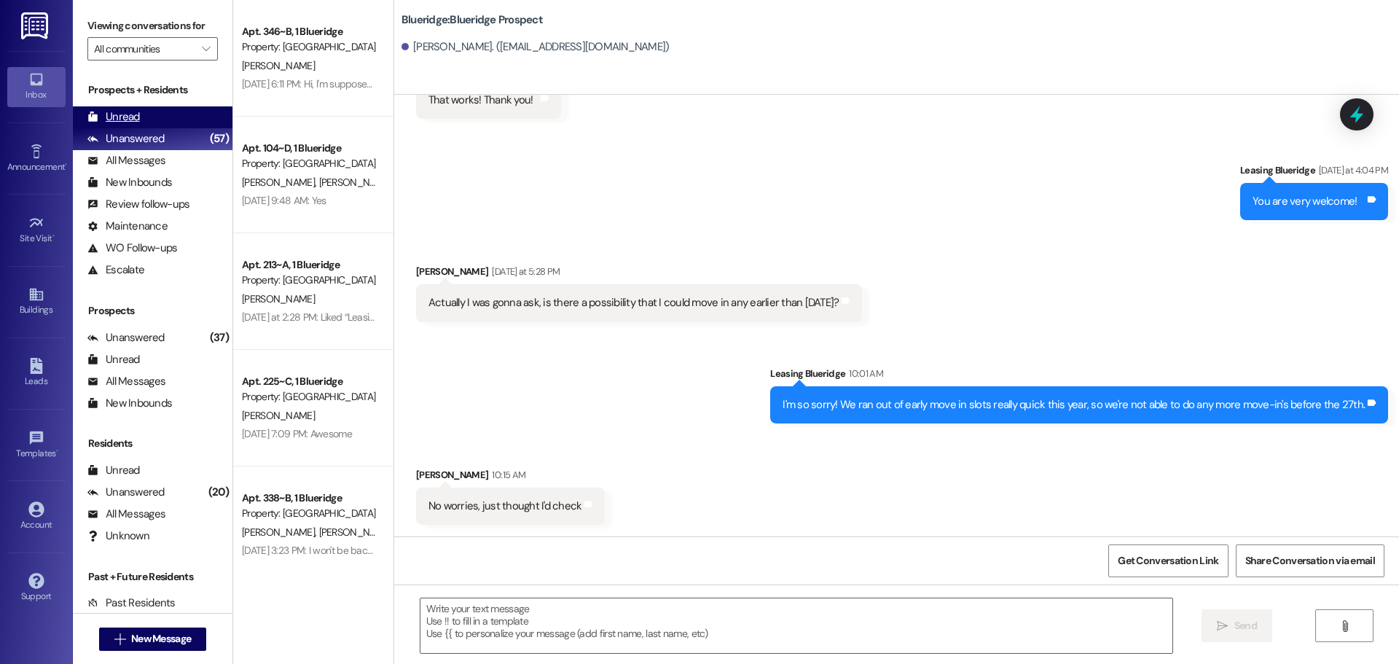
click at [119, 123] on div "Unread" at bounding box center [113, 116] width 52 height 15
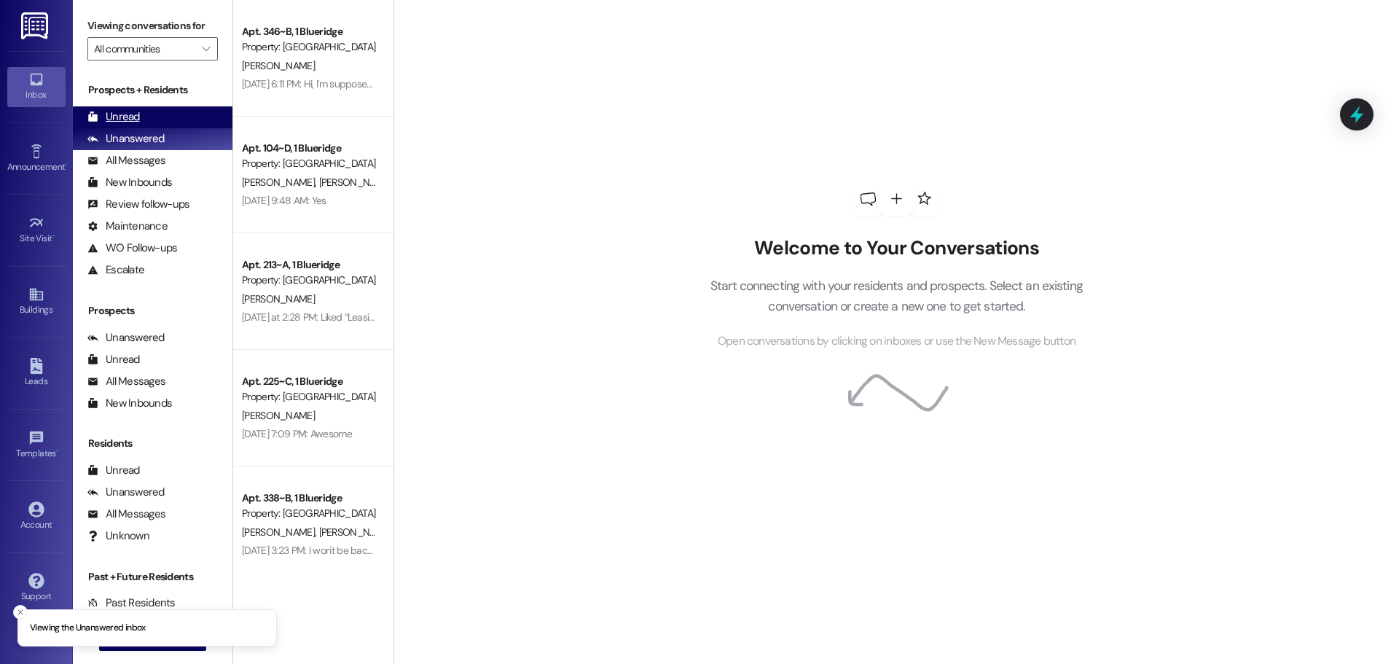
click at [97, 111] on icon at bounding box center [92, 116] width 11 height 11
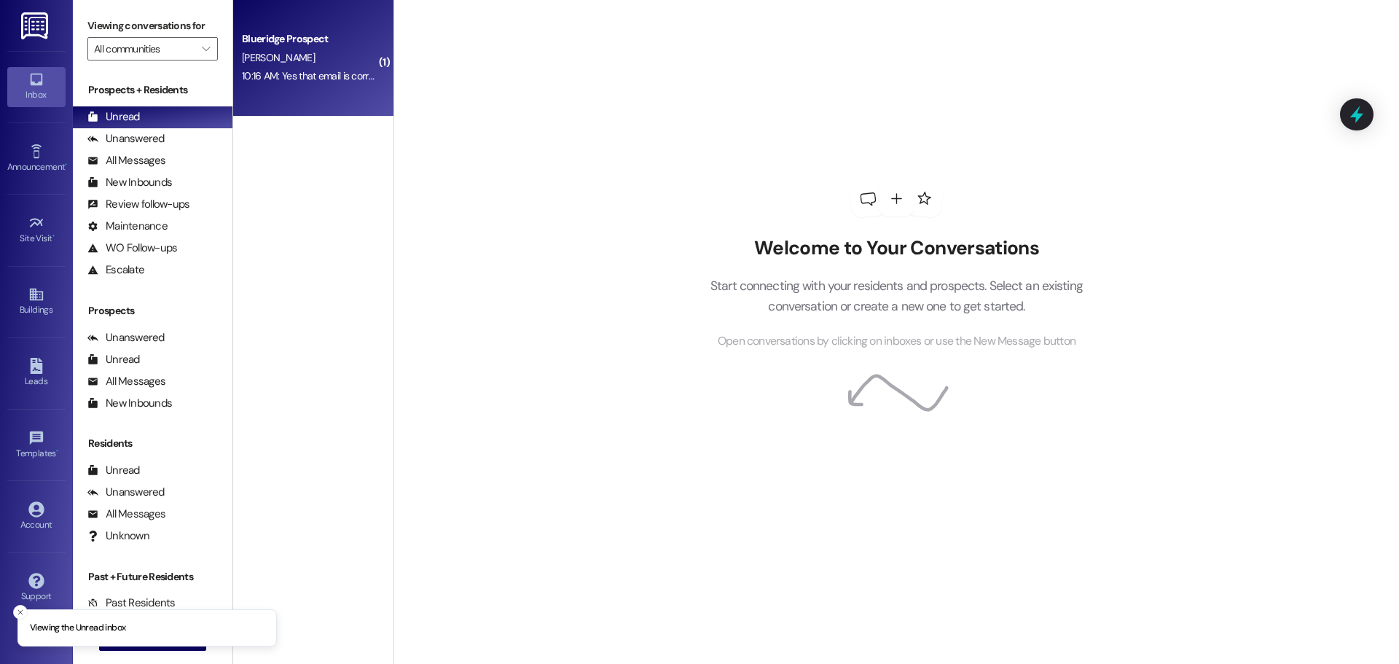
click at [313, 77] on div "10:16 AM: Yes that email is correct. I tried to pay [DATE] at the login you sen…" at bounding box center [535, 75] width 587 height 13
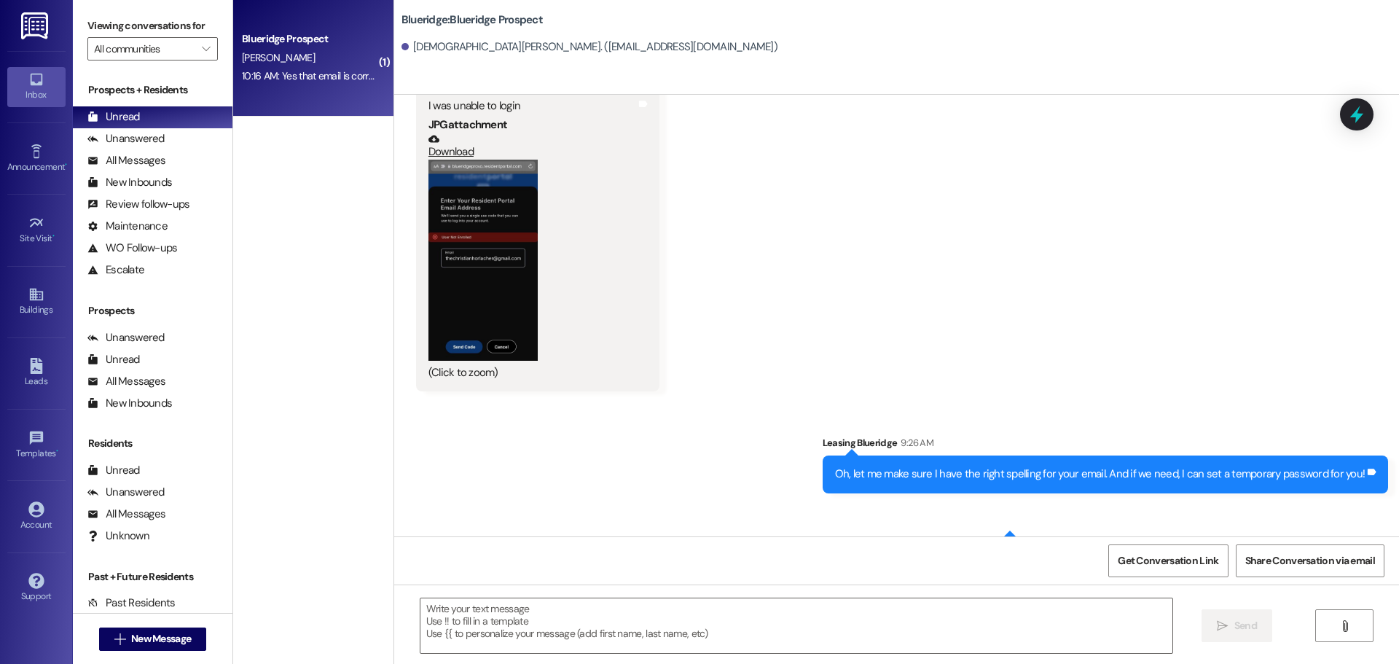
scroll to position [5104, 0]
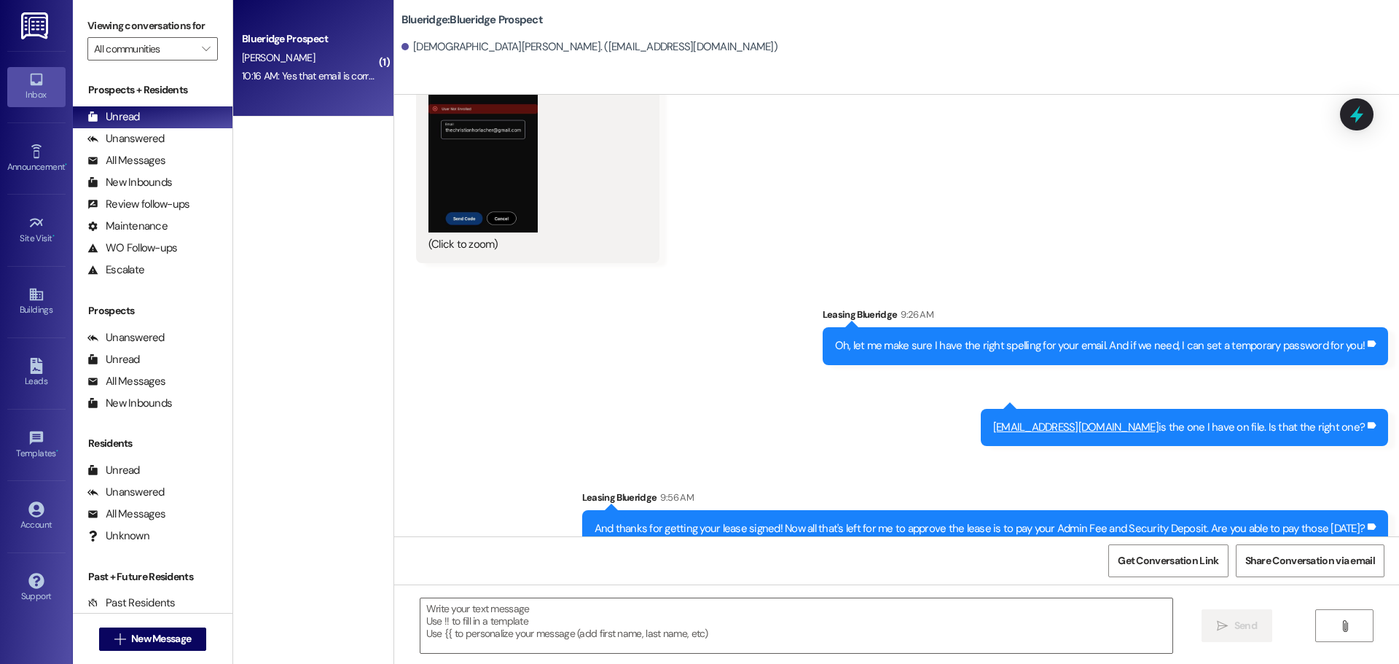
click at [430, 118] on button "Zoom image" at bounding box center [482, 131] width 109 height 200
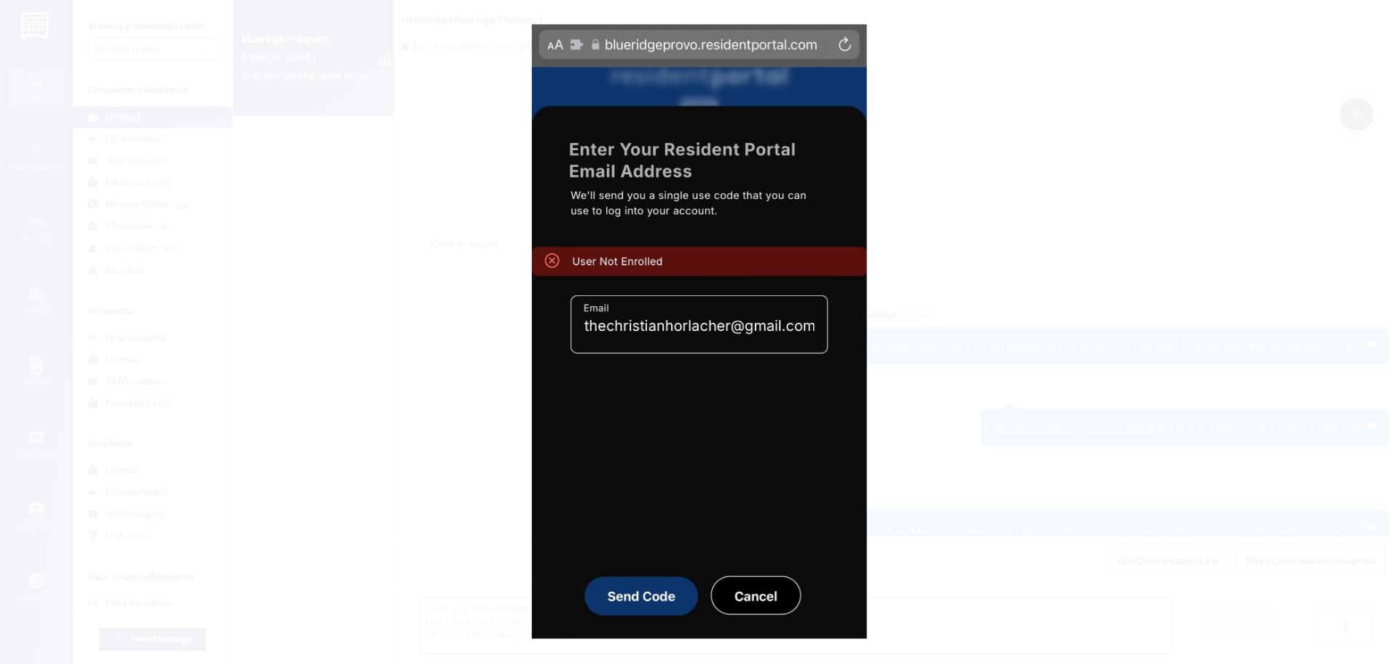
click at [981, 398] on button "Unzoom image" at bounding box center [699, 332] width 1399 height 664
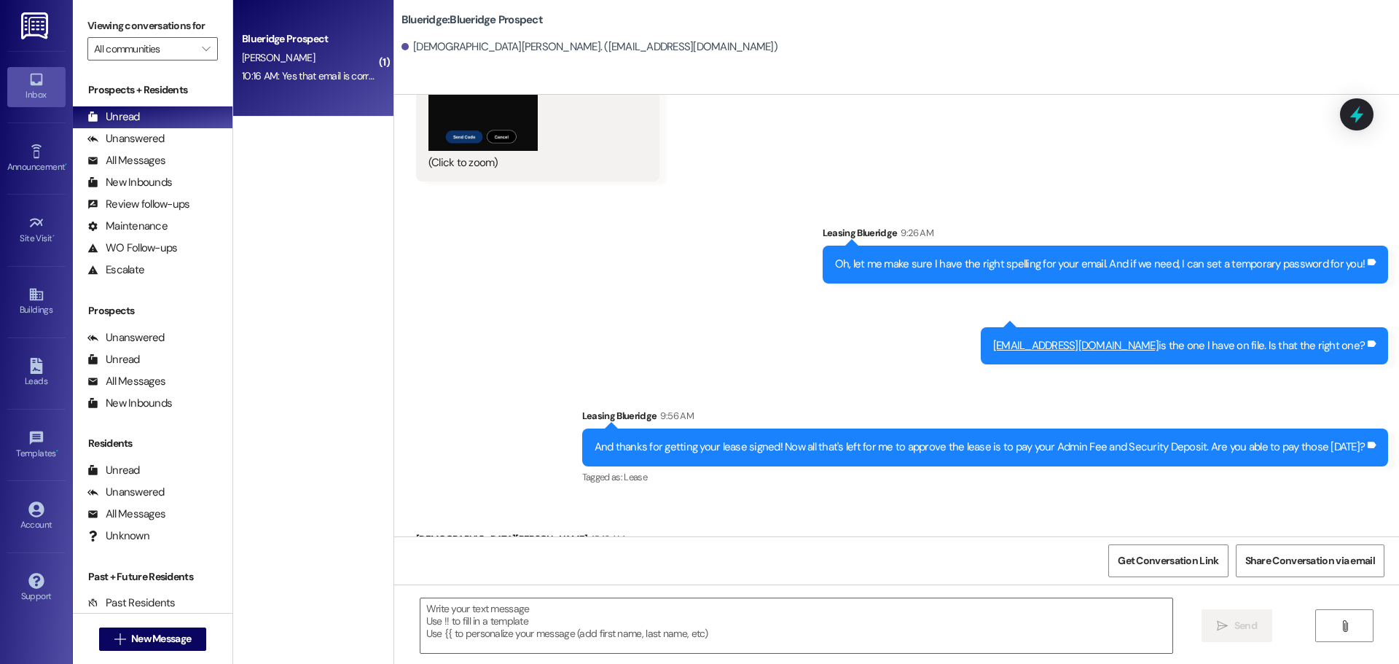
scroll to position [5249, 0]
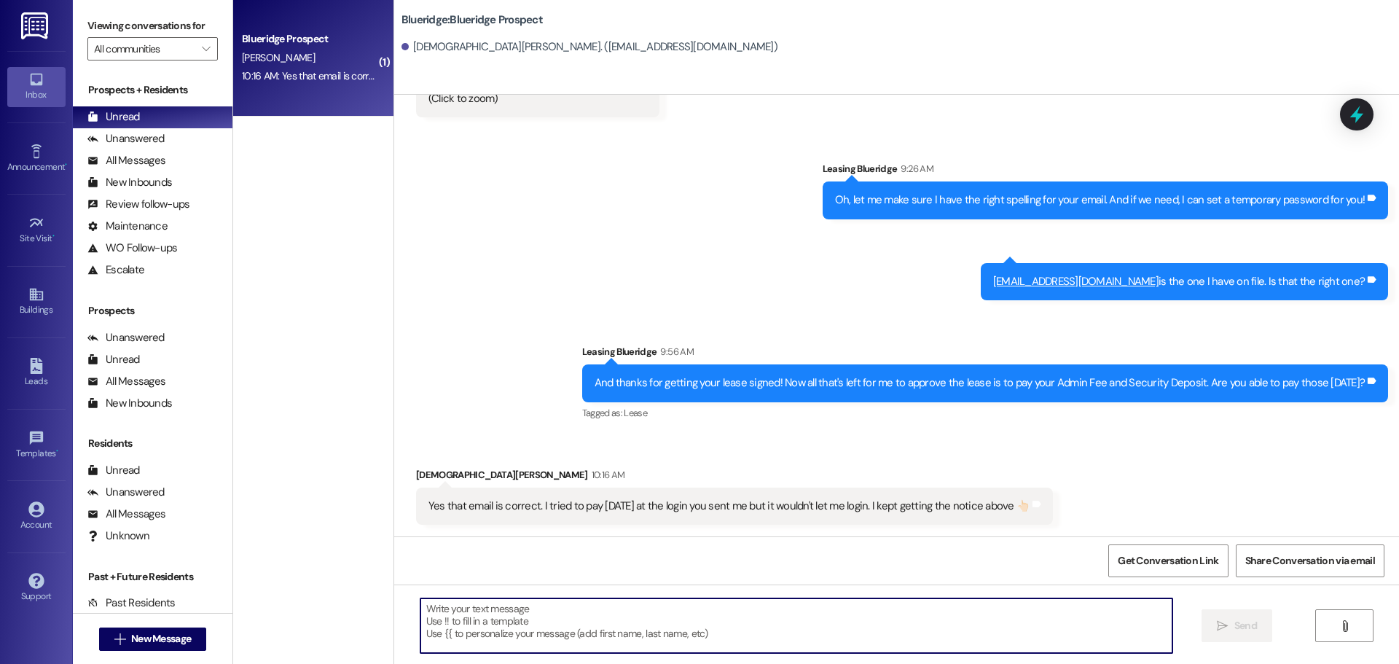
click at [710, 610] on textarea at bounding box center [796, 625] width 752 height 55
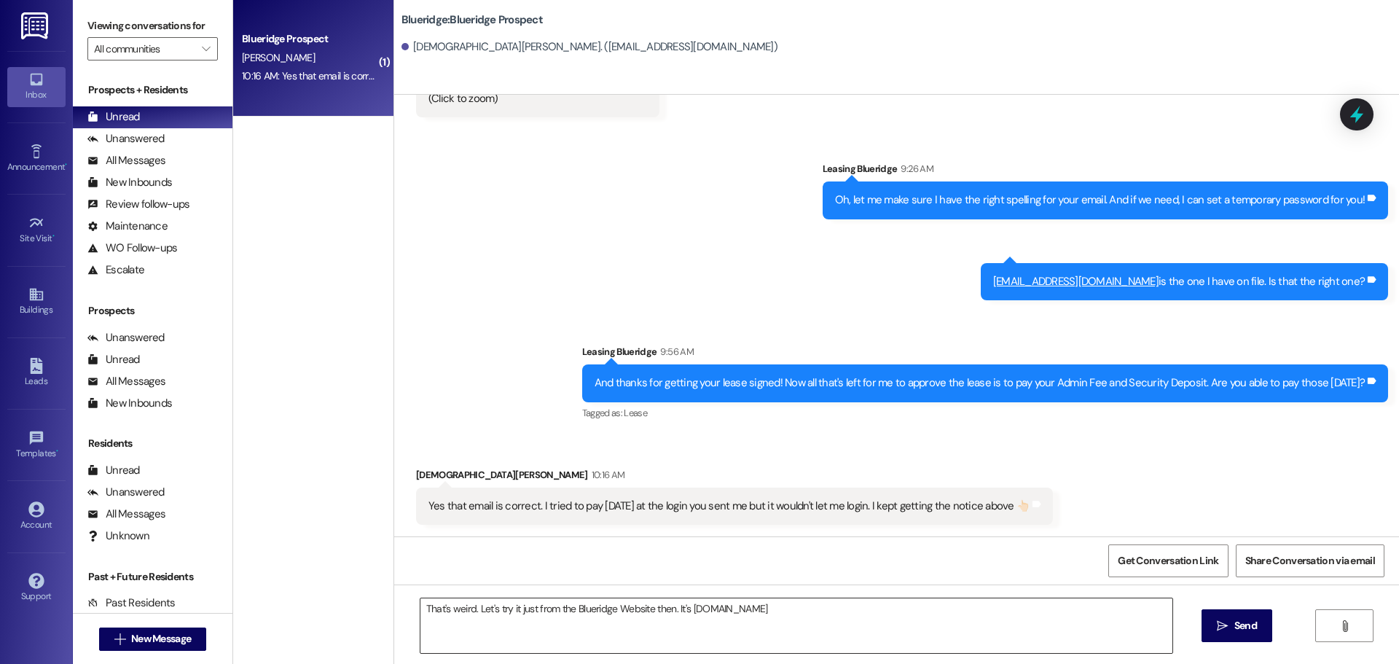
click at [1013, 613] on textarea "That's weird. Let's try it just from the Blueridge Website then. It's [DOMAIN_N…" at bounding box center [796, 625] width 752 height 55
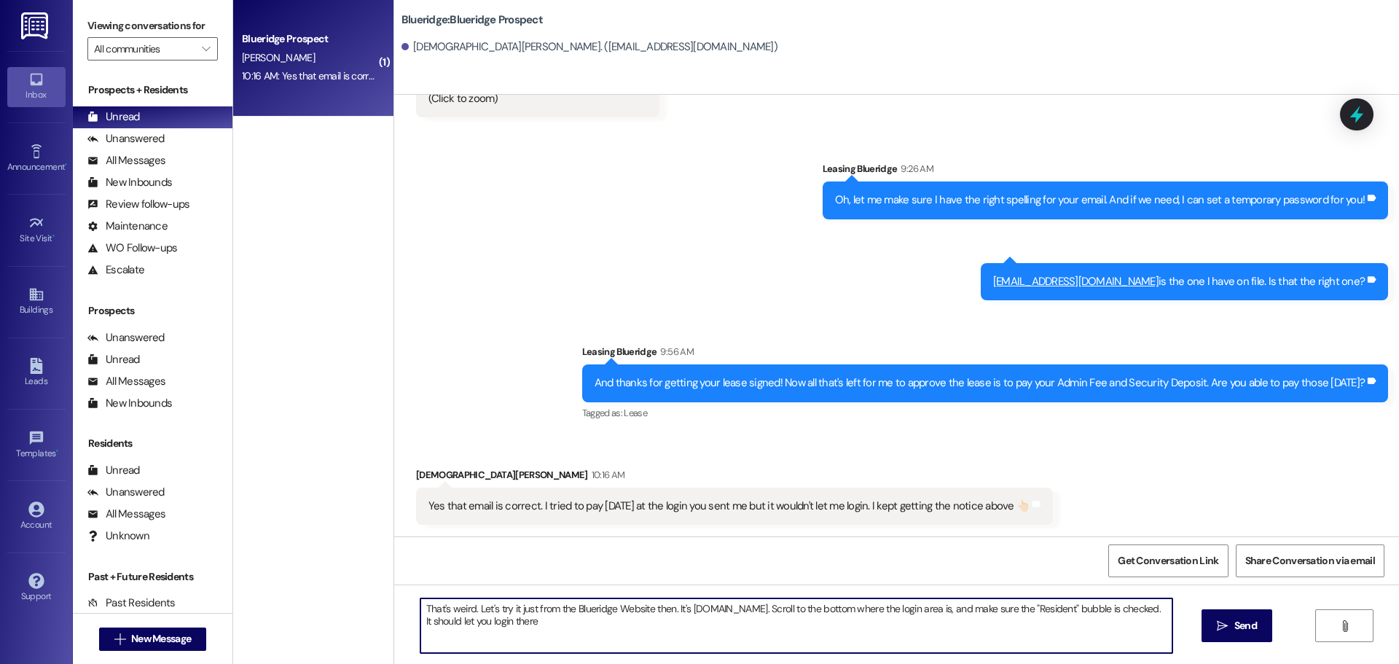
type textarea "That's weird. Let's try it just from the Blueridge Website then. It's [DOMAIN_N…"
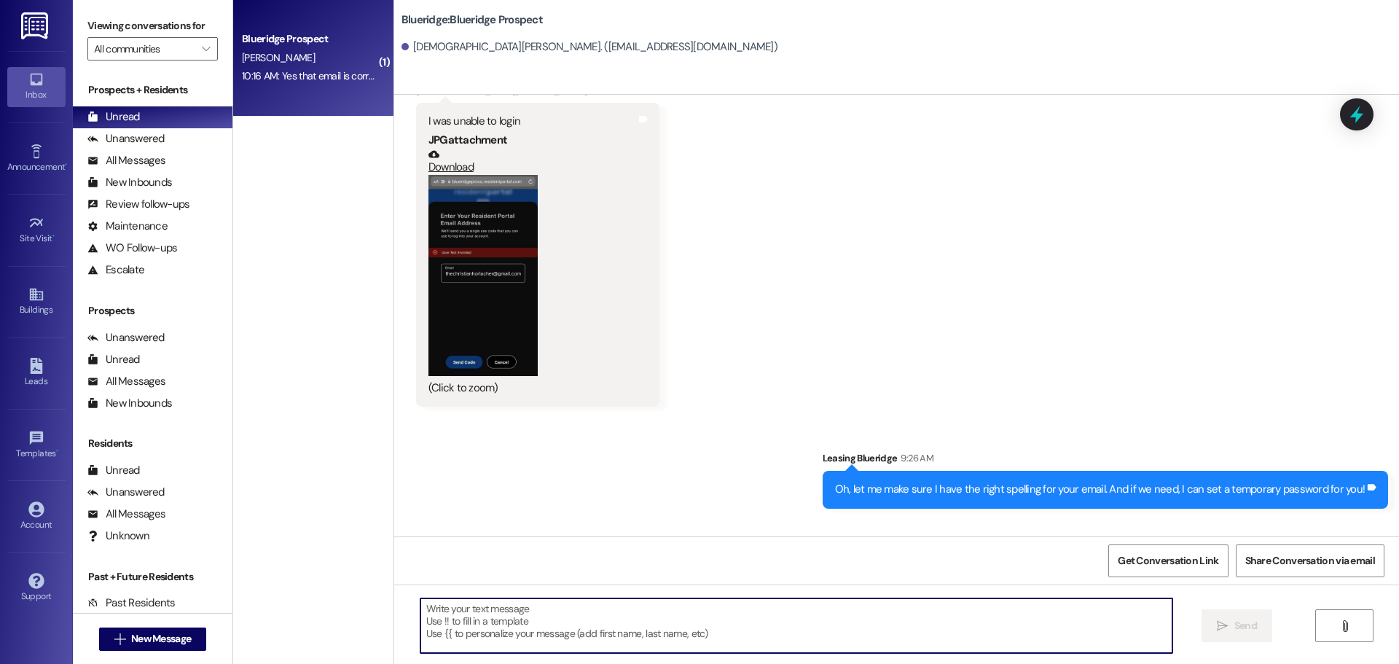
scroll to position [4957, 0]
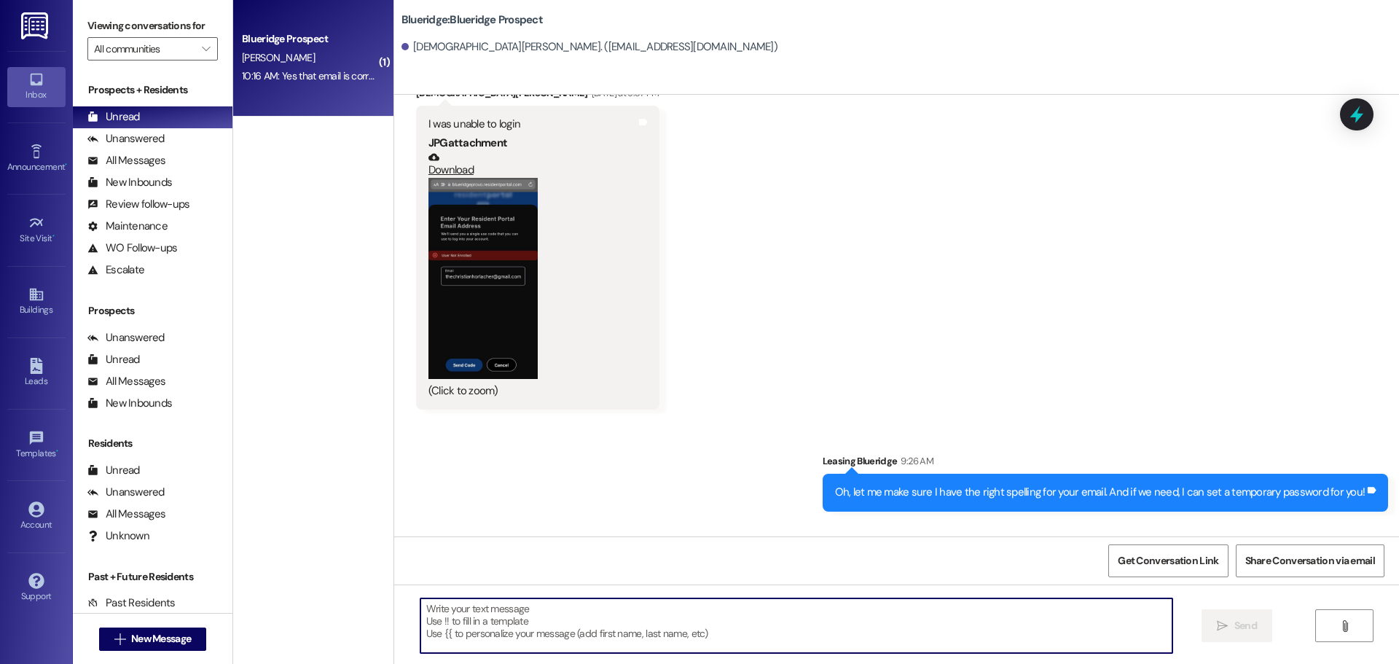
click at [394, 239] on div "Received via SMS [PERSON_NAME] [DATE] at 2:14 PM Liked “Leasing Blueridge ([GEO…" at bounding box center [896, 186] width 1005 height 470
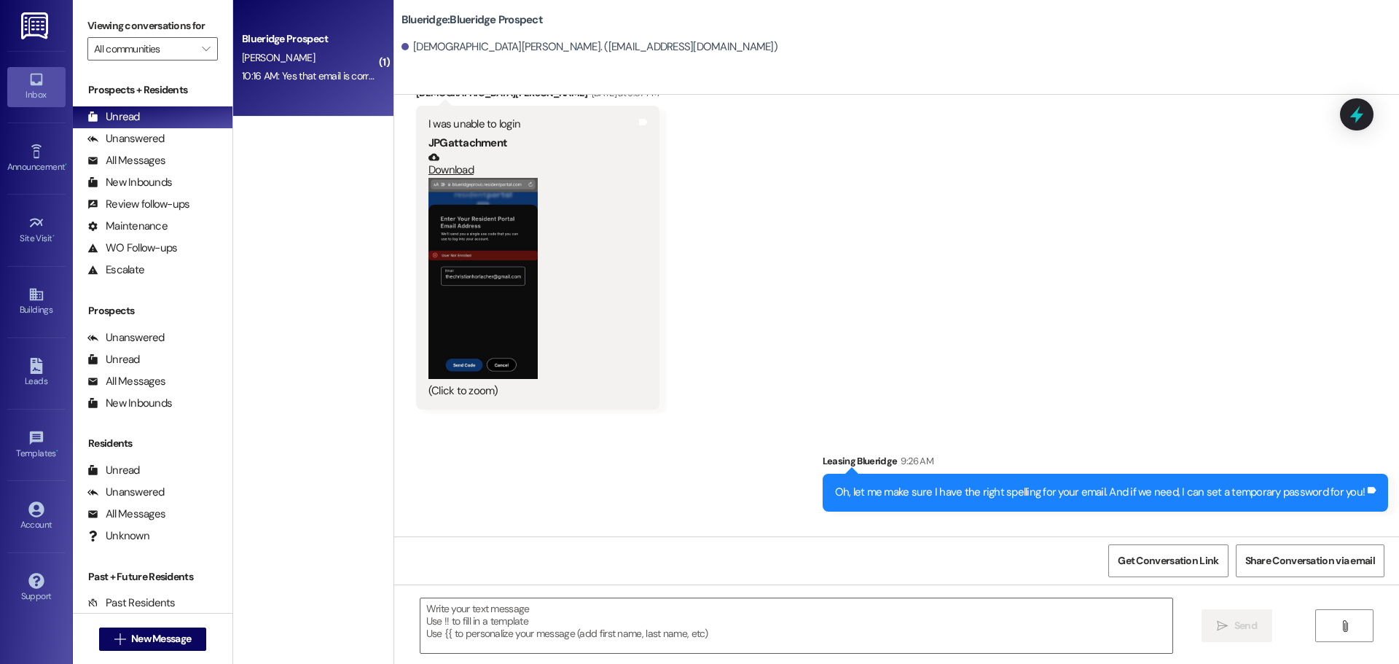
click at [471, 239] on button "Zoom image" at bounding box center [482, 278] width 109 height 200
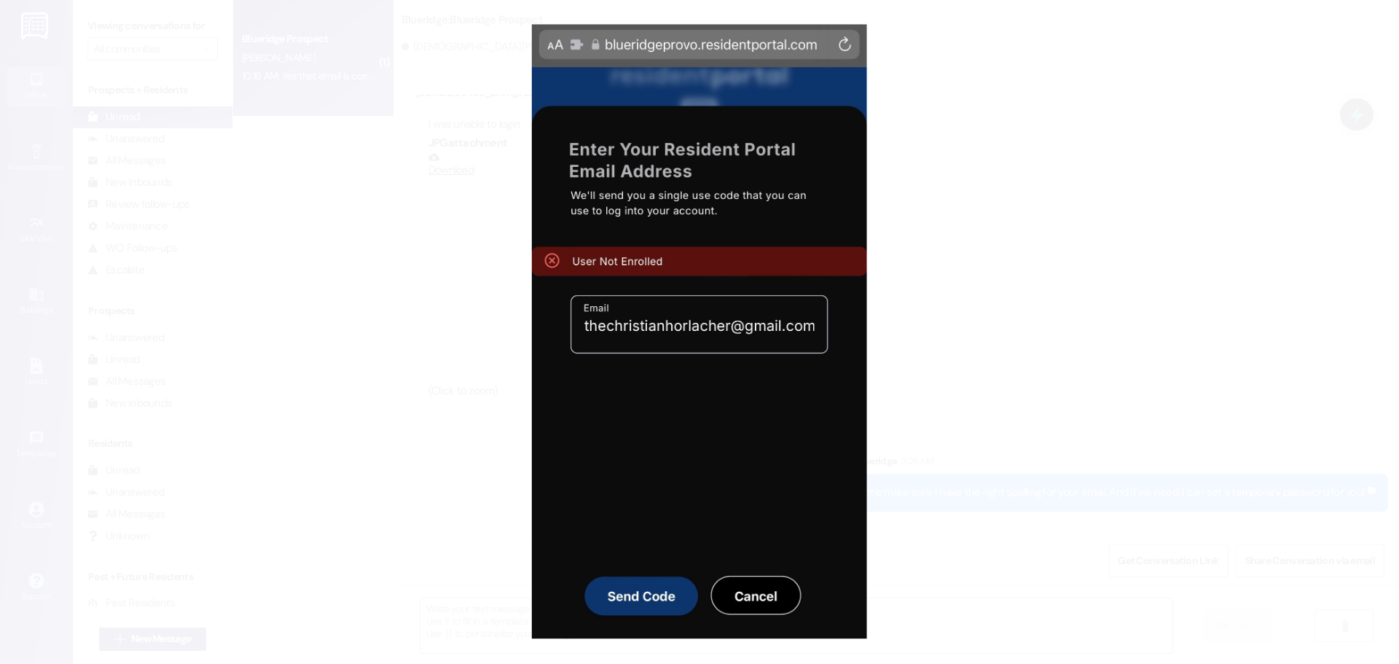
click at [961, 357] on button "Unzoom image" at bounding box center [699, 332] width 1399 height 664
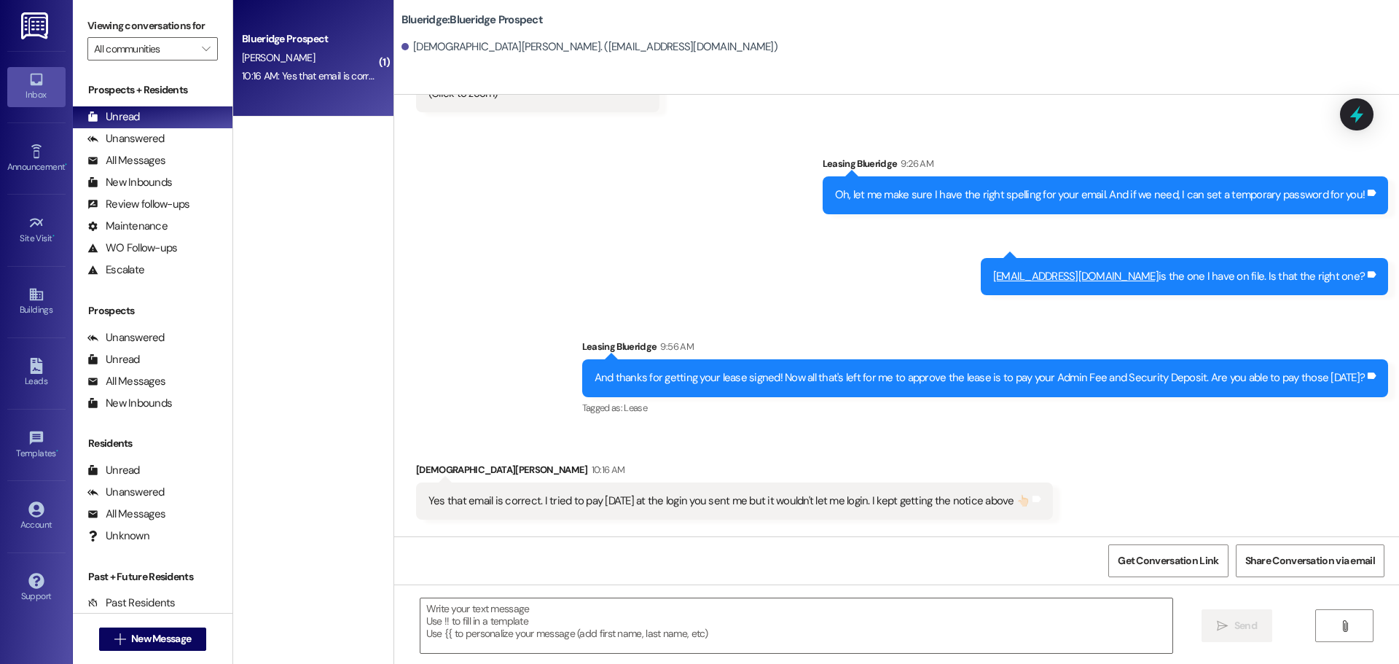
scroll to position [5367, 0]
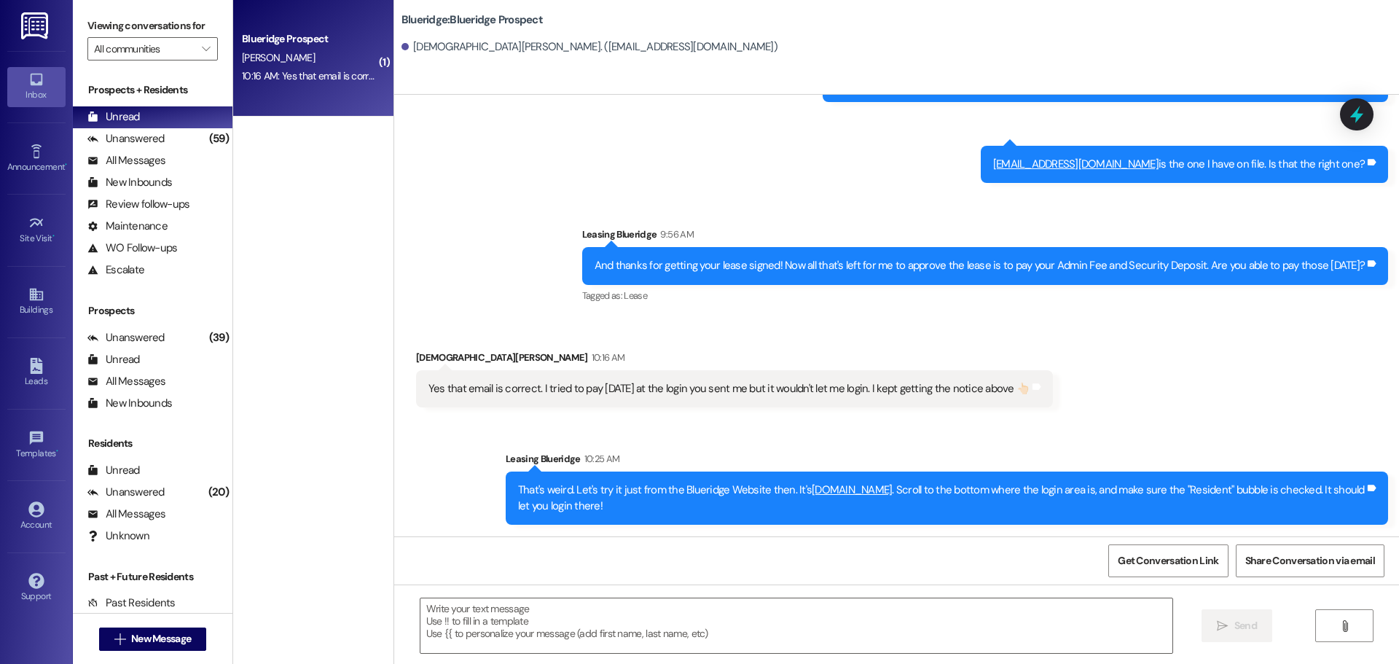
click at [887, 195] on div "Sent via SMS Leasing Blueridge 9:26 AM Oh, let me make sure I have the right sp…" at bounding box center [896, 164] width 1005 height 306
click at [990, 435] on div "Sent via SMS Leasing Blueridge 10:25 AM That's weird. Let's try it just from th…" at bounding box center [896, 476] width 1005 height 117
click at [168, 145] on div "Unanswered (59)" at bounding box center [153, 139] width 160 height 22
click at [176, 125] on div "Unread (0)" at bounding box center [153, 117] width 160 height 22
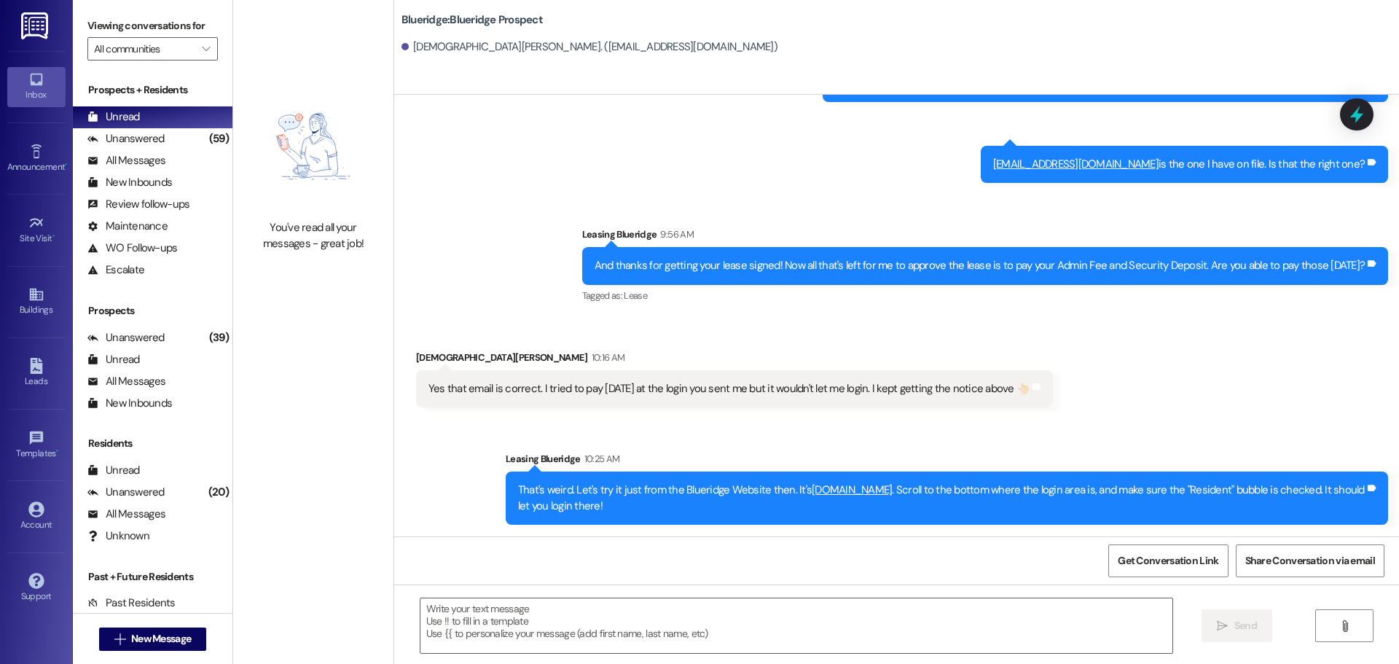
click at [523, 121] on div "Sent via SMS Leasing Blueridge 9:26 AM Oh, let me make sure I have the right sp…" at bounding box center [896, 164] width 1005 height 306
click at [174, 143] on div "Unanswered (59)" at bounding box center [153, 139] width 160 height 22
click at [181, 116] on div "Unread (0)" at bounding box center [153, 117] width 160 height 22
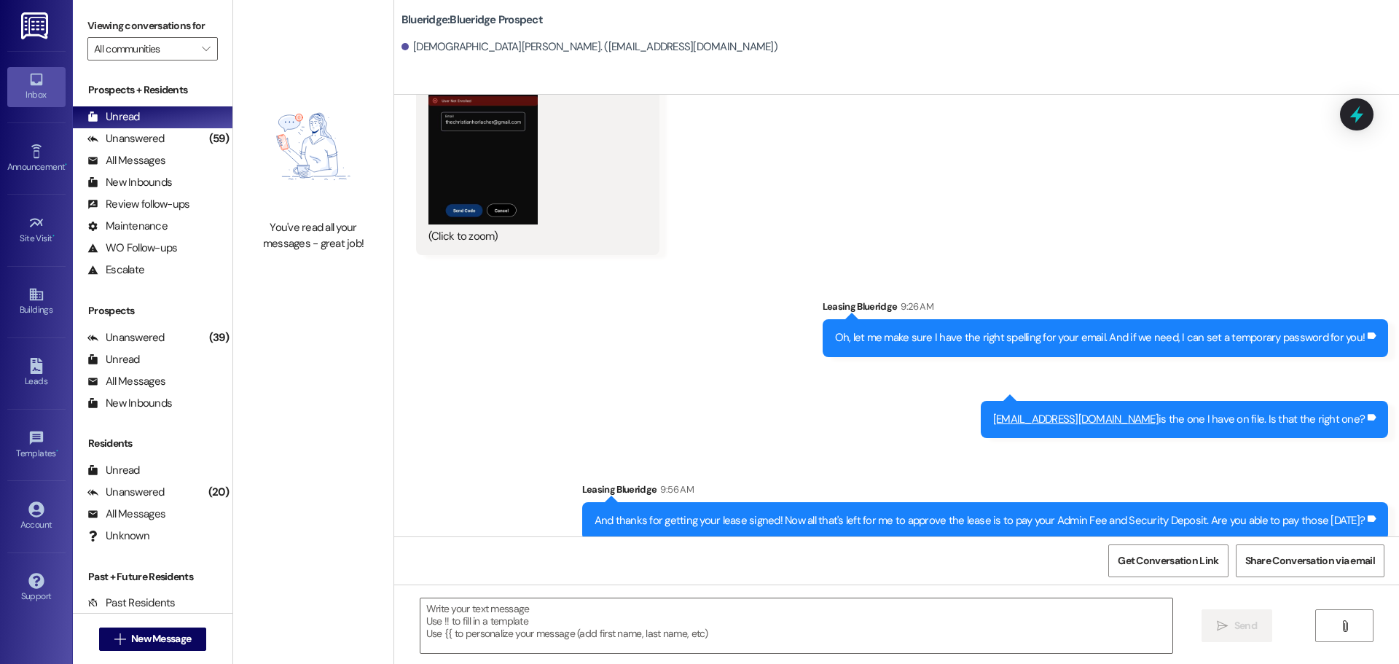
scroll to position [4857, 0]
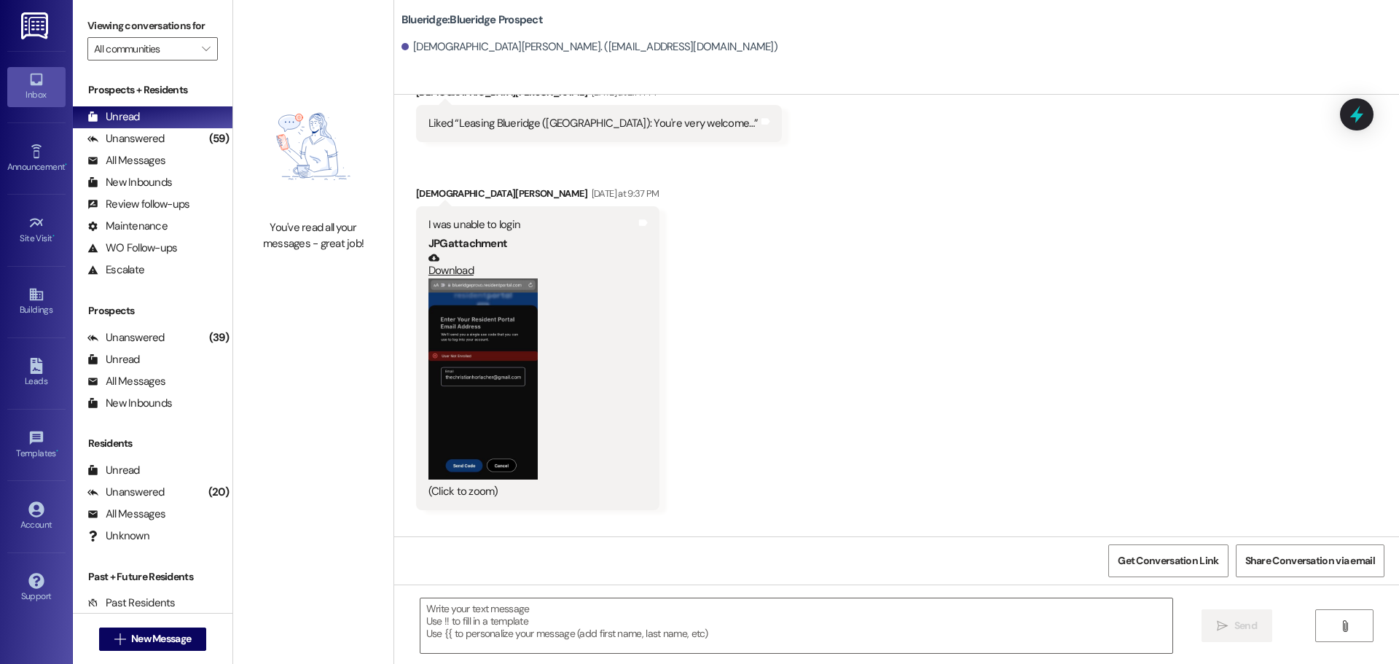
click at [448, 329] on button "Zoom image" at bounding box center [482, 378] width 109 height 200
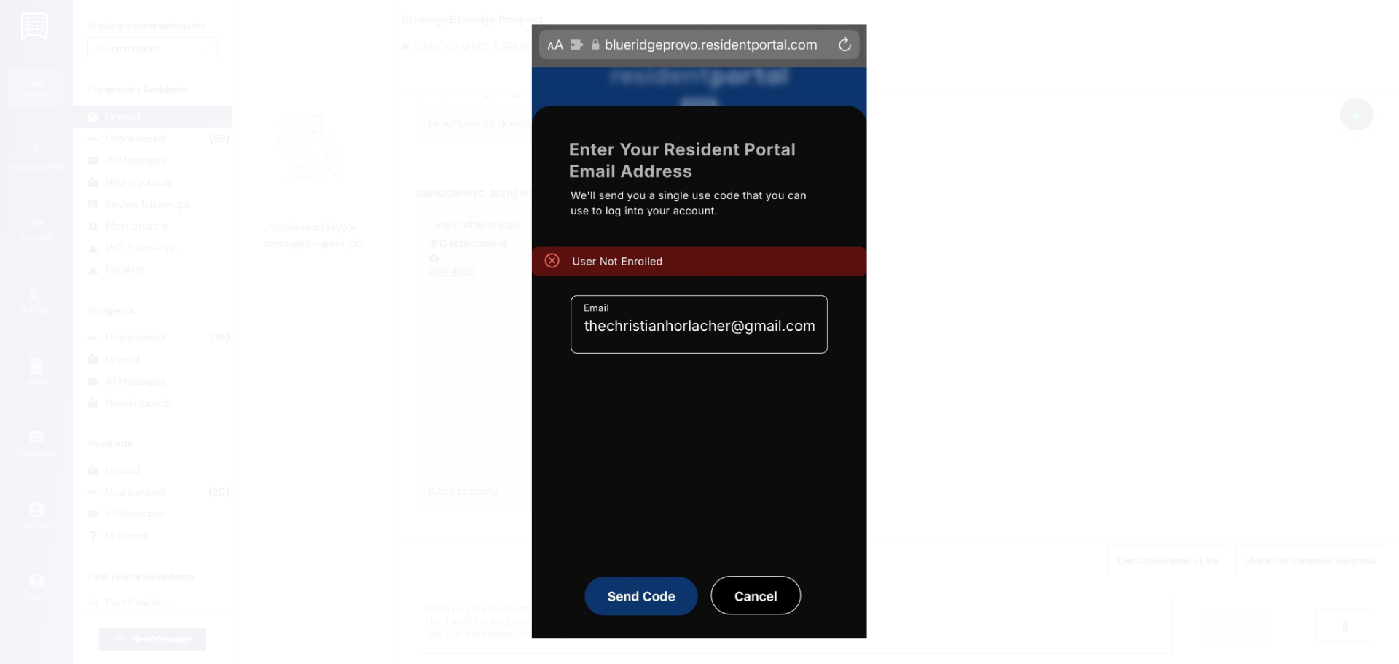
click at [987, 480] on button "Unzoom image" at bounding box center [699, 332] width 1399 height 664
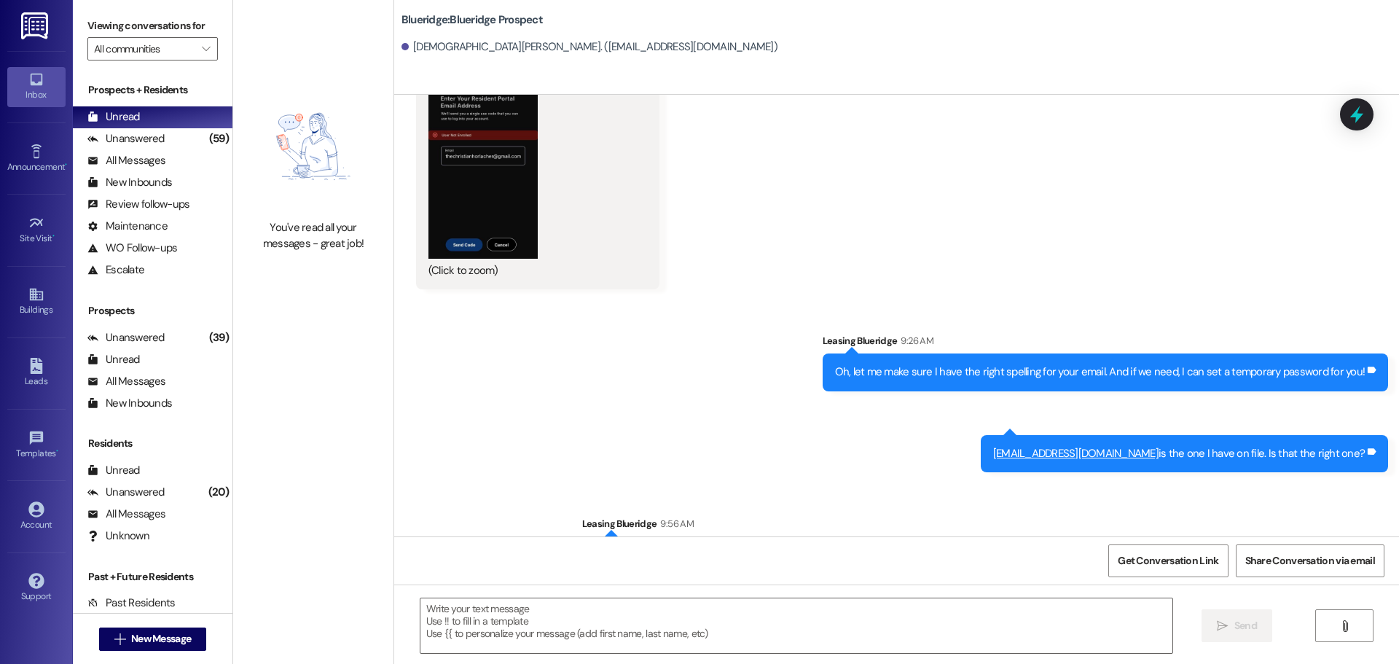
scroll to position [5367, 0]
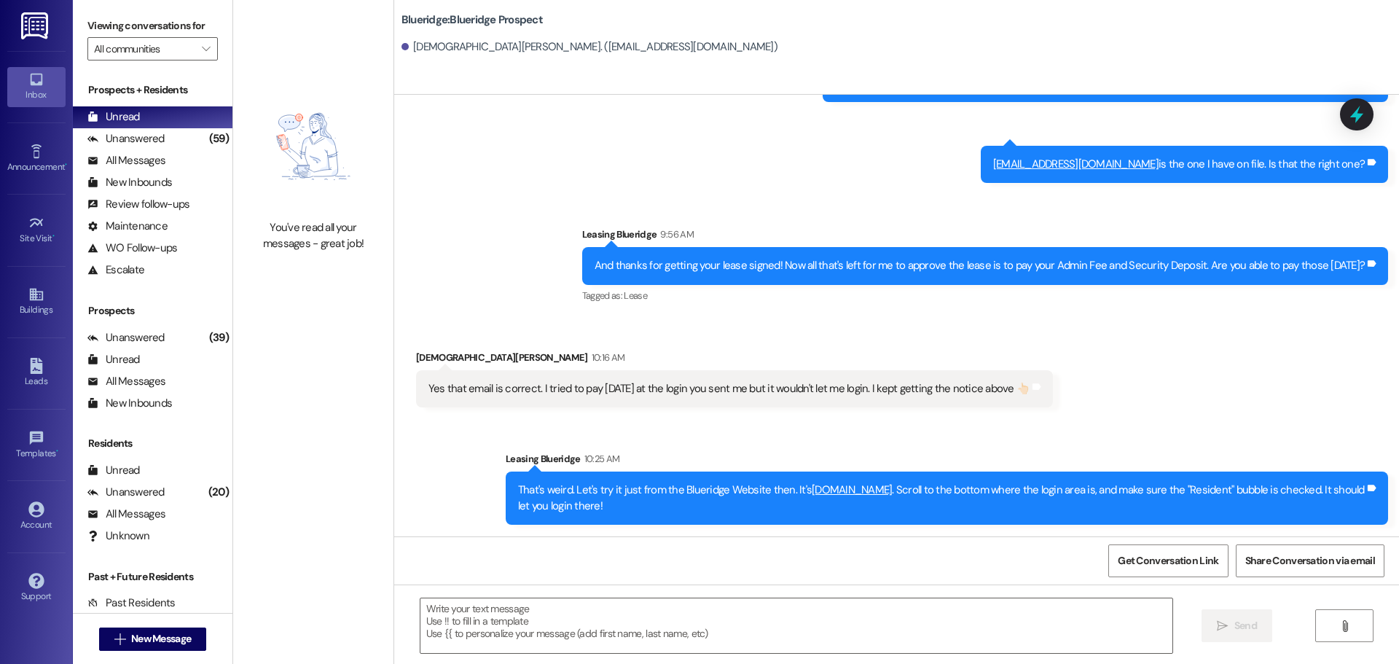
click at [1297, 337] on div "Received via SMS [PERSON_NAME] 10:16 AM Yes that email is correct. I tried to p…" at bounding box center [896, 367] width 1005 height 101
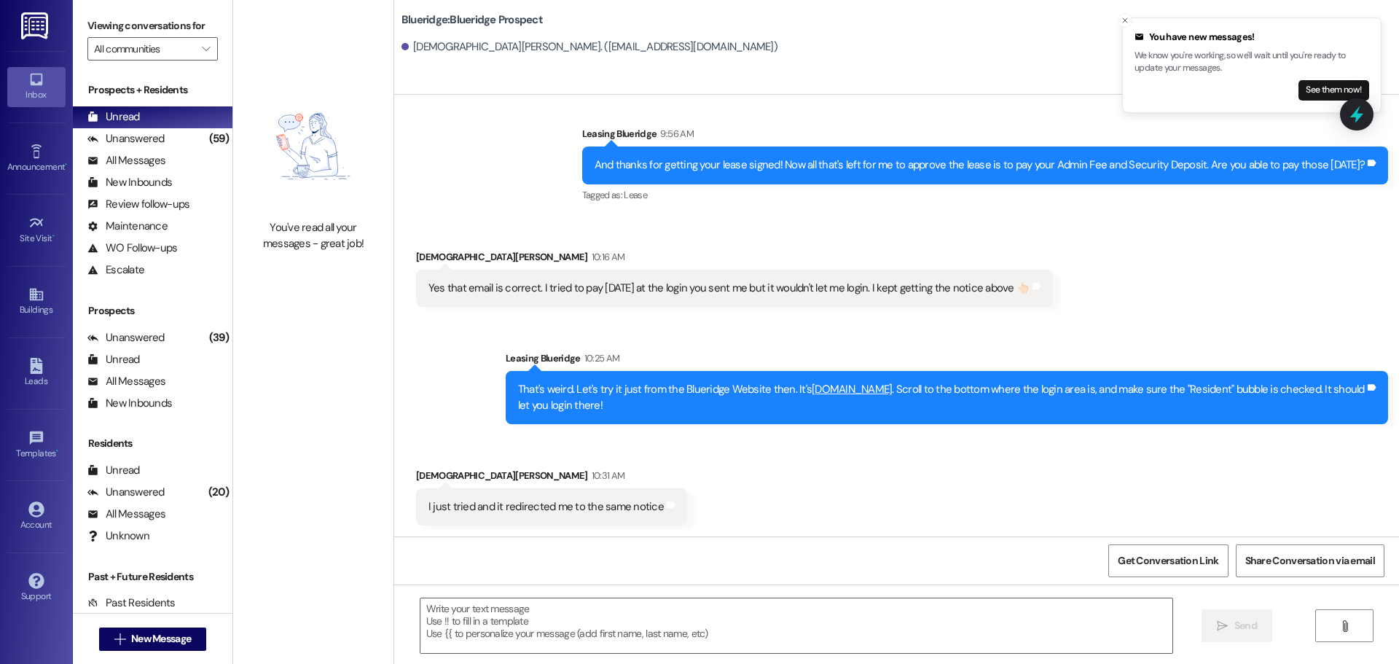
scroll to position [5468, 0]
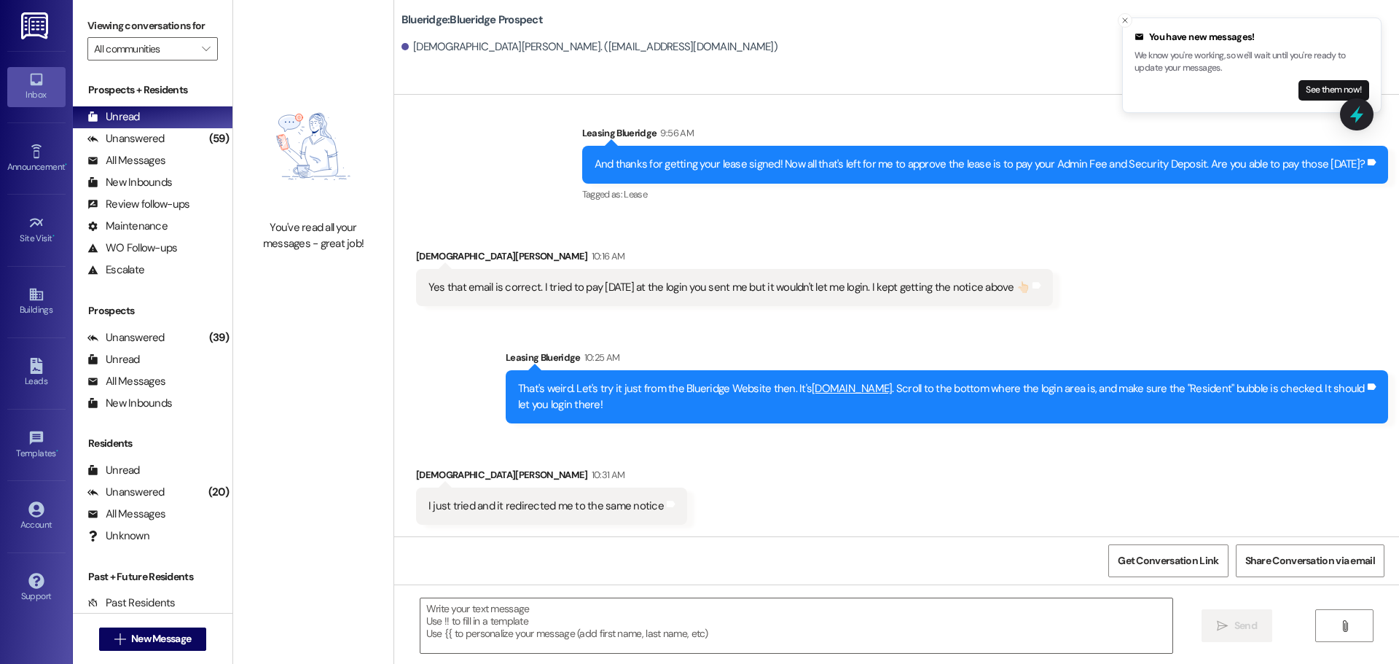
click at [757, 466] on div "Received via SMS [PERSON_NAME] 10:31 AM I just tried and it redirected me to th…" at bounding box center [896, 484] width 1005 height 101
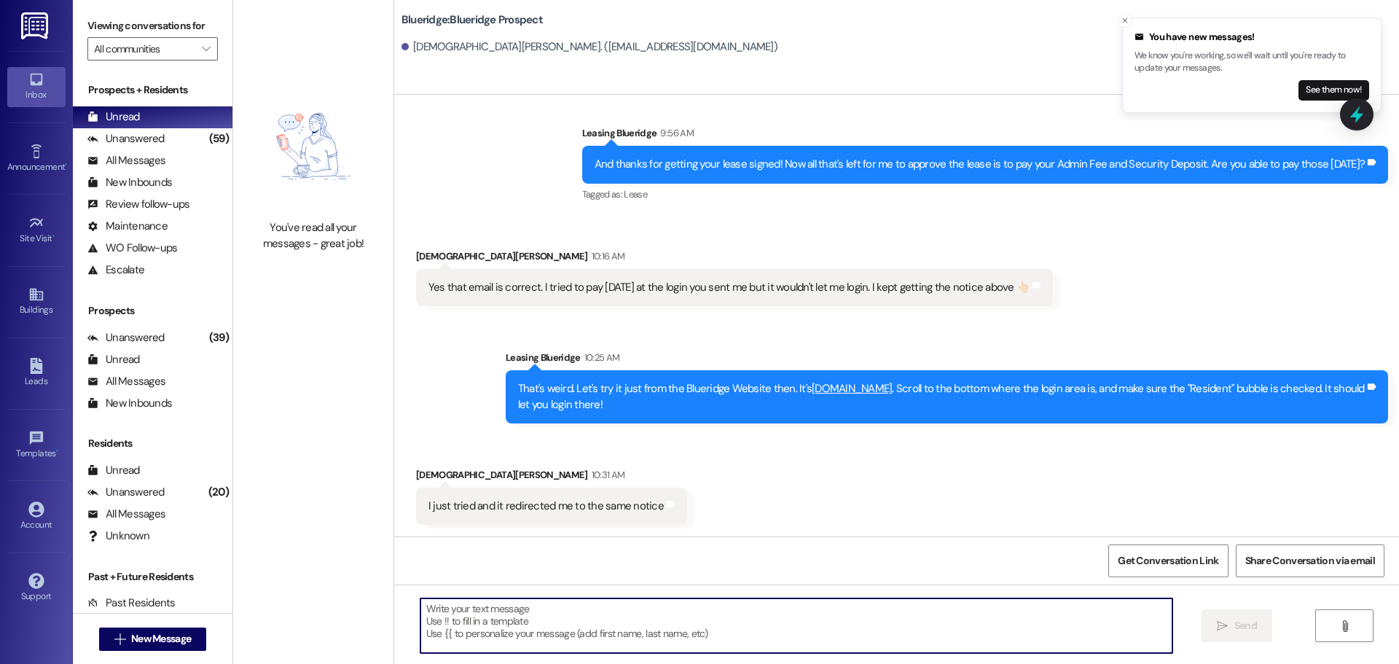
click at [713, 612] on textarea at bounding box center [796, 625] width 752 height 55
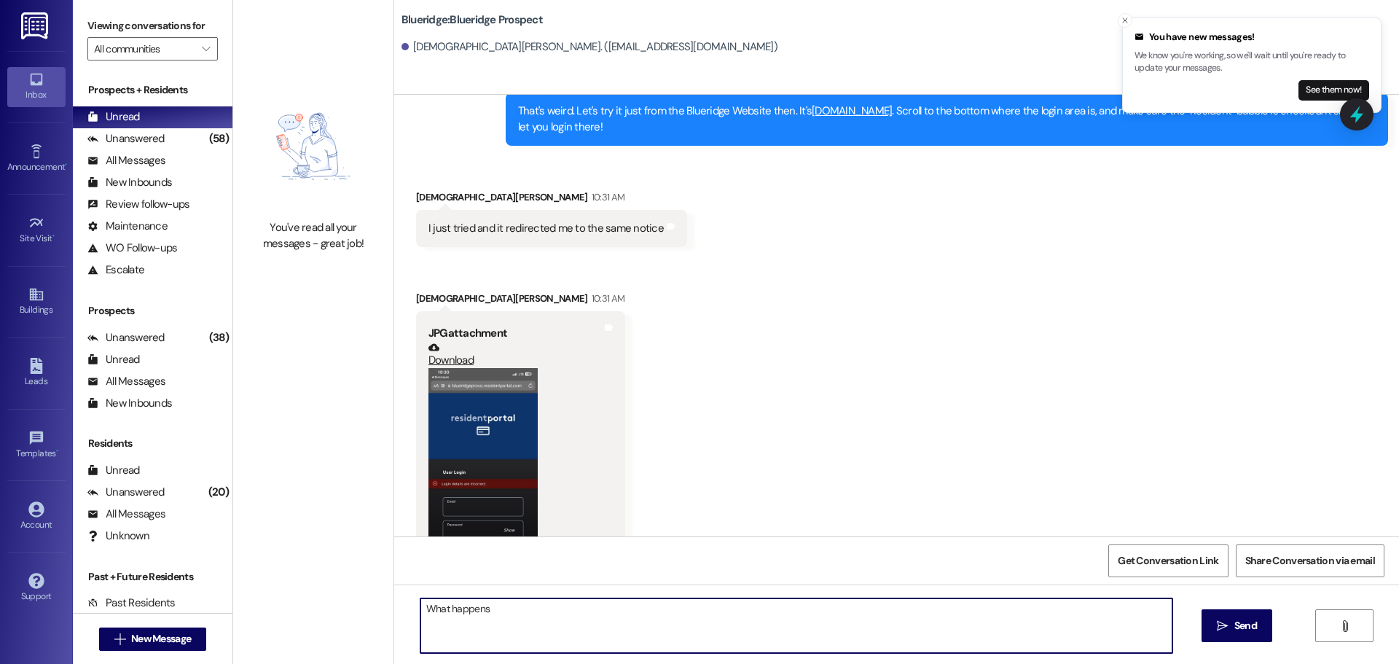
scroll to position [5857, 0]
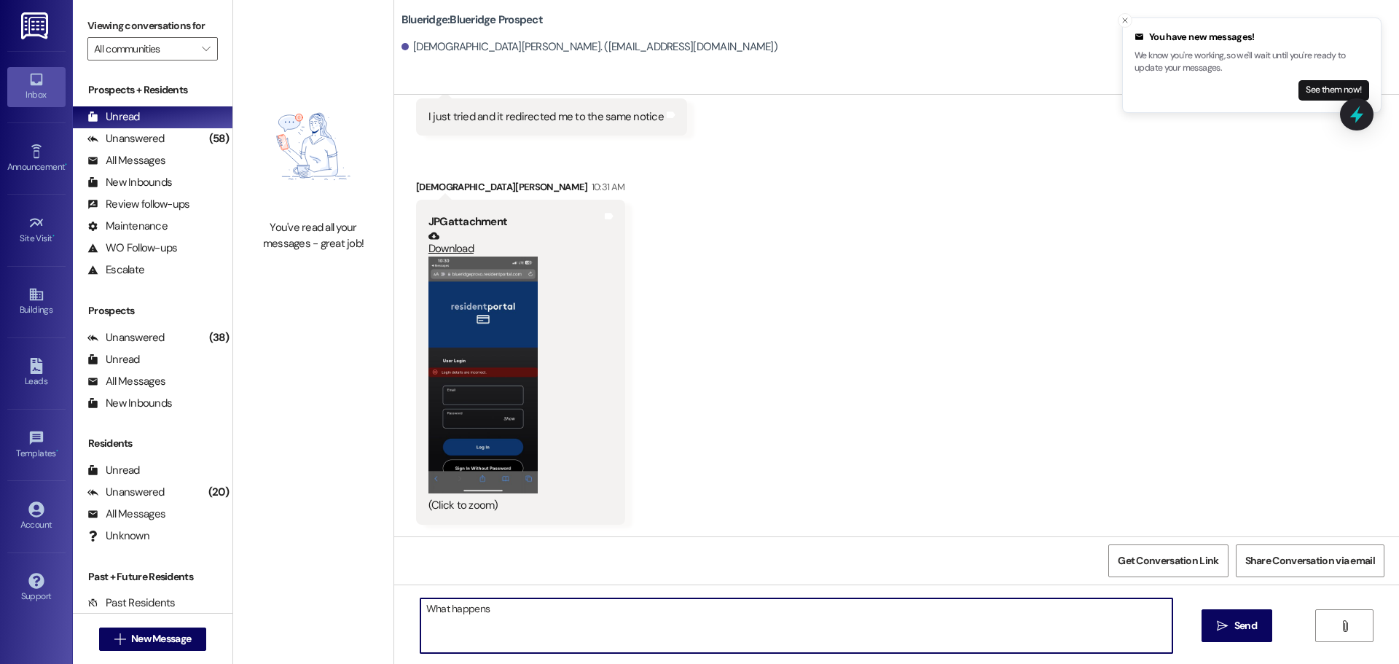
click at [489, 412] on button "Zoom image" at bounding box center [482, 374] width 109 height 237
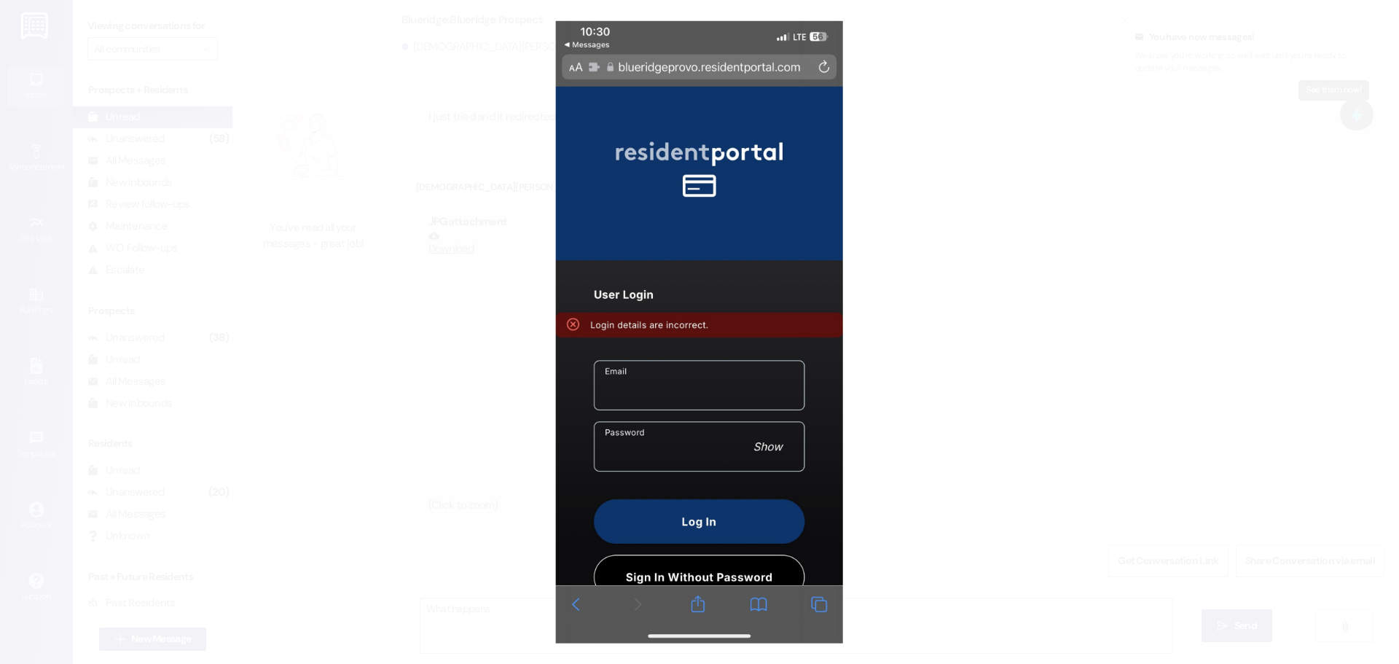
click at [888, 388] on button "Unzoom image" at bounding box center [699, 332] width 1399 height 664
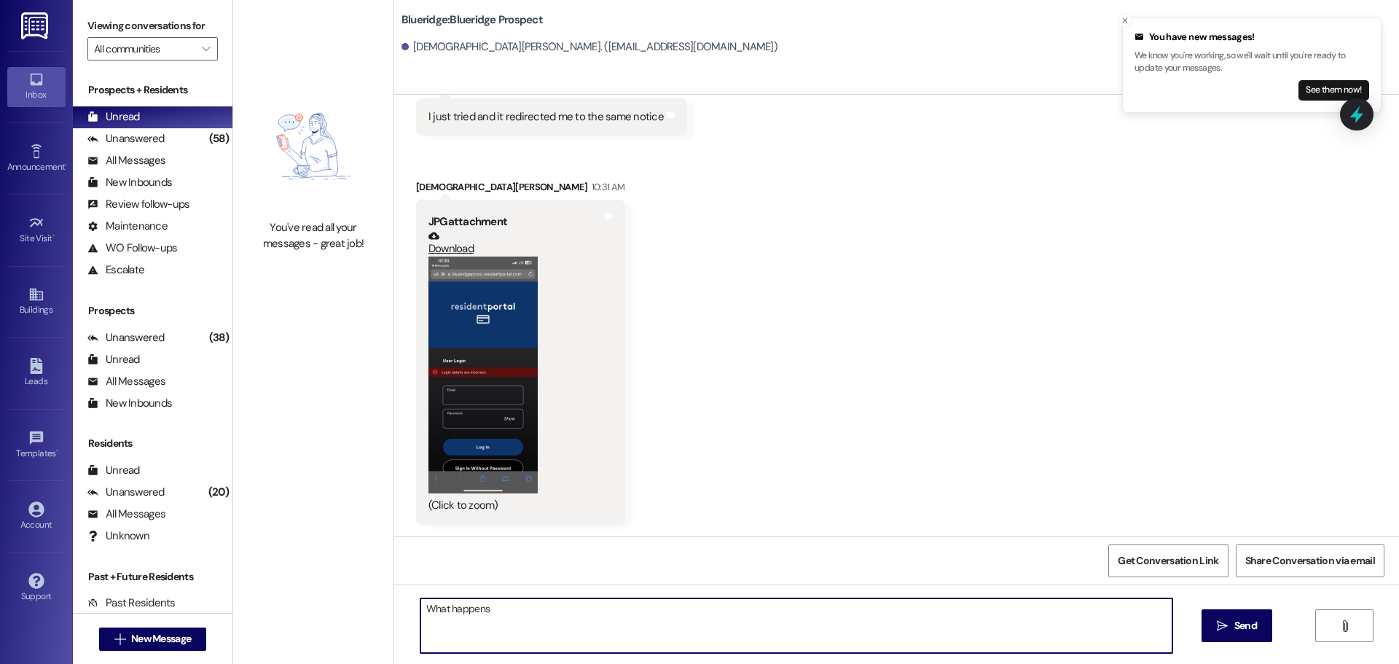
drag, startPoint x: 502, startPoint y: 620, endPoint x: 335, endPoint y: 607, distance: 167.4
click at [335, 607] on div "You've read all your messages - great job! Blueridge: Blueridge Prospect [PERSO…" at bounding box center [816, 332] width 1166 height 664
type textarea "Let me try resetting your password to something new and see if that fixes it. T…"
drag, startPoint x: 960, startPoint y: 646, endPoint x: 978, endPoint y: 475, distance: 172.3
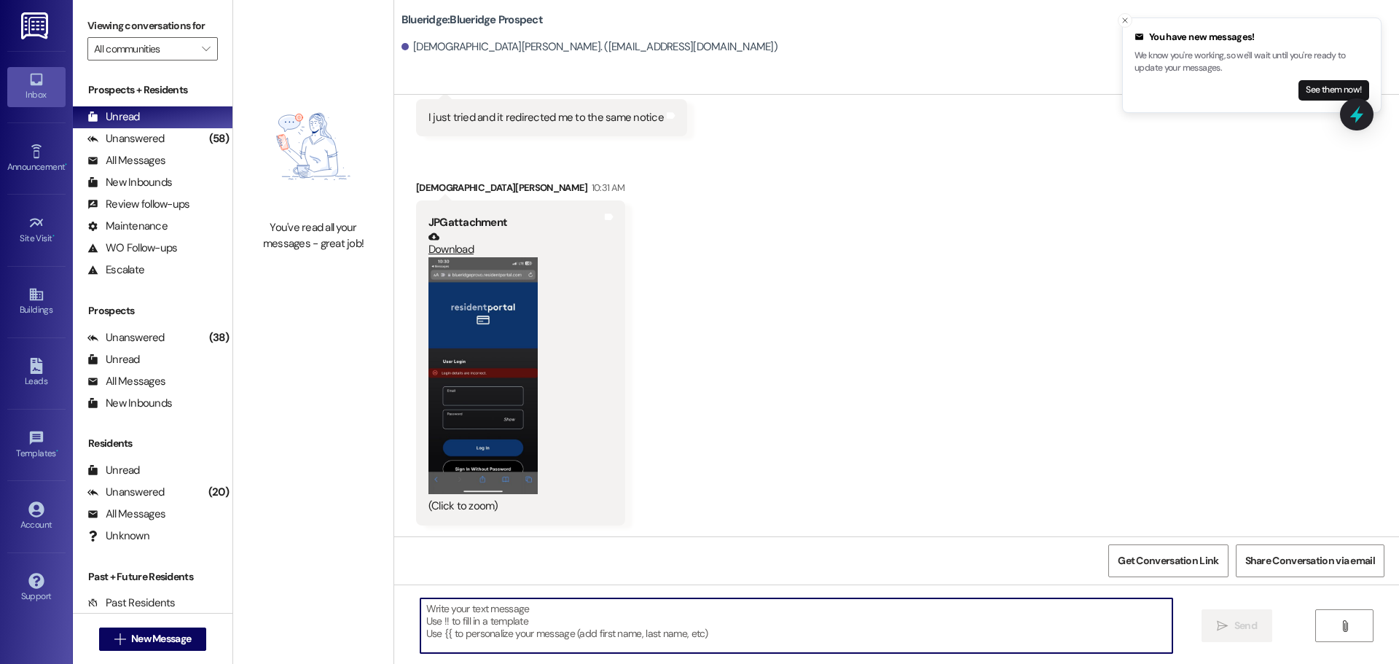
click at [960, 646] on textarea at bounding box center [796, 625] width 752 height 55
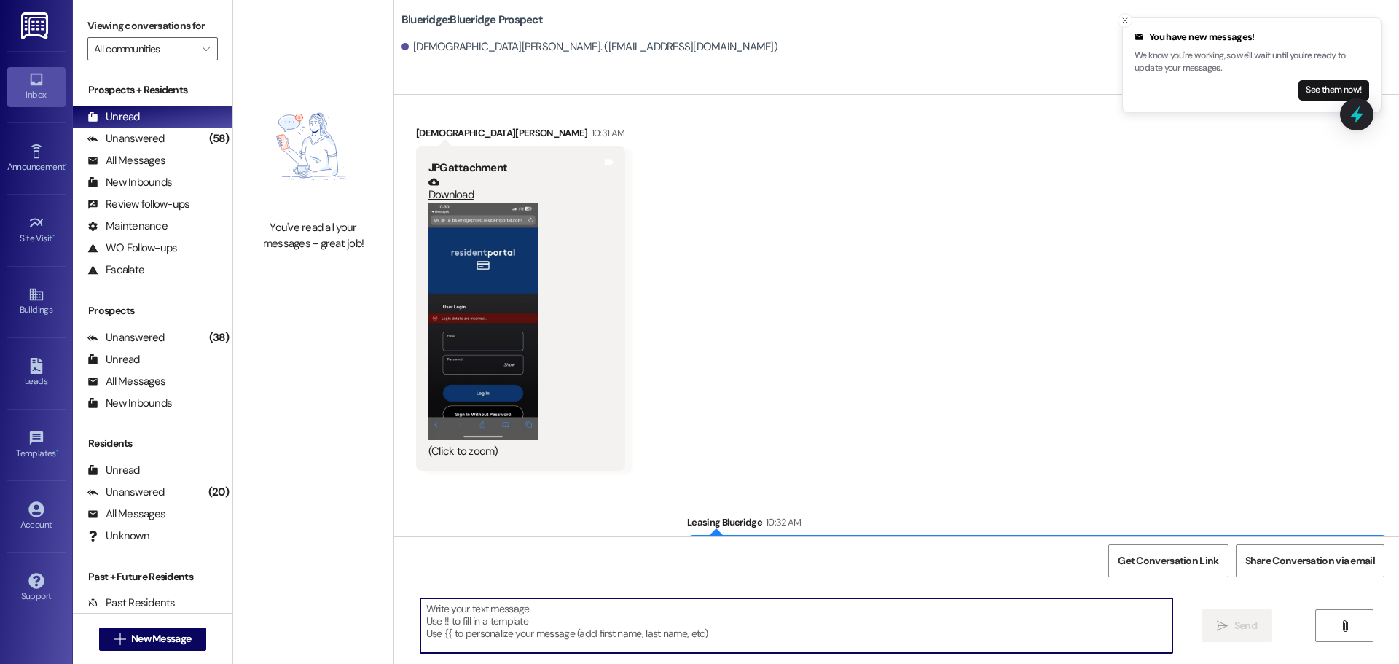
scroll to position [5958, 0]
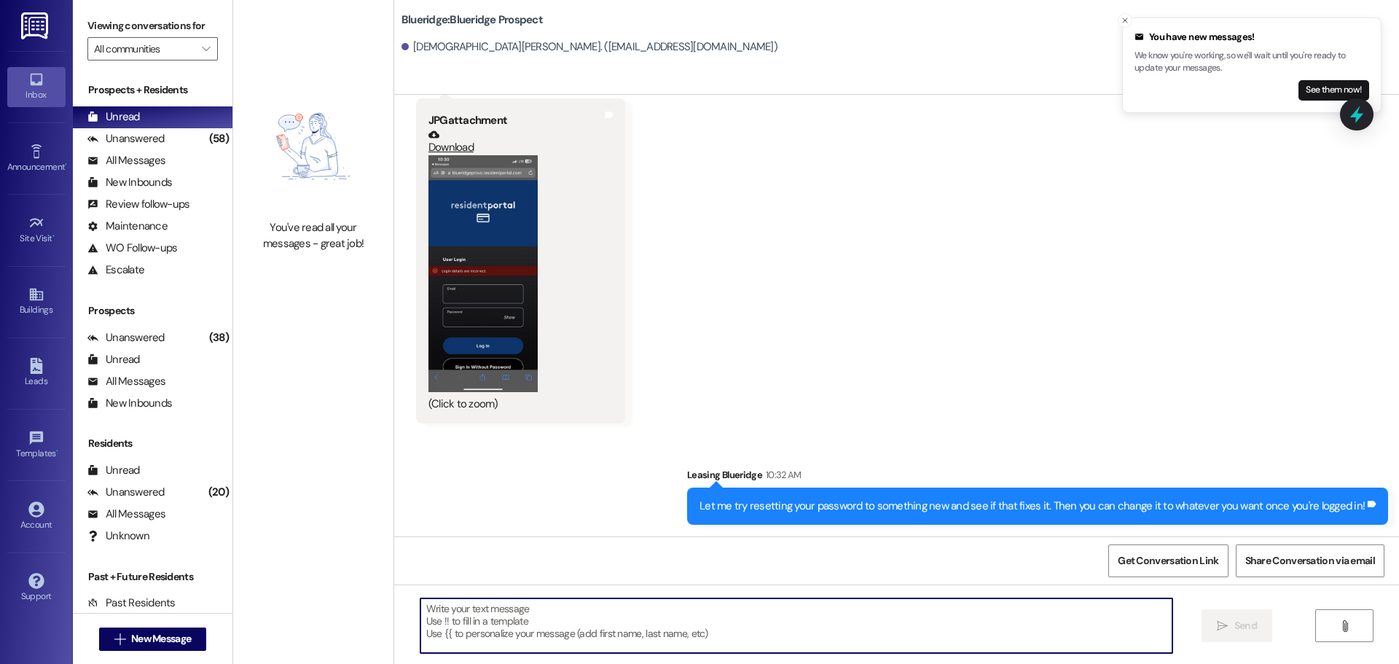
click at [1075, 633] on textarea at bounding box center [796, 625] width 752 height 55
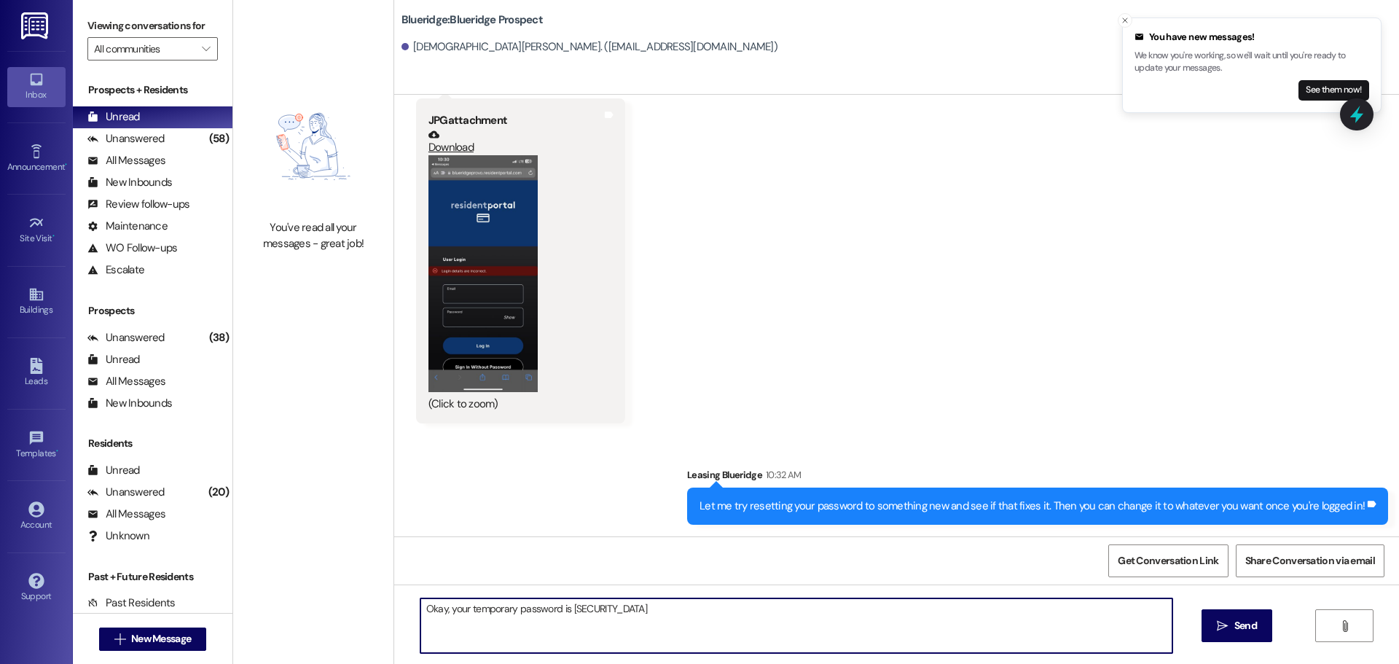
drag, startPoint x: 611, startPoint y: 607, endPoint x: 562, endPoint y: 616, distance: 49.7
click at [562, 616] on textarea "Okay, your temporary password is [SECURITY_DATA]" at bounding box center [796, 625] width 752 height 55
type textarea "Okay, your temporary password is [SECURITY_DATA]"
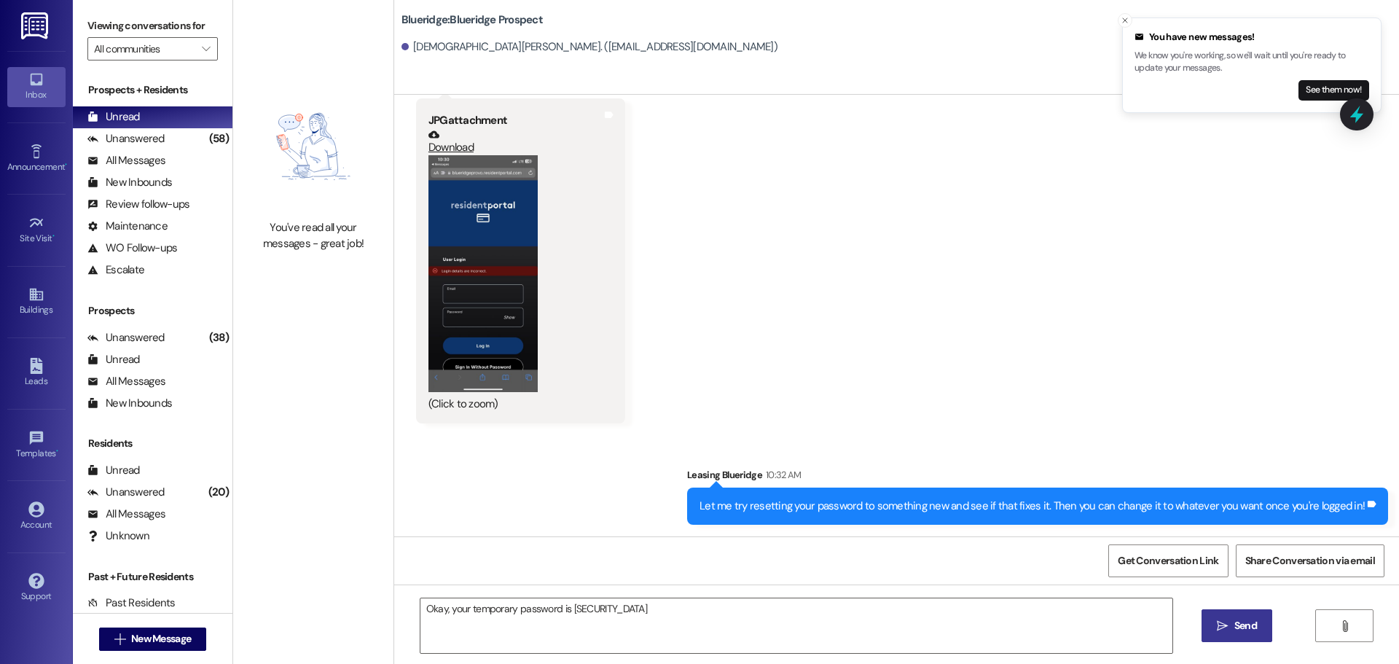
click at [1234, 621] on span "Send" at bounding box center [1245, 625] width 23 height 15
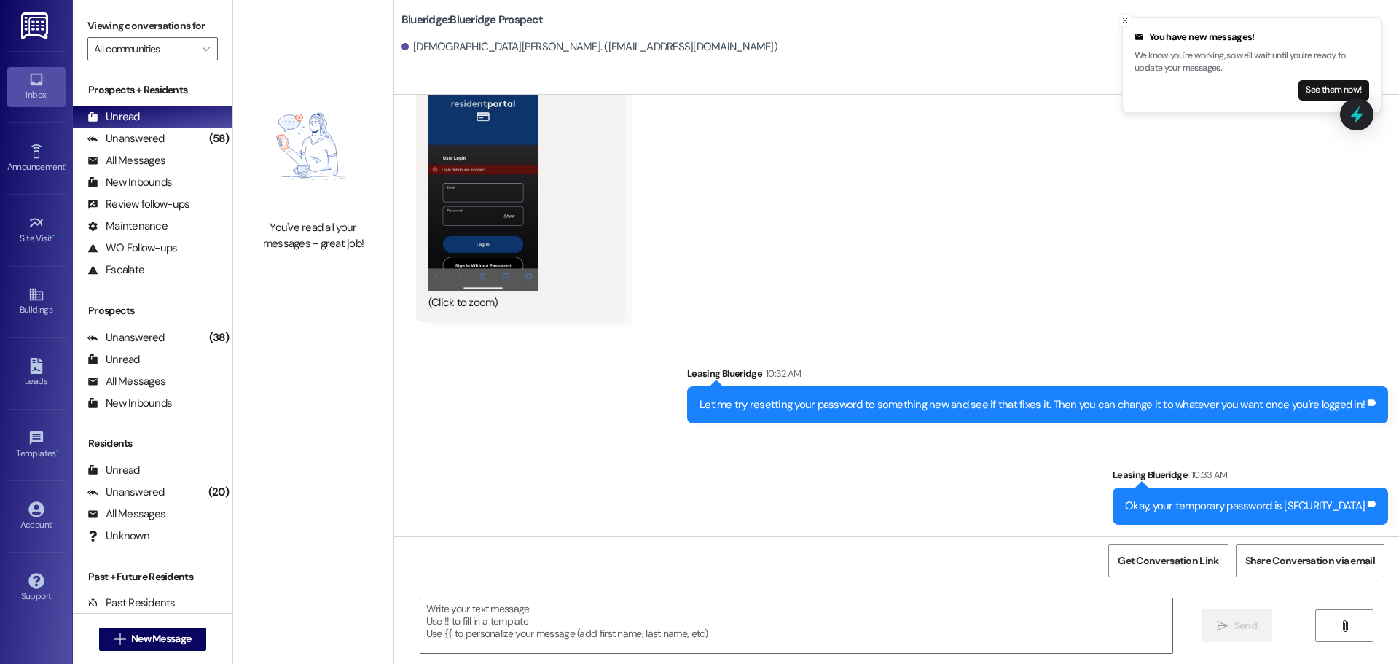
scroll to position [6161, 0]
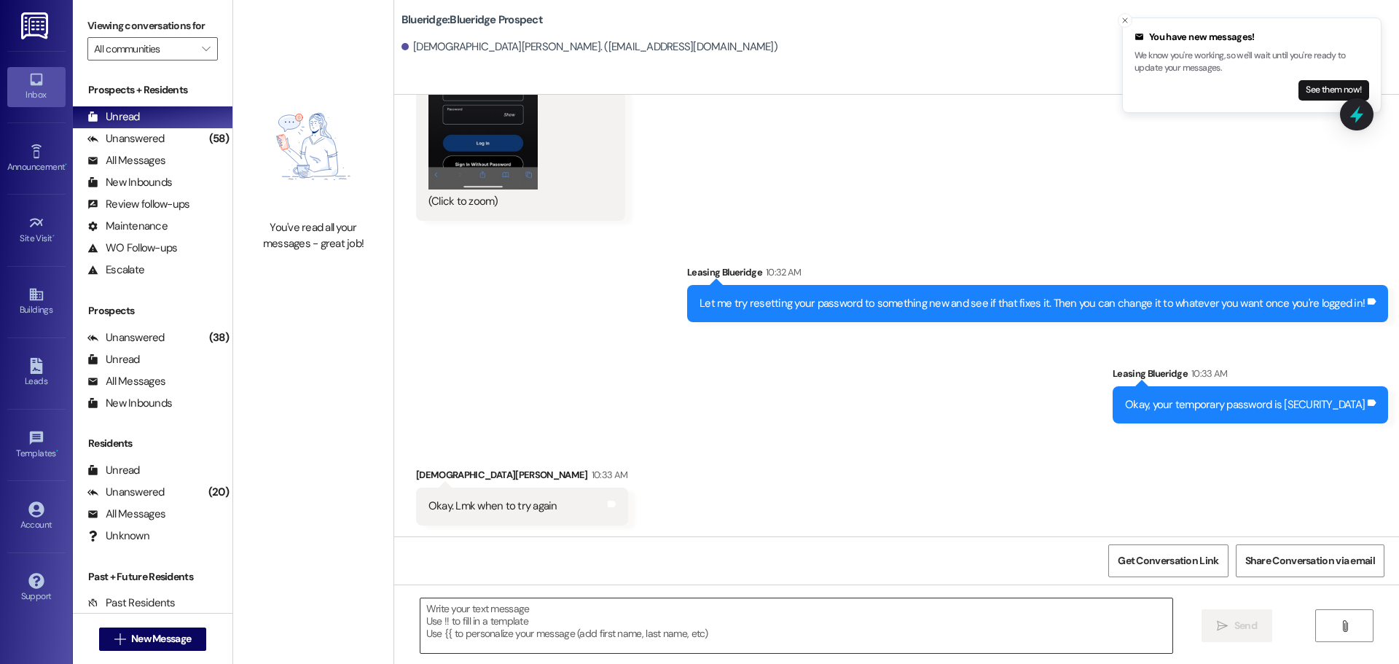
click at [981, 615] on textarea at bounding box center [796, 625] width 752 height 55
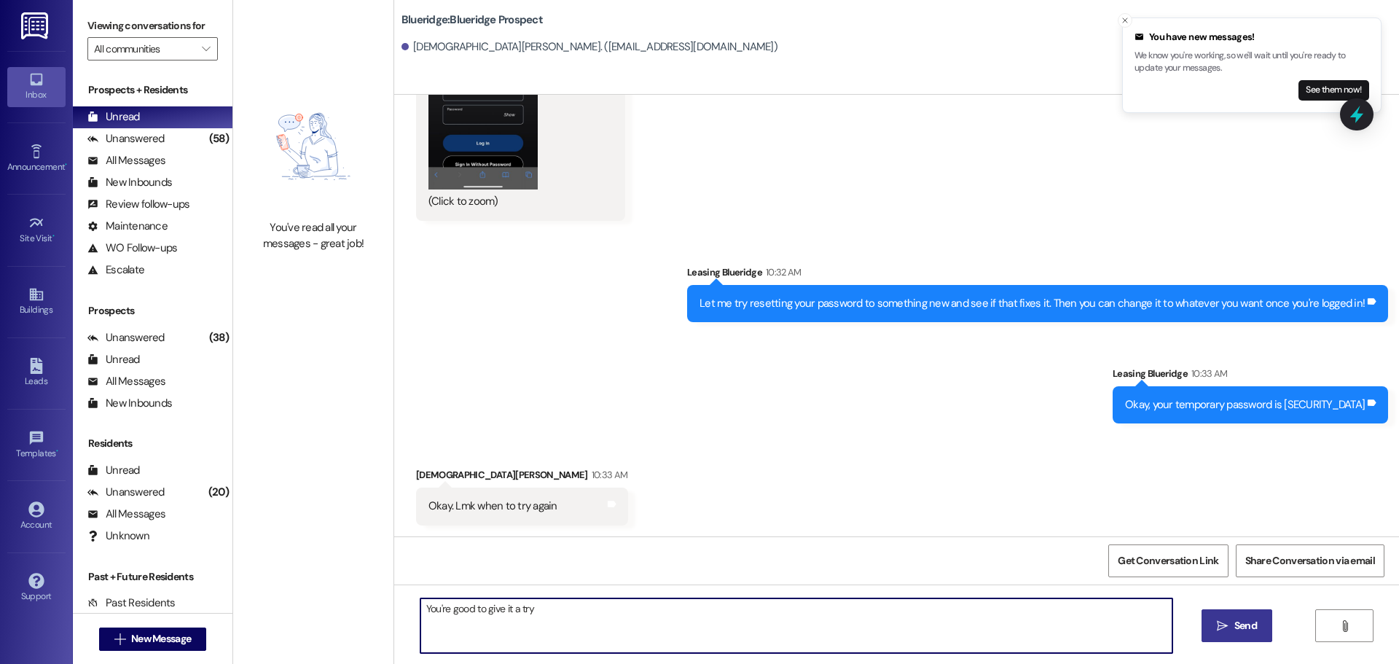
type textarea "You're good to give it a try!"
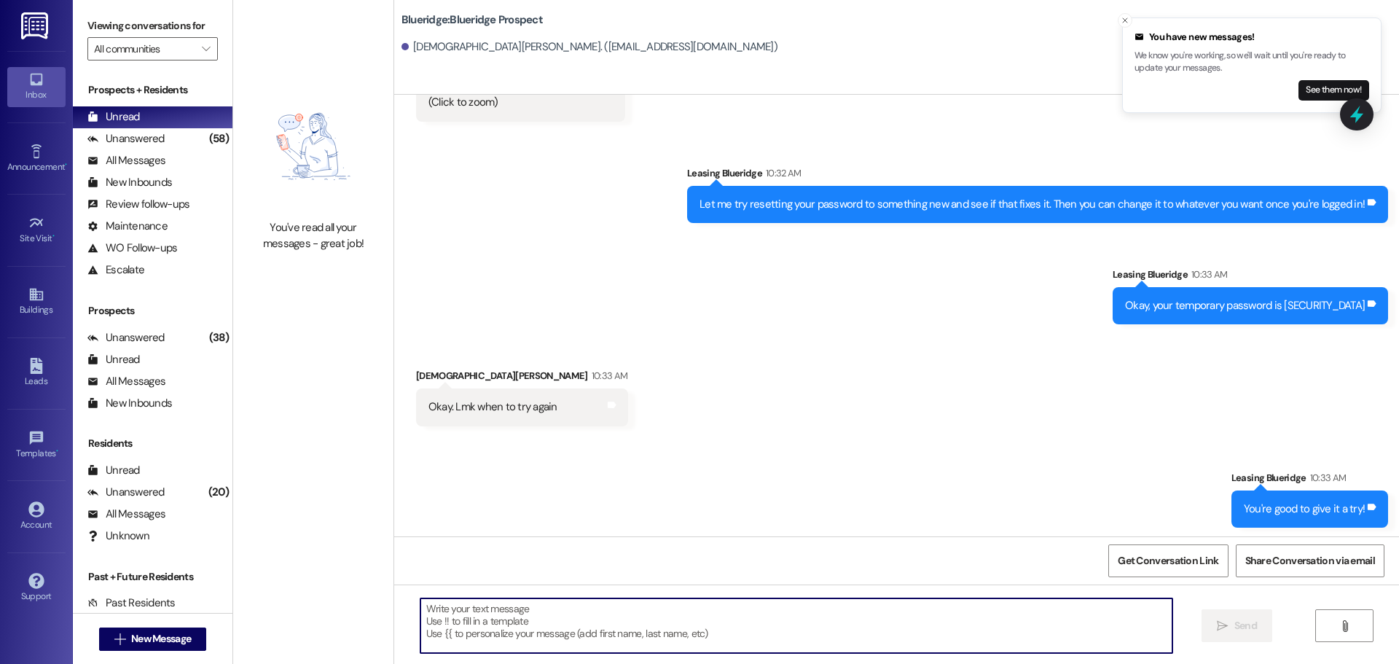
scroll to position [6263, 0]
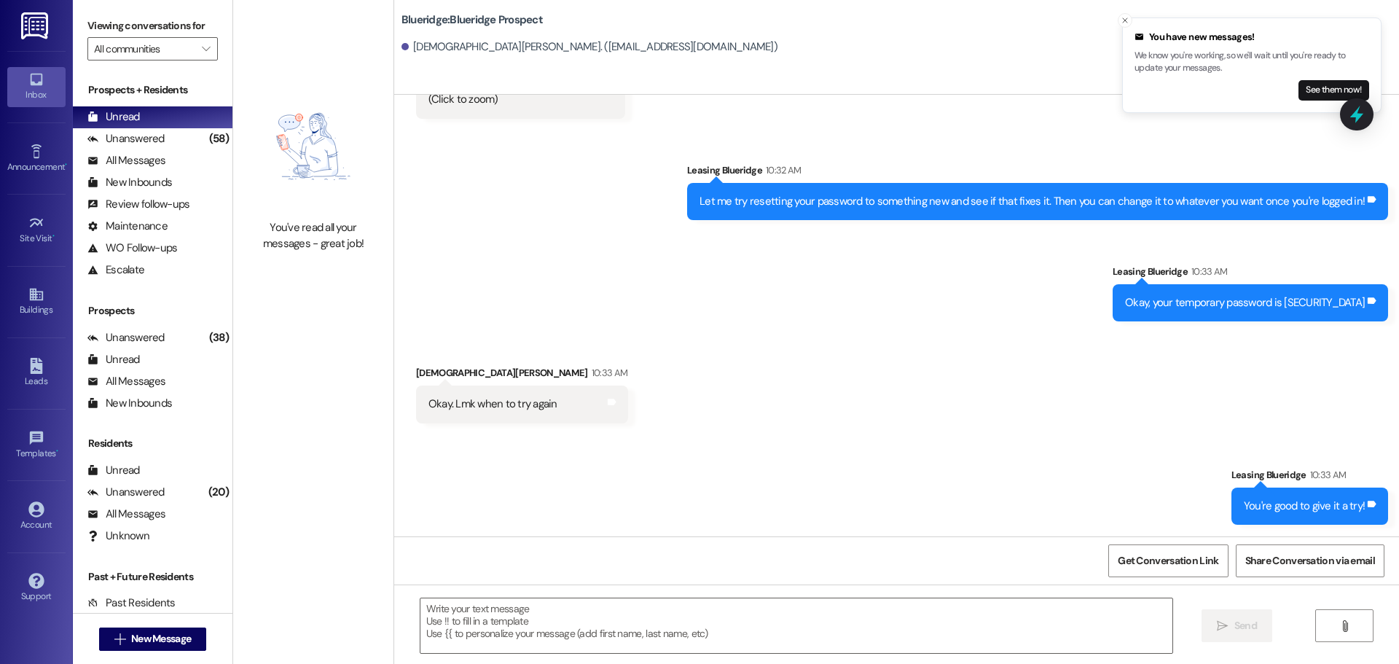
click at [779, 386] on div "Received via SMS [PERSON_NAME] 10:33 AM Okay. Lmk when to try again Tags and no…" at bounding box center [896, 382] width 1005 height 101
click at [1124, 17] on icon "Close toast" at bounding box center [1125, 20] width 9 height 9
click at [1026, 256] on div "Sent via SMS Leasing Blueridge 10:32 AM Let me try resetting your password to s…" at bounding box center [896, 231] width 1005 height 203
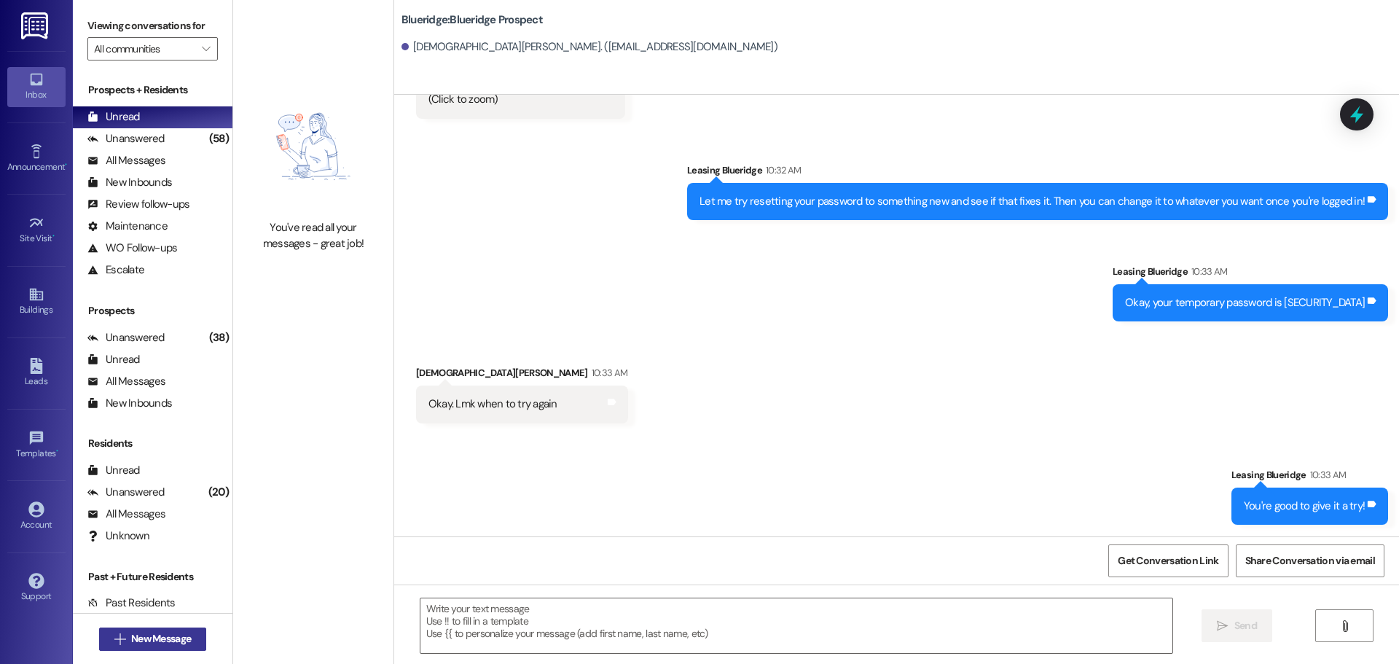
click at [186, 636] on span "New Message" at bounding box center [161, 638] width 60 height 15
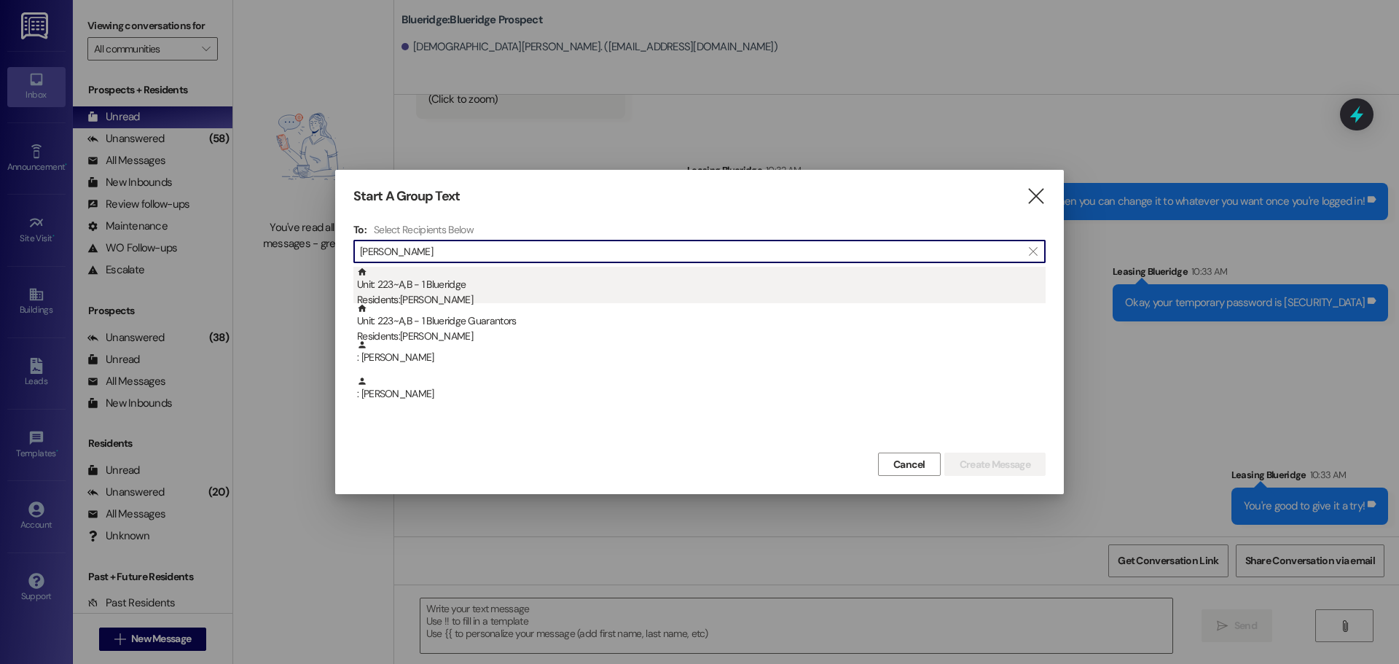
type input "[PERSON_NAME]"
click at [419, 285] on div "Unit: 223~A,B - 1 Blueridge Residents: [PERSON_NAME]" at bounding box center [701, 288] width 689 height 42
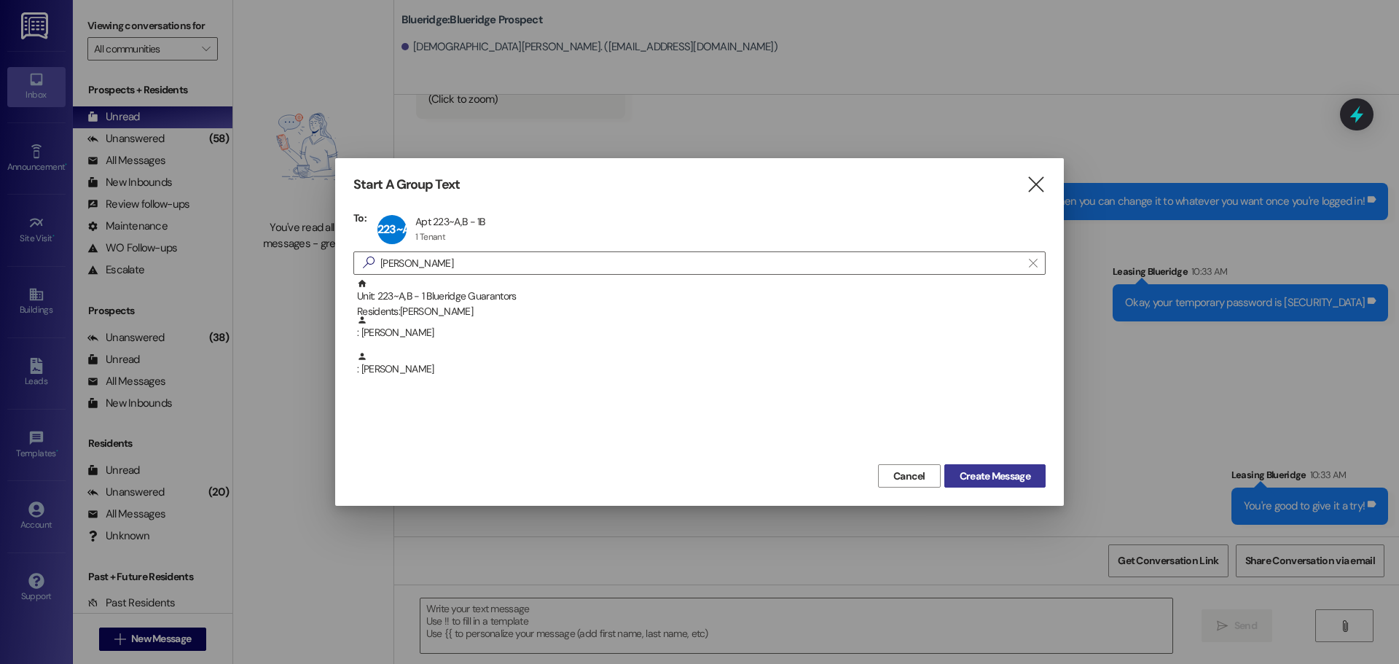
click at [976, 479] on span "Create Message" at bounding box center [995, 475] width 71 height 15
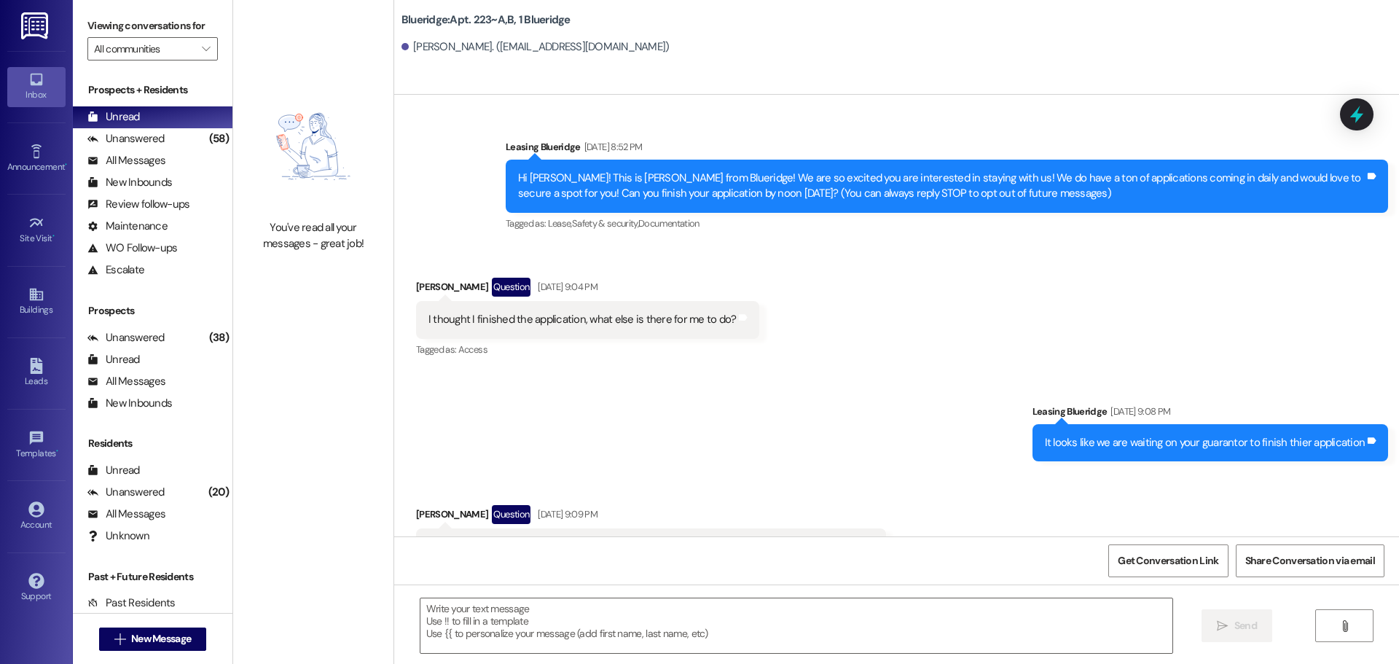
scroll to position [31888, 0]
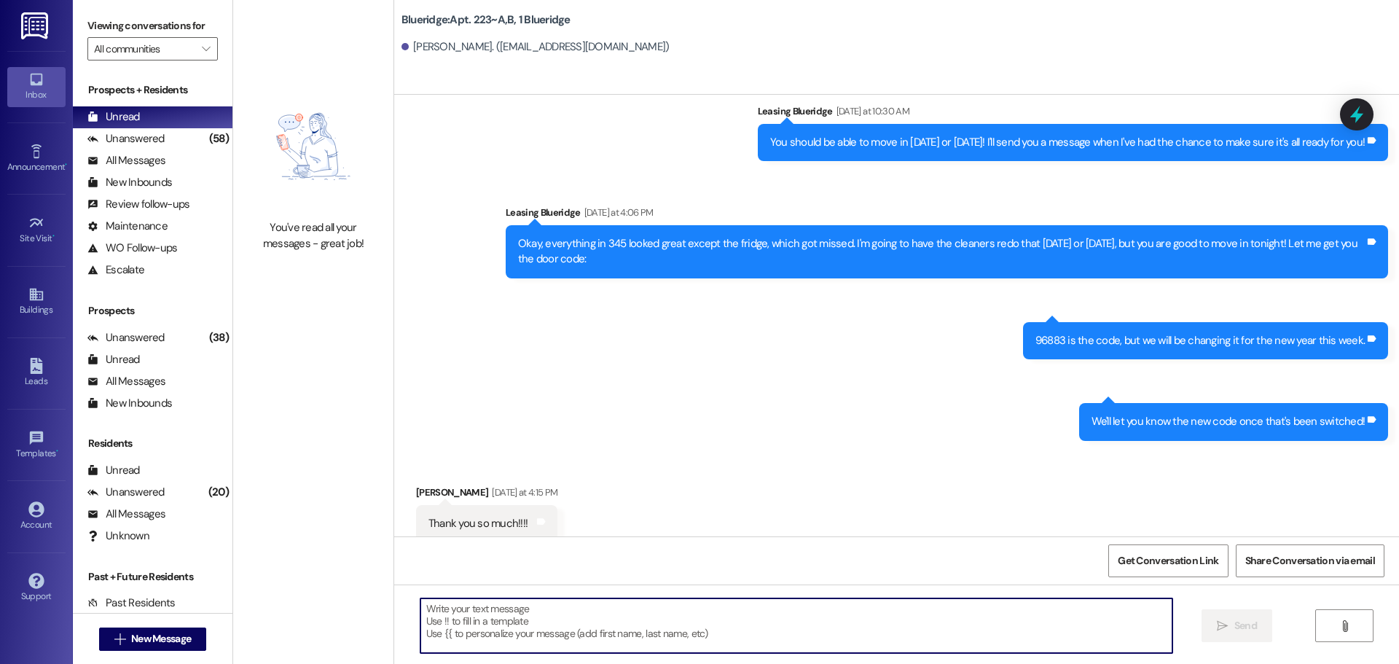
click at [926, 649] on textarea at bounding box center [796, 625] width 752 height 55
type textarea "D"
type textarea "G"
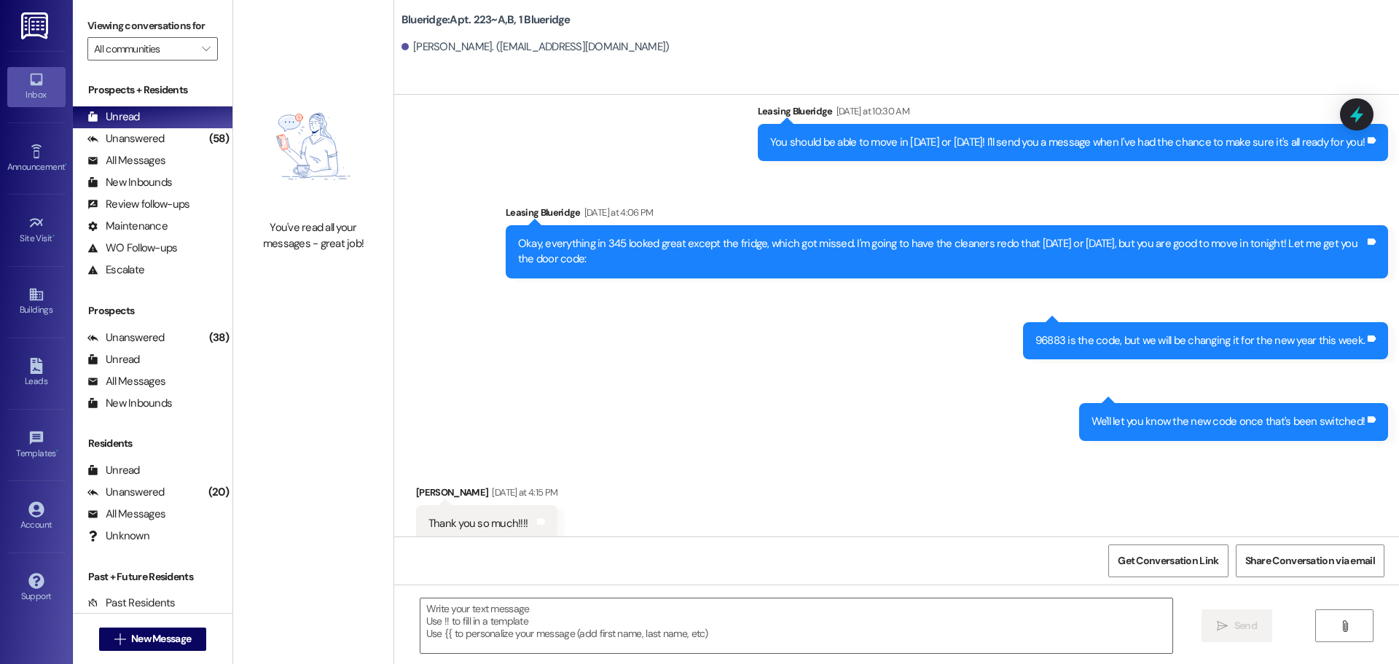
click at [1013, 574] on div "Sent via SMS Leasing Blueridge [DATE] at 4:15 PM You're very welcome! Tags and …" at bounding box center [896, 624] width 1005 height 101
